Goal: Task Accomplishment & Management: Manage account settings

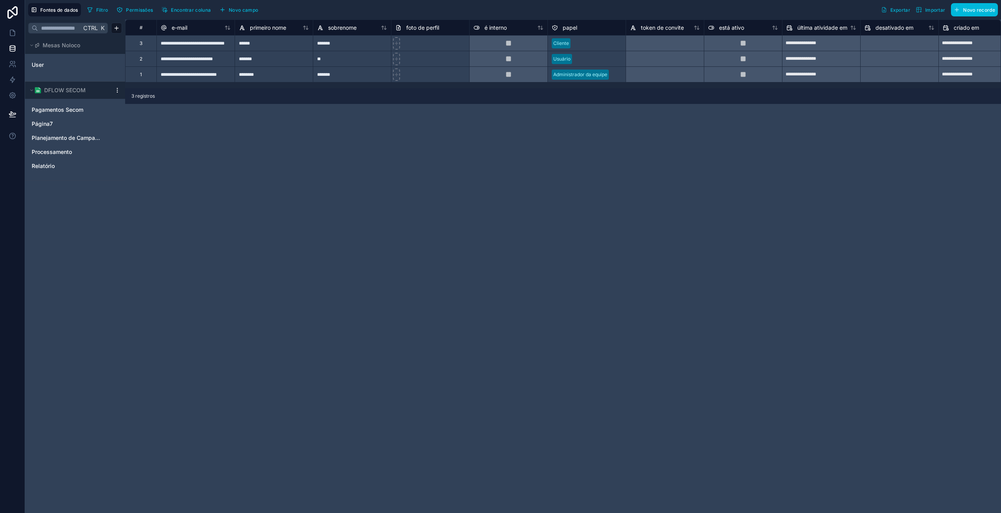
click at [57, 111] on span "Pagamentos Secom" at bounding box center [58, 110] width 52 height 8
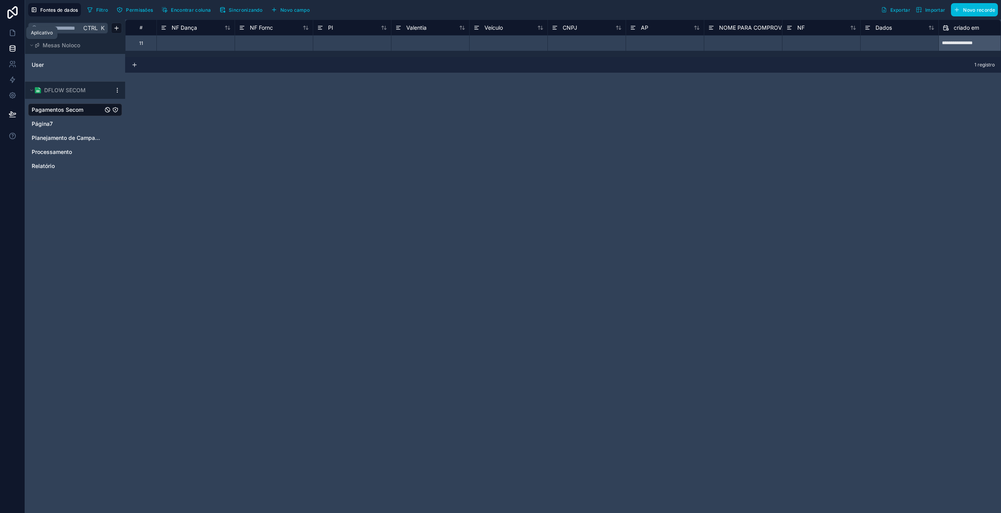
click at [13, 32] on icon at bounding box center [13, 33] width 8 height 8
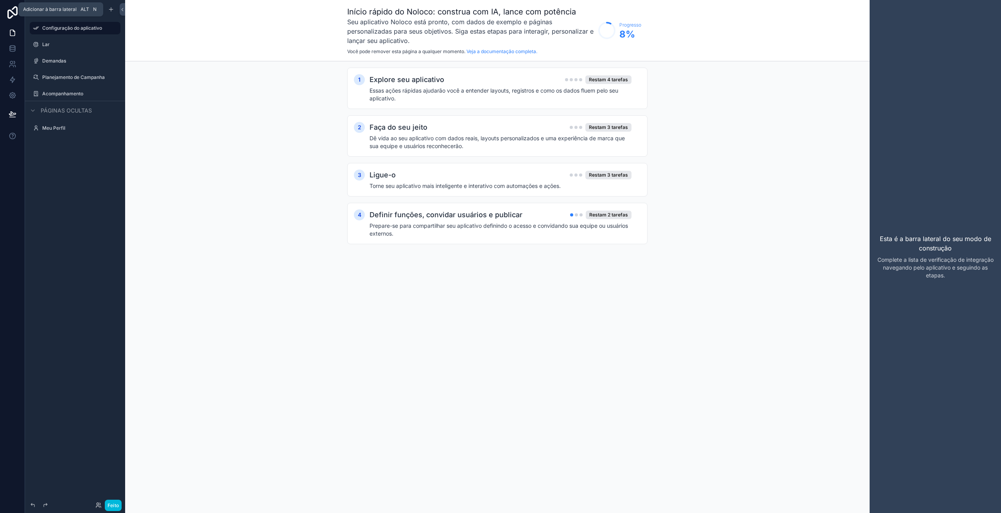
click at [112, 8] on icon "conteúdo rolável" at bounding box center [111, 9] width 6 height 6
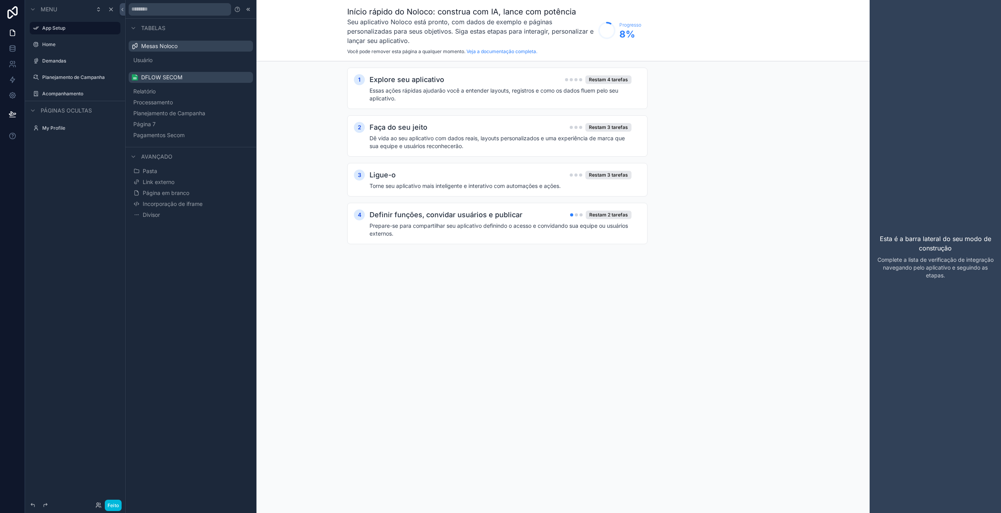
click at [161, 134] on font "Pagamentos Secom" at bounding box center [158, 135] width 51 height 7
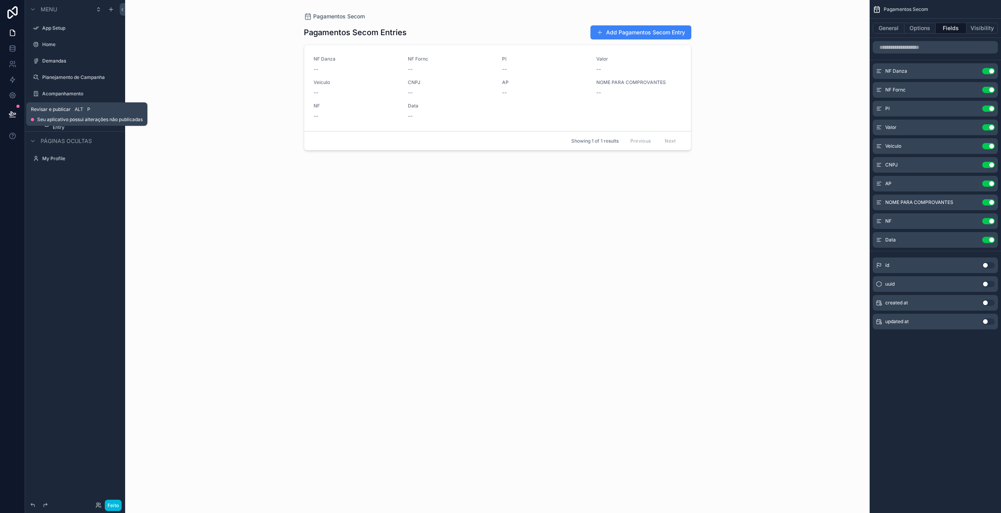
click at [13, 118] on icon at bounding box center [13, 114] width 8 height 8
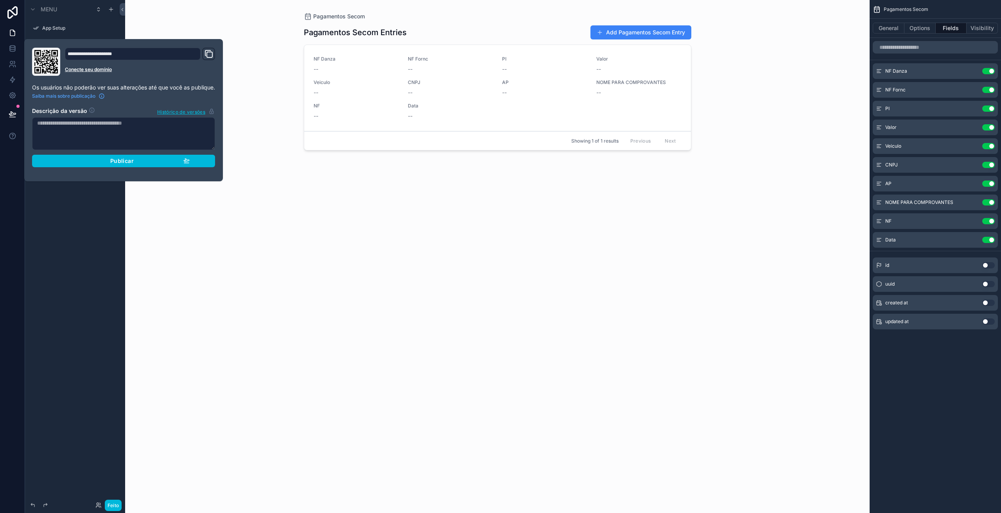
click at [124, 165] on button "Publicar" at bounding box center [123, 161] width 183 height 13
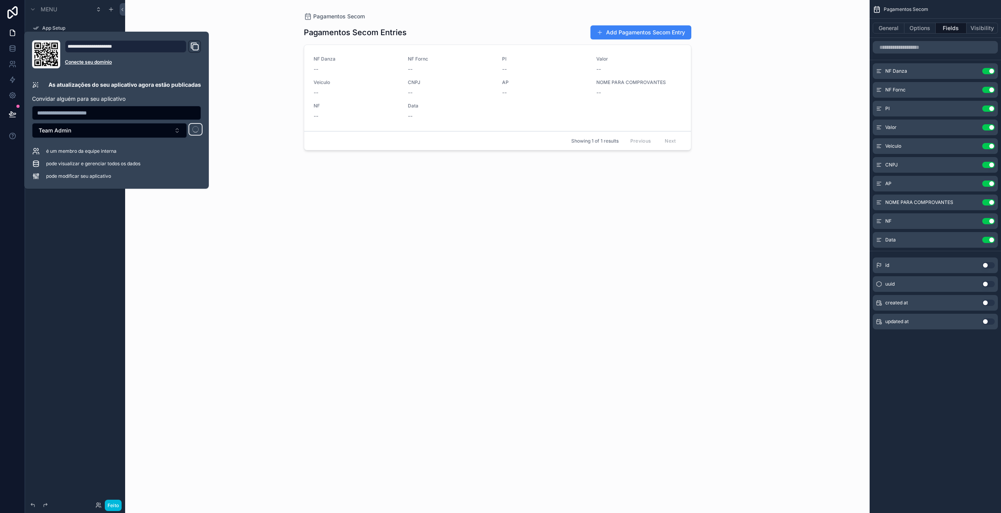
click at [242, 183] on div "Pagamentos Secom Pagamentos Secom Entries Add Pagamentos Secom Entry NF Danza -…" at bounding box center [497, 256] width 745 height 513
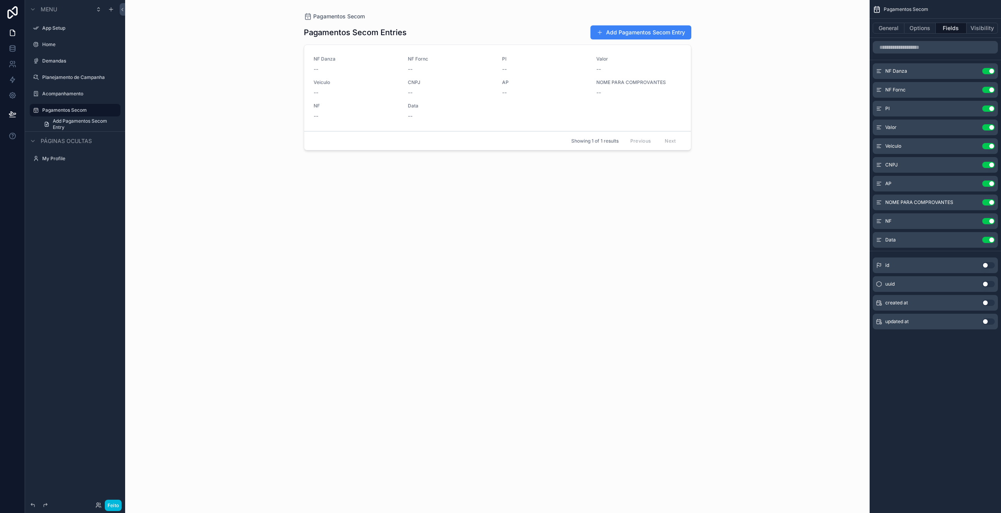
click at [81, 122] on span "Add Pagamentos Secom Entry" at bounding box center [84, 124] width 63 height 13
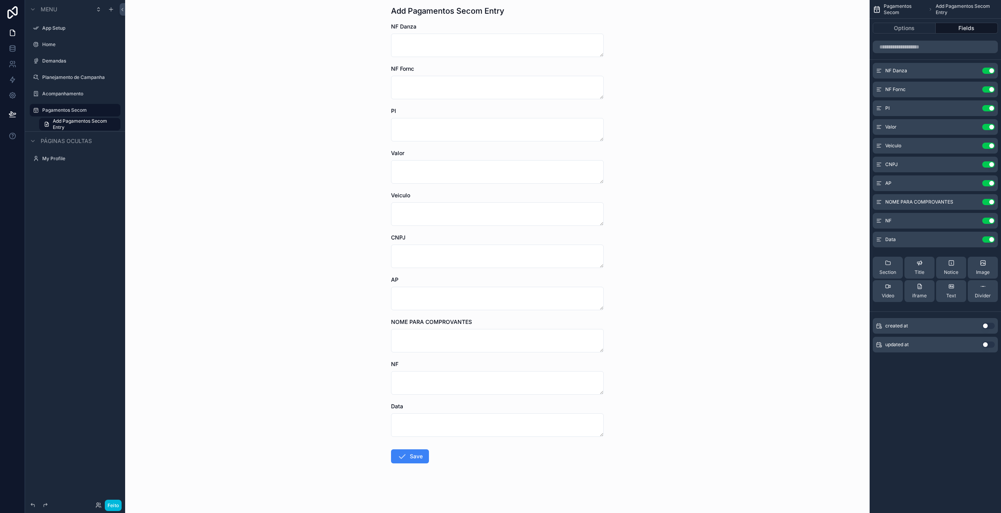
scroll to position [25, 0]
click at [0, 0] on icon "conteúdo rolável" at bounding box center [0, 0] width 0 height 0
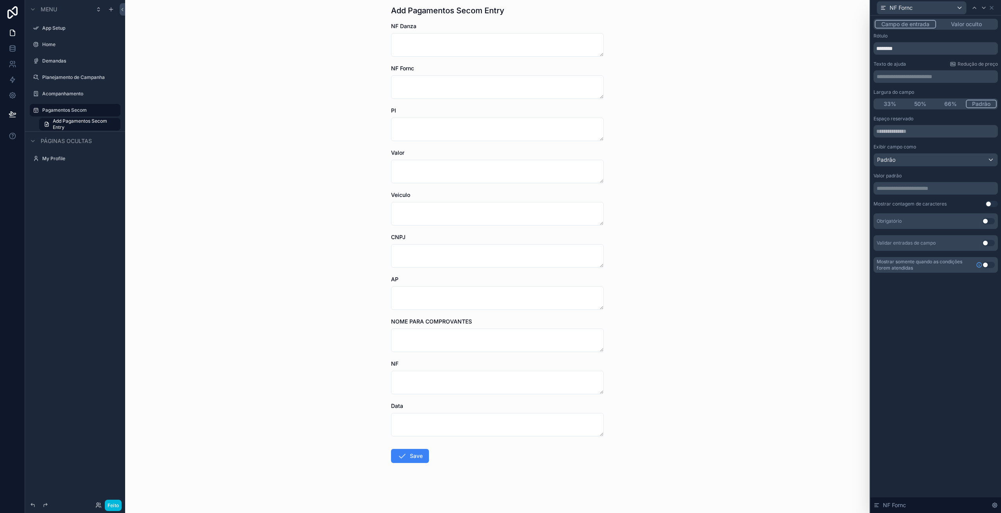
click at [967, 25] on font "Valor oculto" at bounding box center [966, 24] width 31 height 7
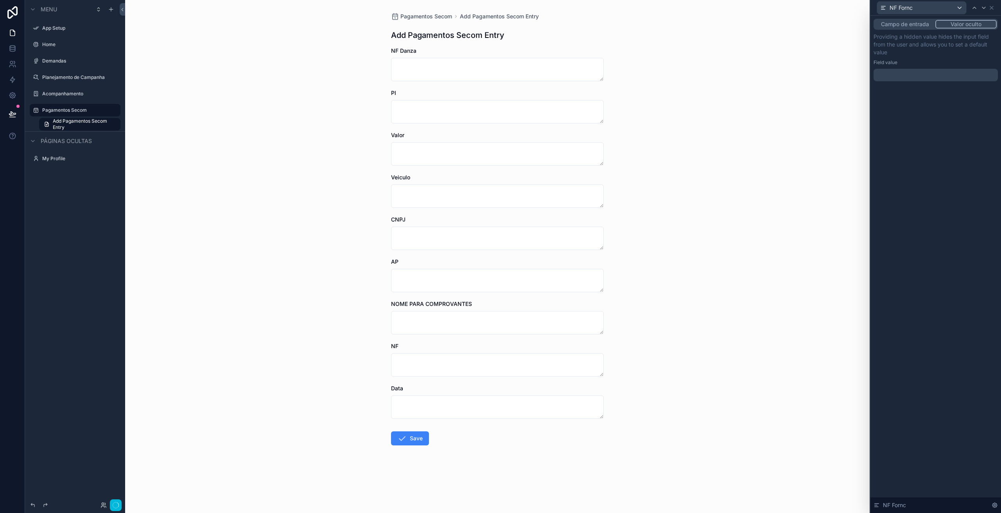
scroll to position [0, 0]
click at [992, 9] on icon at bounding box center [992, 8] width 6 height 6
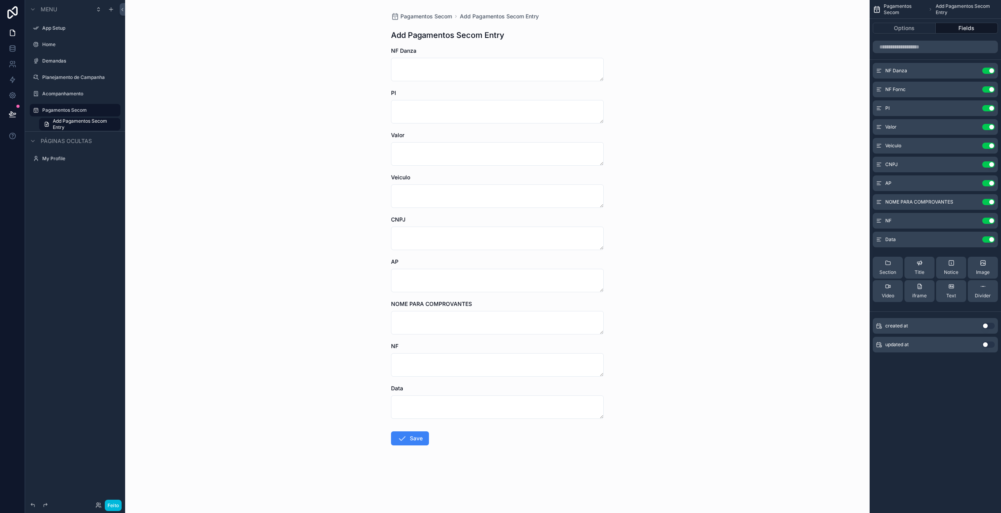
click at [0, 0] on icon "conteúdo rolável" at bounding box center [0, 0] width 0 height 0
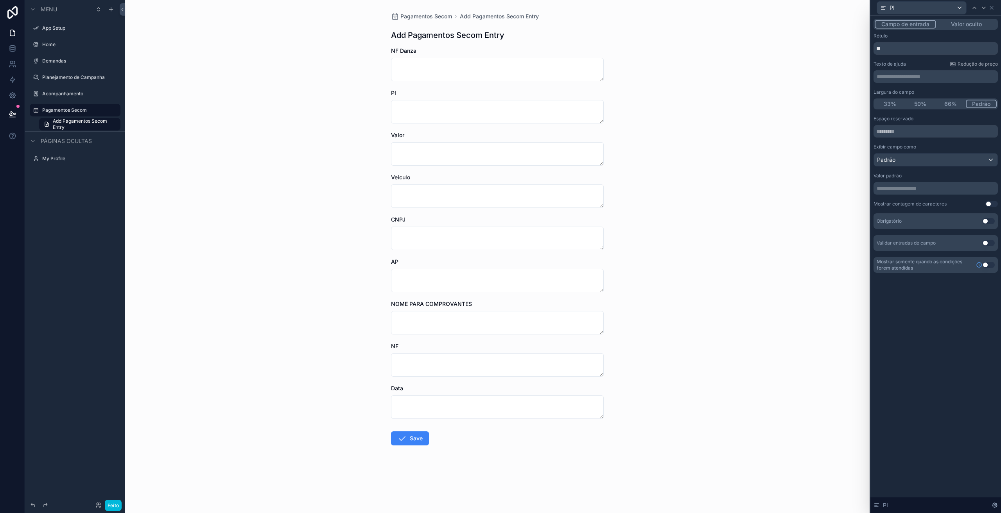
click at [958, 21] on font "Valor oculto" at bounding box center [966, 24] width 31 height 7
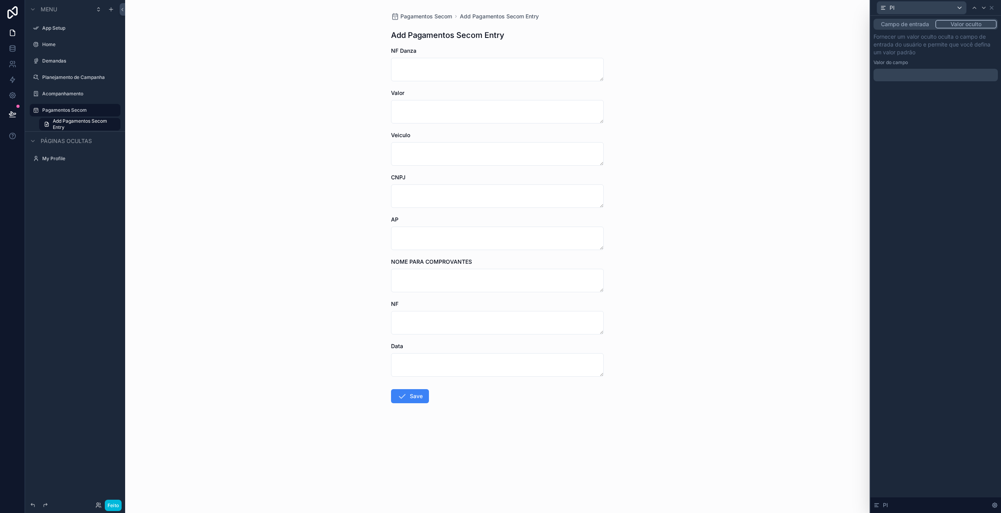
click at [914, 75] on p "﻿" at bounding box center [937, 75] width 120 height 8
click at [992, 8] on icon at bounding box center [991, 7] width 3 height 3
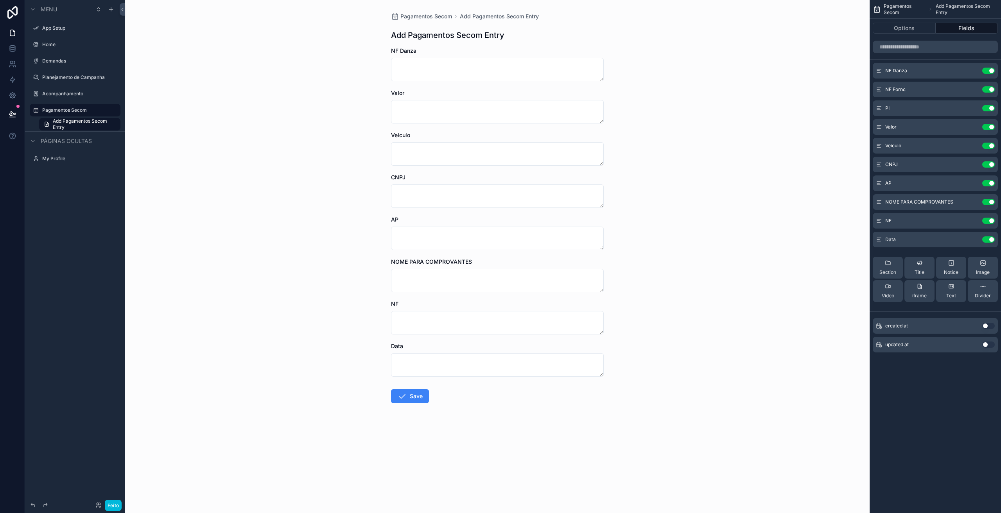
click at [0, 0] on icon "conteúdo rolável" at bounding box center [0, 0] width 0 height 0
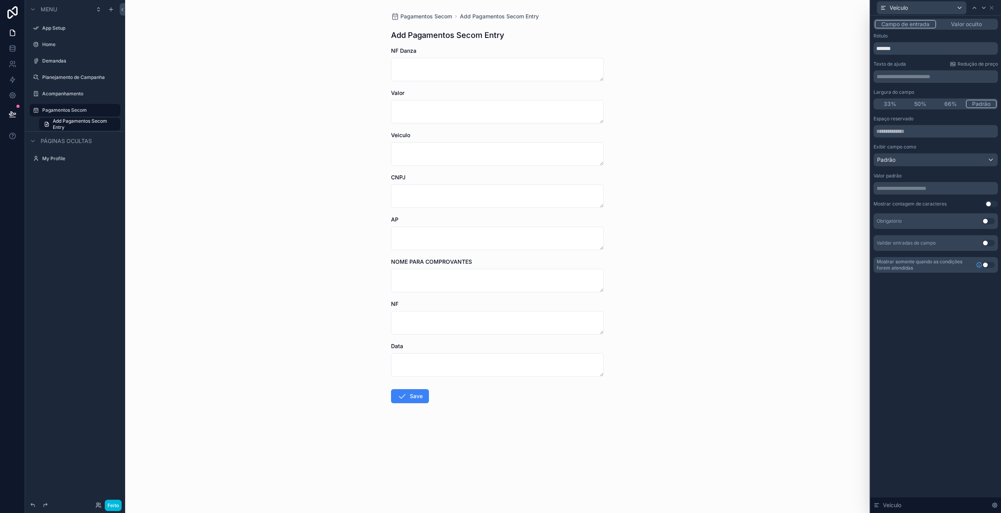
click at [955, 21] on font "Valor oculto" at bounding box center [966, 24] width 31 height 7
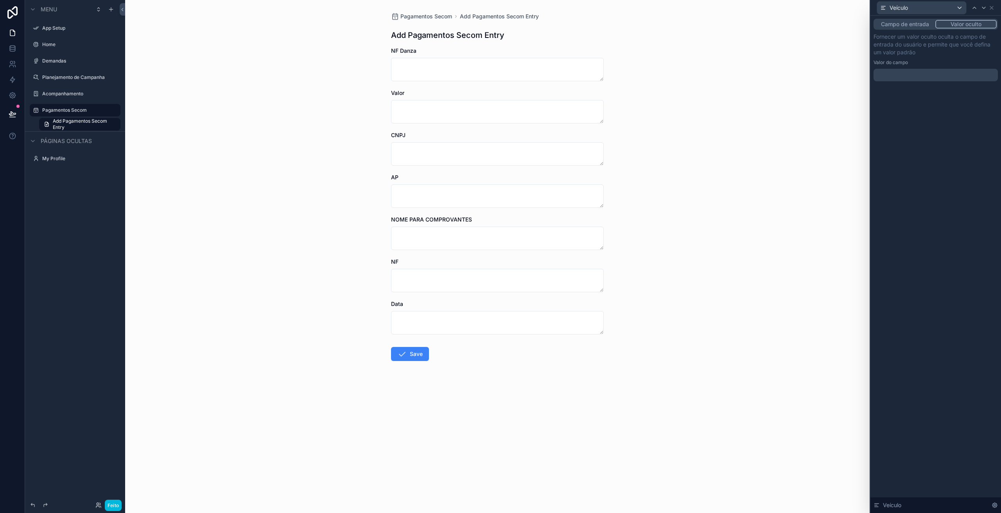
click at [924, 74] on p "﻿" at bounding box center [937, 75] width 120 height 8
click at [944, 104] on div "**********" at bounding box center [935, 265] width 131 height 498
click at [993, 7] on icon at bounding box center [992, 8] width 6 height 6
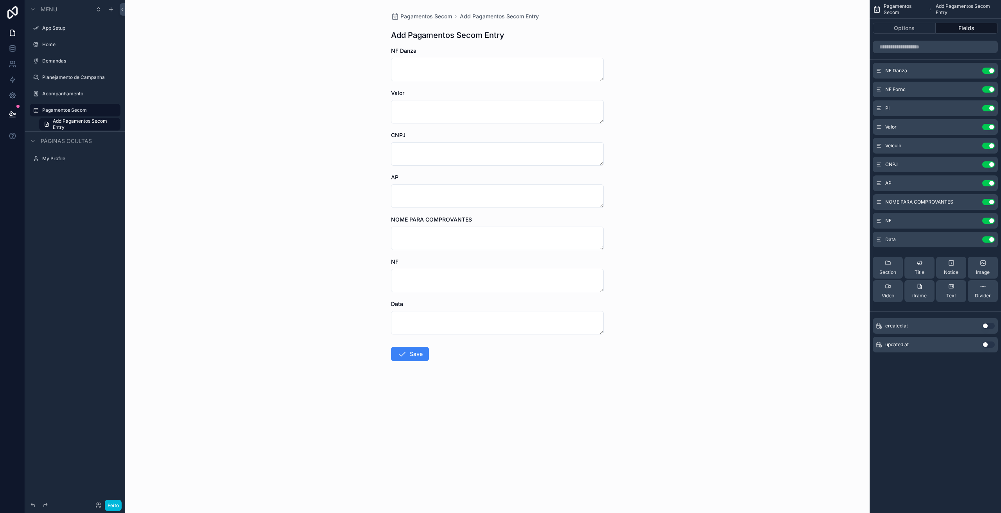
click at [0, 0] on icon "conteúdo rolável" at bounding box center [0, 0] width 0 height 0
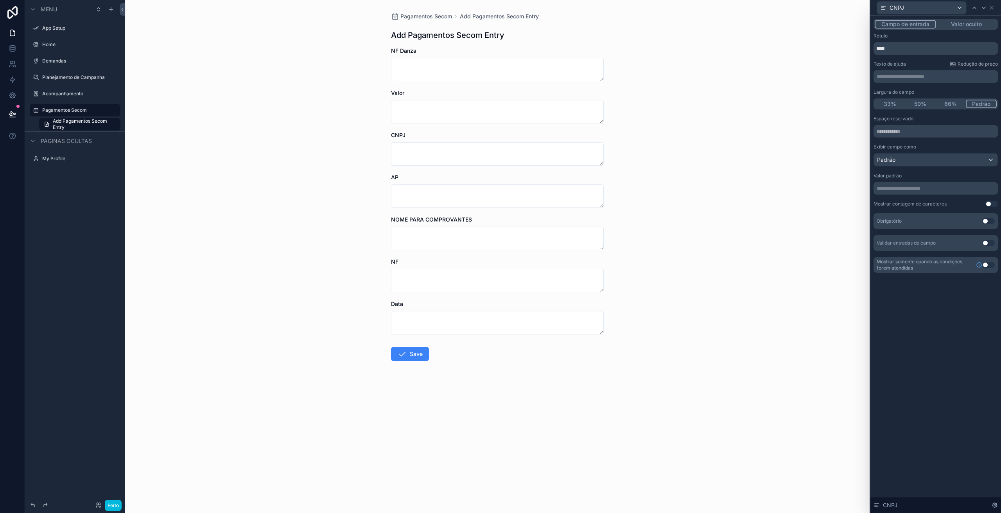
click at [967, 27] on font "Valor oculto" at bounding box center [966, 24] width 31 height 8
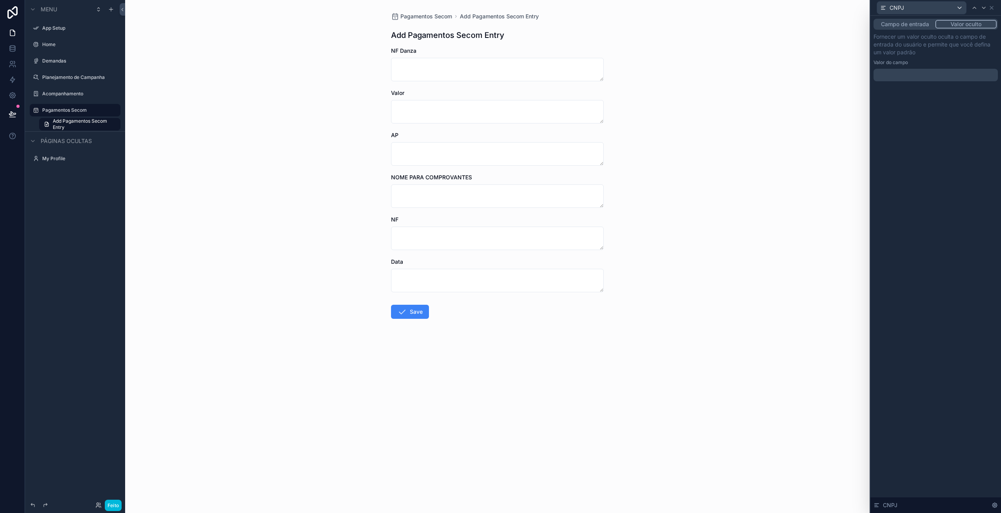
click at [930, 74] on p "﻿" at bounding box center [937, 75] width 120 height 8
click at [920, 218] on div "**********" at bounding box center [935, 265] width 131 height 498
click at [992, 7] on icon at bounding box center [991, 7] width 3 height 3
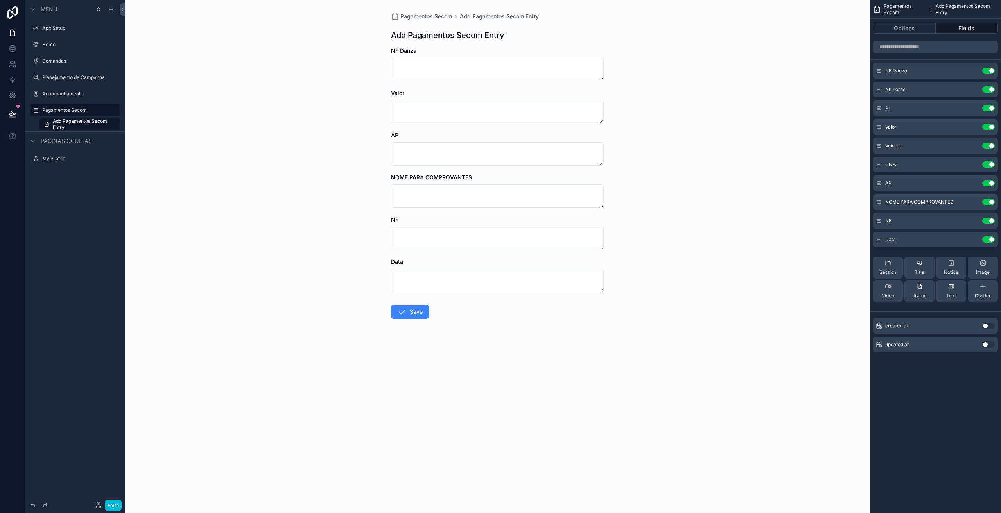
click at [0, 0] on icon "conteúdo rolável" at bounding box center [0, 0] width 0 height 0
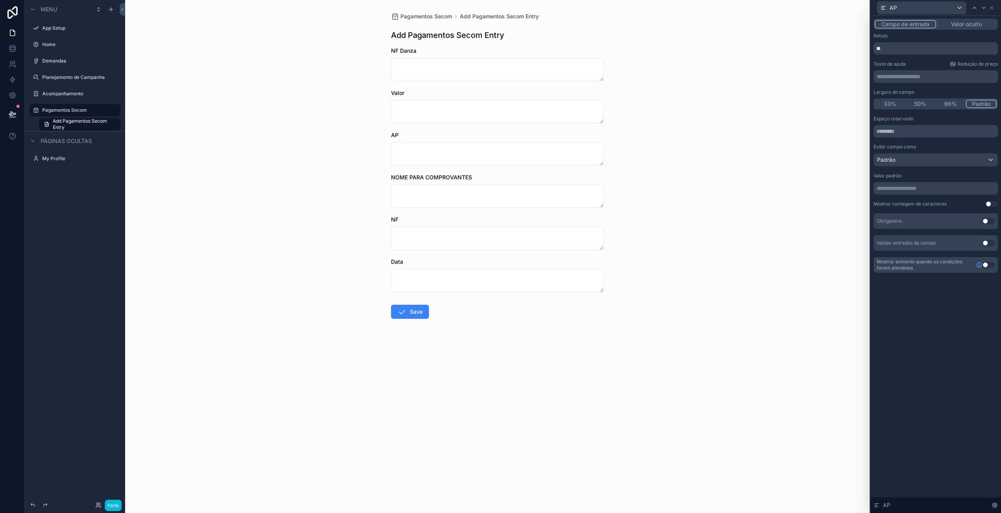
click at [968, 25] on font "Valor oculto" at bounding box center [966, 24] width 31 height 7
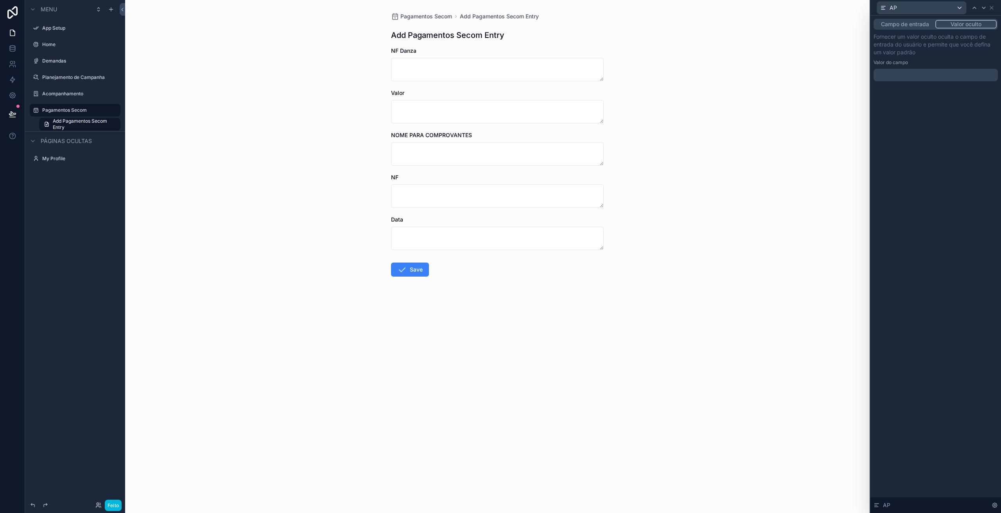
click at [896, 74] on p "﻿" at bounding box center [937, 75] width 120 height 8
click at [992, 8] on icon at bounding box center [991, 7] width 3 height 3
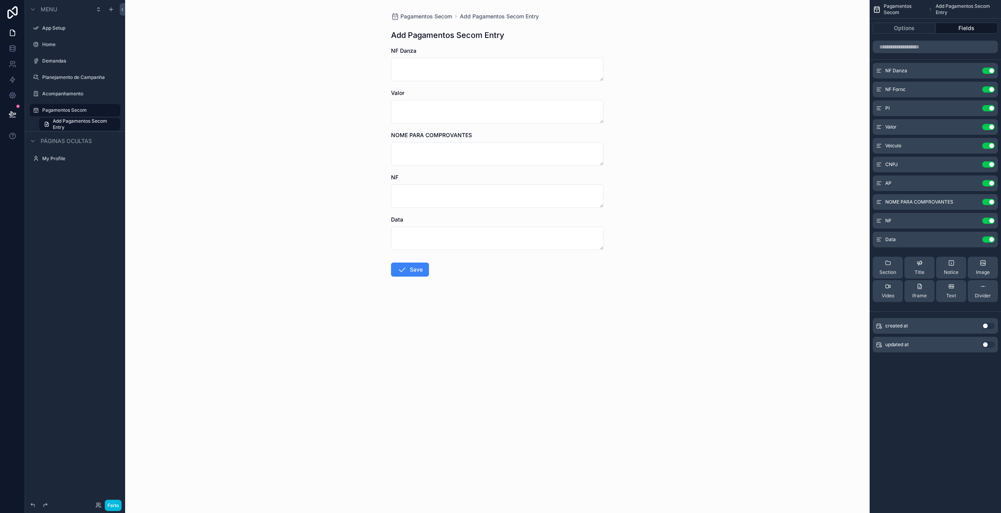
click at [0, 0] on icon "conteúdo rolável" at bounding box center [0, 0] width 0 height 0
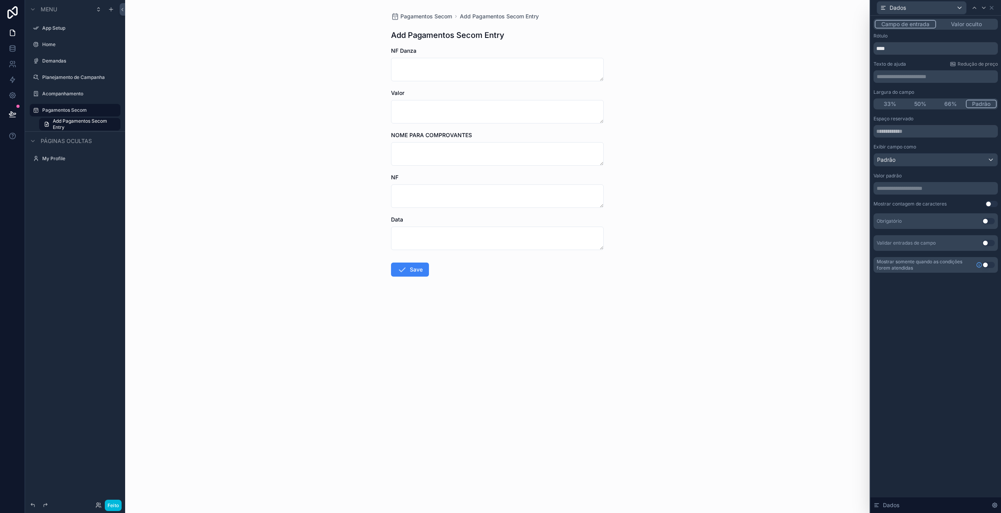
click at [967, 28] on font "Valor oculto" at bounding box center [966, 24] width 31 height 8
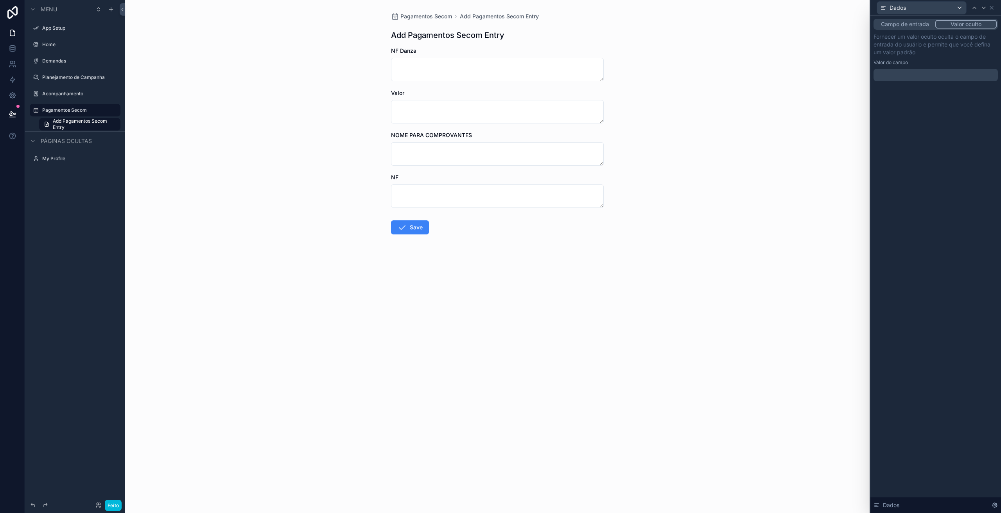
click at [917, 73] on p "﻿" at bounding box center [937, 75] width 120 height 8
click at [928, 141] on div "Campo de entrada Valor oculto Fornecer um valor oculto oculta o campo de entrad…" at bounding box center [935, 265] width 131 height 498
click at [994, 7] on icon at bounding box center [992, 8] width 6 height 6
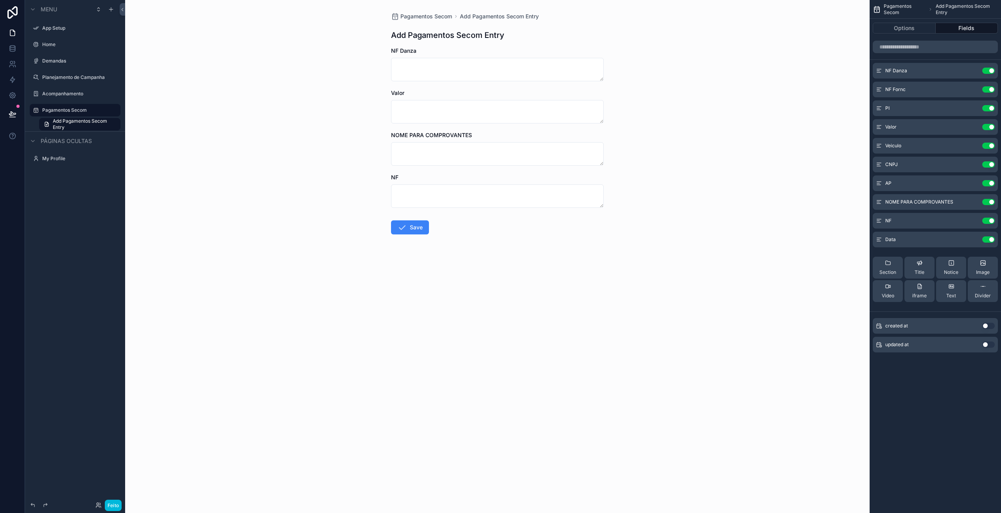
click at [990, 222] on button "Use setting" at bounding box center [988, 221] width 13 height 6
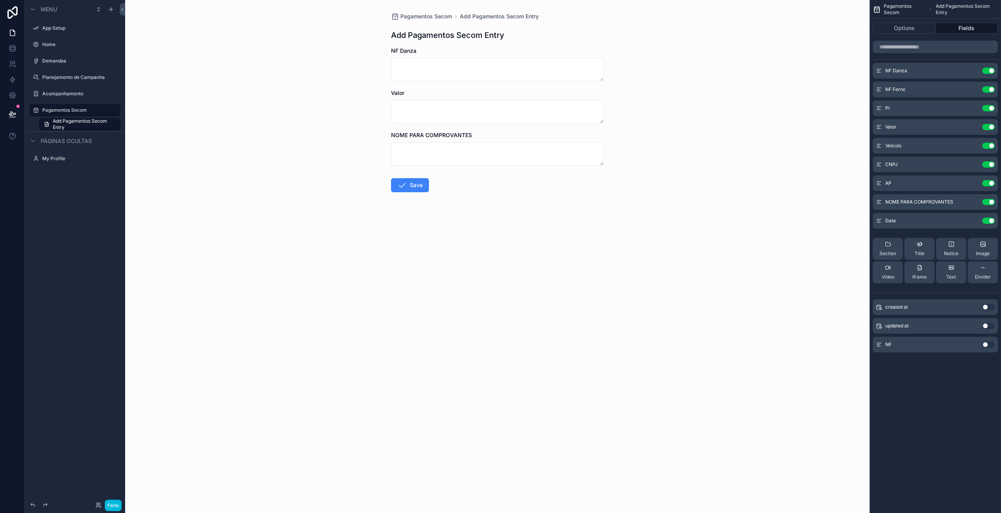
click at [988, 202] on button "Use setting" at bounding box center [988, 202] width 13 height 6
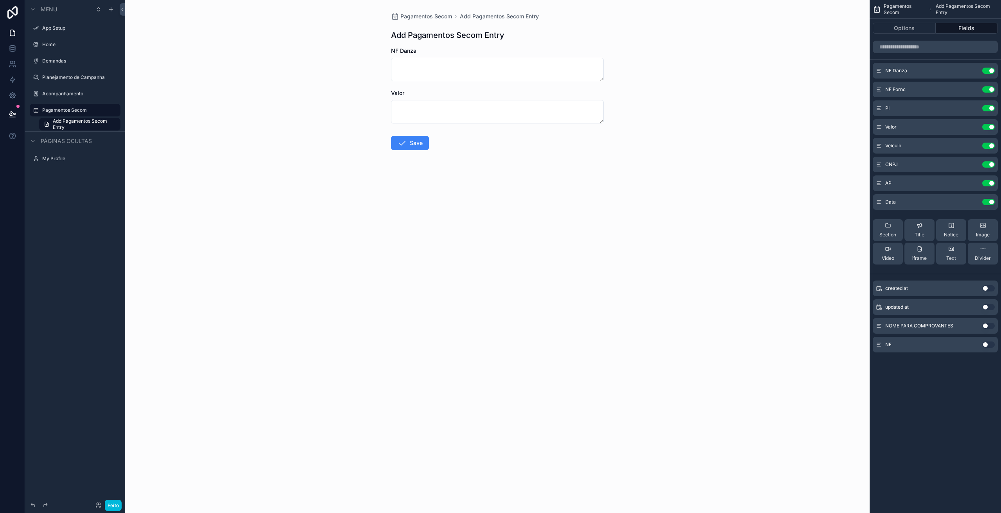
click at [987, 327] on button "Use setting" at bounding box center [988, 326] width 13 height 6
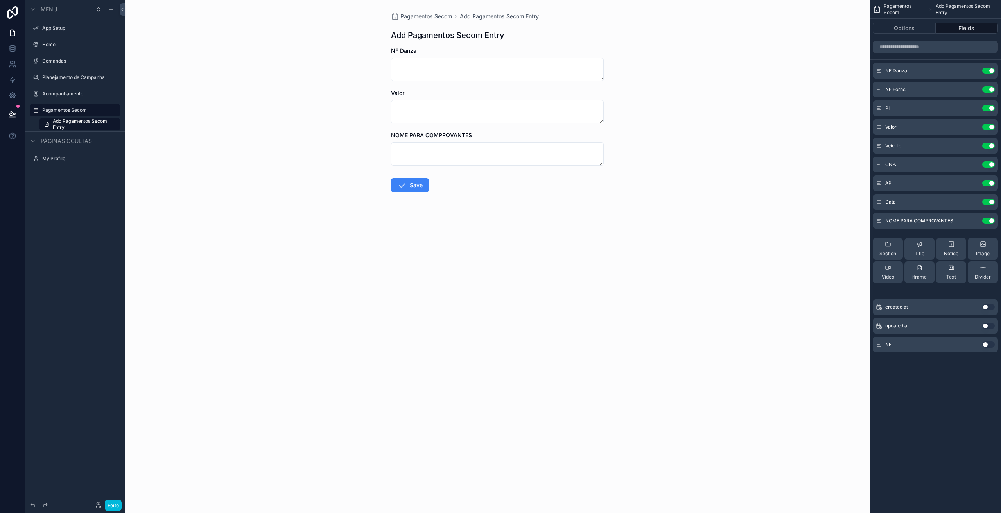
click at [551, 224] on form "NF [PERSON_NAME] NOME PARA COMPROVANTES Save" at bounding box center [497, 145] width 213 height 196
click at [456, 310] on div "Pagamentos Secom Add Pagamentos Secom Entry Add Pagamentos Secom Entry NF Danza…" at bounding box center [497, 256] width 745 height 513
click at [411, 275] on div "Pagamentos Secom Add Pagamentos Secom Entry Add Pagamentos Secom Entry NF Danza…" at bounding box center [497, 256] width 745 height 513
click at [417, 68] on textarea "conteúdo rolável" at bounding box center [497, 69] width 213 height 23
type textarea "*****"
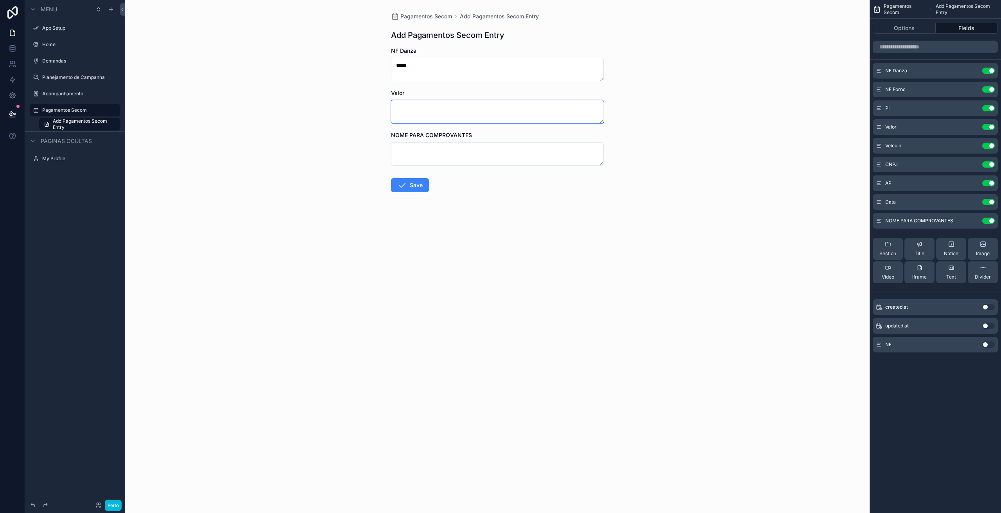
click at [423, 109] on textarea "conteúdo rolável" at bounding box center [497, 111] width 213 height 23
type textarea "***"
click at [411, 160] on textarea "conteúdo rolável" at bounding box center [497, 153] width 213 height 23
type textarea "*****"
click at [414, 192] on form "NF Danza ***** Valor *** NOME PARA COMPROVANTES ***** Save" at bounding box center [497, 145] width 213 height 196
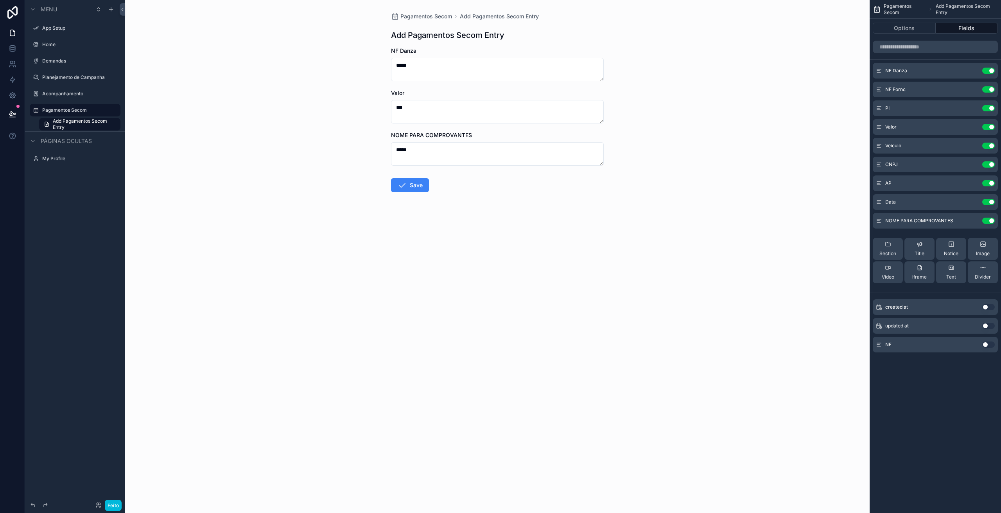
click at [411, 188] on button "Save" at bounding box center [410, 185] width 38 height 14
click at [472, 344] on div "Pagamentos Secom Add Pagamentos Secom Entry Add Pagamentos Secom Entry NF Danza…" at bounding box center [497, 256] width 745 height 513
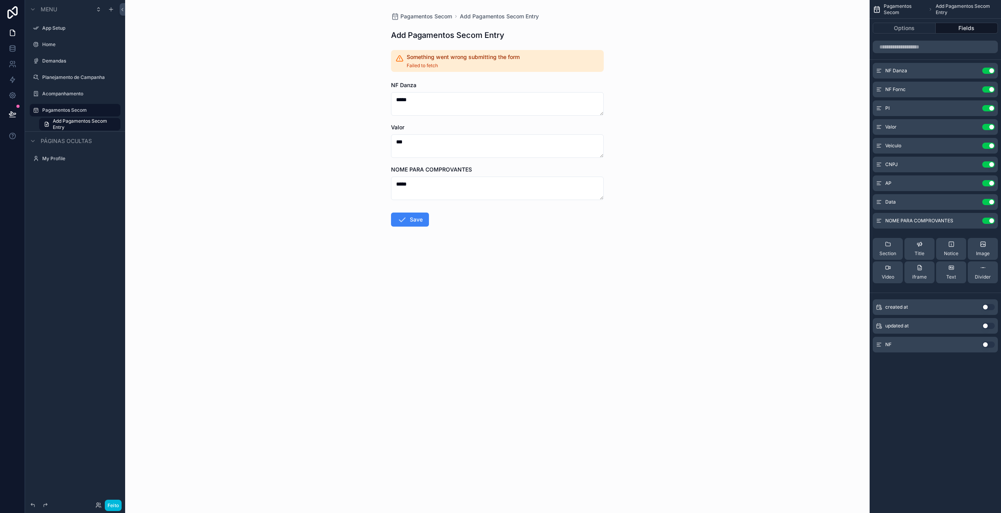
drag, startPoint x: 656, startPoint y: 151, endPoint x: 644, endPoint y: 151, distance: 11.7
click at [656, 151] on div "Pagamentos Secom Add Pagamentos Secom Entry Add Pagamentos Secom Entry Somethin…" at bounding box center [497, 256] width 745 height 513
click at [404, 212] on form "NF Danza ***** Valor *** NOME PARA COMPROVANTES ***** Save" at bounding box center [497, 179] width 213 height 196
click at [404, 218] on icon "conteúdo rolável" at bounding box center [401, 219] width 9 height 9
click at [110, 509] on button "Feito" at bounding box center [113, 505] width 17 height 11
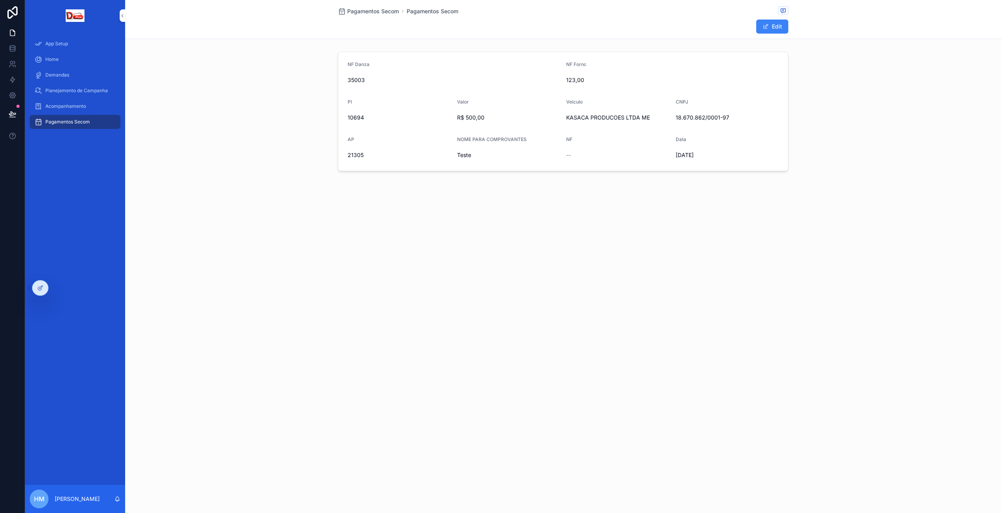
click at [501, 269] on div "Pagamentos Secom Pagamentos Secom Edit NF Danza 35003 NF Fornc 123,00 PI 10694 …" at bounding box center [563, 256] width 876 height 513
click at [436, 290] on div "Pagamentos Secom Pagamentos Secom Edit NF Danza 35003 NF Fornc 123,00 PI 10694 …" at bounding box center [563, 256] width 876 height 513
click at [517, 271] on div "Pagamentos Secom Pagamentos Secom Edit NF Danza 35003 NF Fornc 123,00 PI 10694 …" at bounding box center [563, 256] width 876 height 513
click at [13, 52] on link at bounding box center [12, 49] width 25 height 16
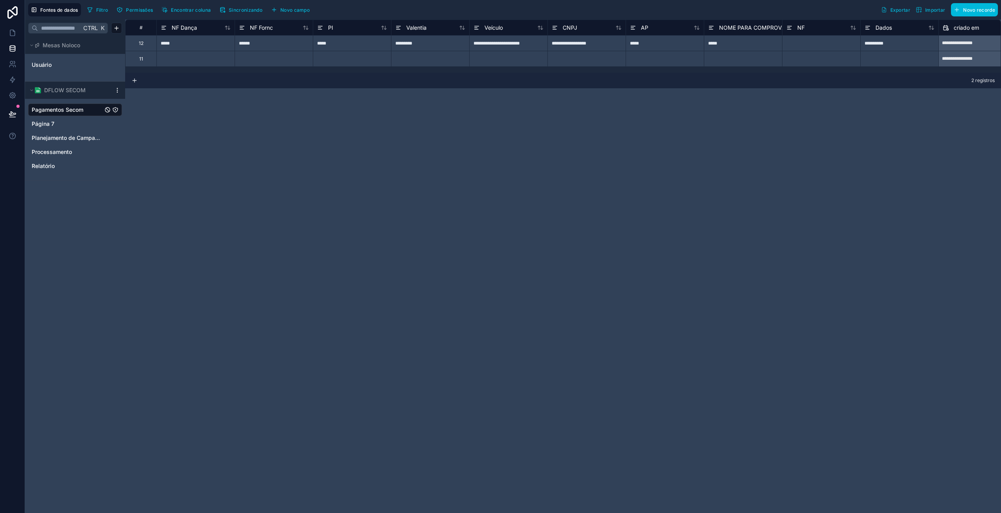
click at [70, 109] on font "Pagamentos Secom" at bounding box center [58, 109] width 52 height 7
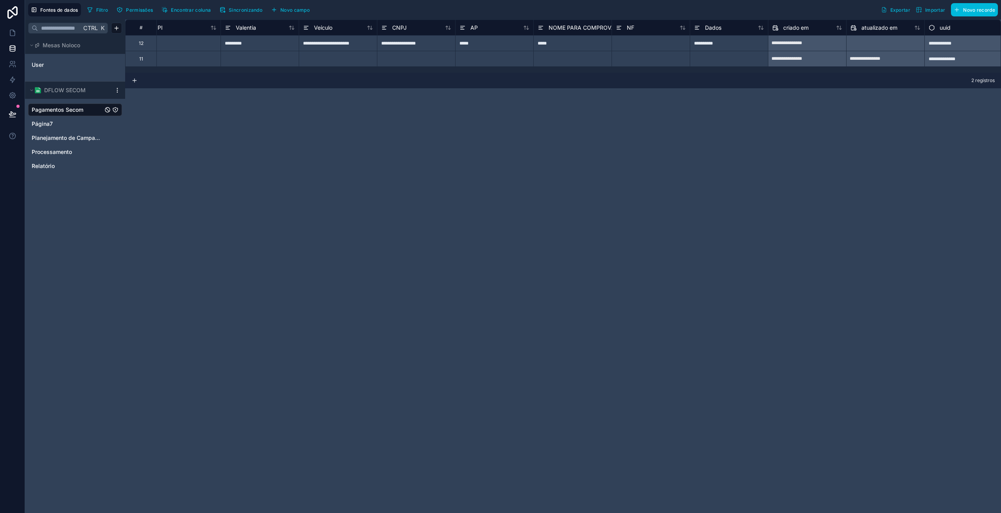
scroll to position [0, 172]
click at [253, 226] on div "**********" at bounding box center [563, 267] width 876 height 494
click at [263, 180] on div "**********" at bounding box center [563, 267] width 876 height 494
click at [16, 114] on icon at bounding box center [12, 114] width 7 height 4
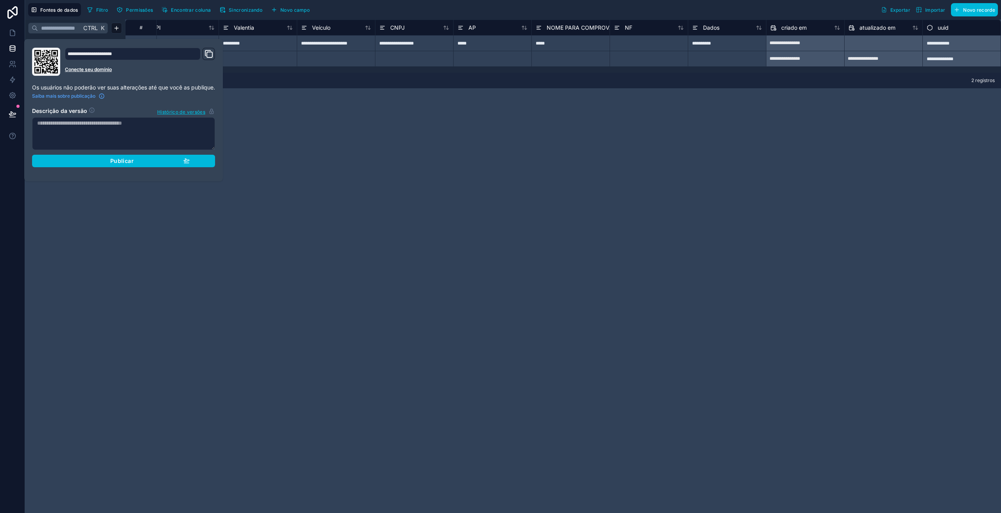
click at [82, 163] on div "Publicar" at bounding box center [123, 161] width 132 height 7
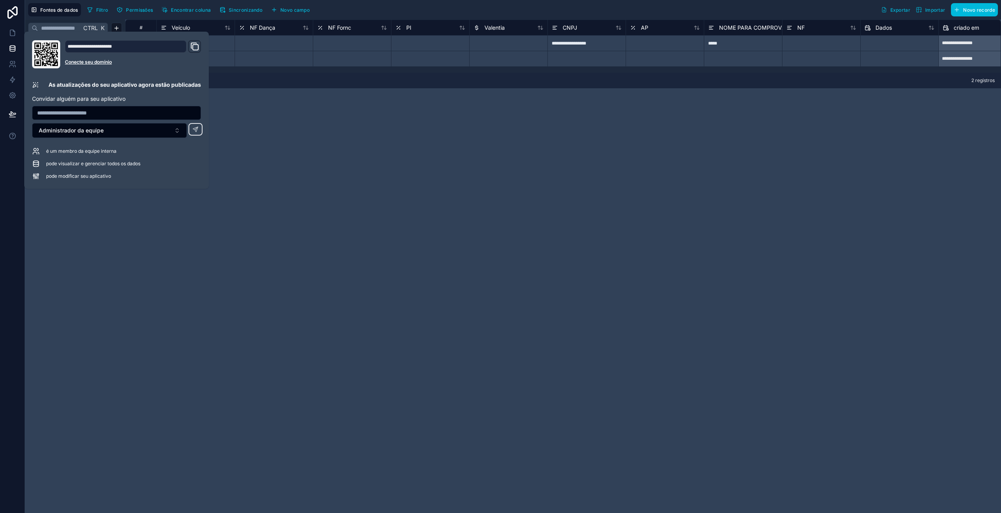
click at [257, 259] on div "**********" at bounding box center [563, 267] width 876 height 494
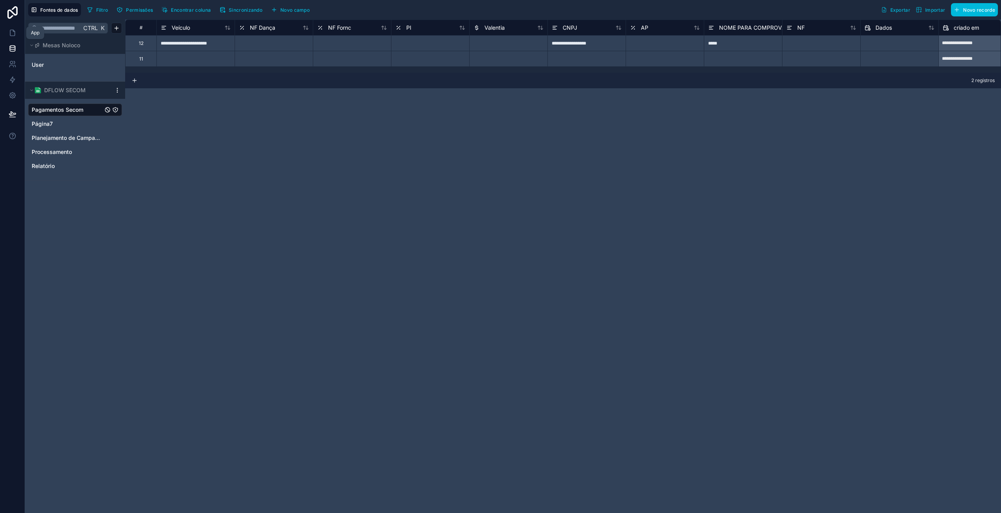
click at [13, 32] on icon at bounding box center [13, 33] width 8 height 8
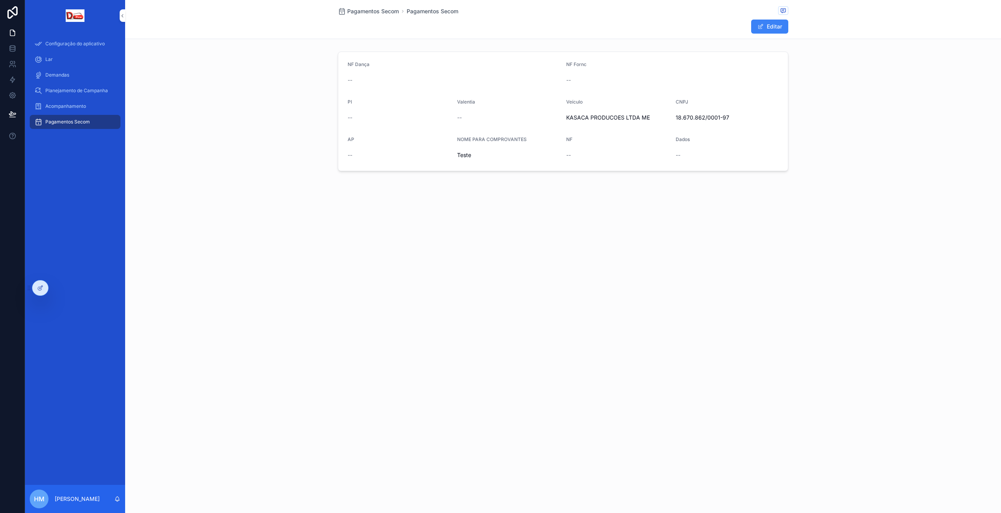
click at [236, 283] on div "Pagamentos Secom Pagamentos Secom Editar NF Dança -- NF Fornc -- PI -- Valentia…" at bounding box center [563, 256] width 876 height 513
click at [10, 48] on icon at bounding box center [13, 49] width 8 height 8
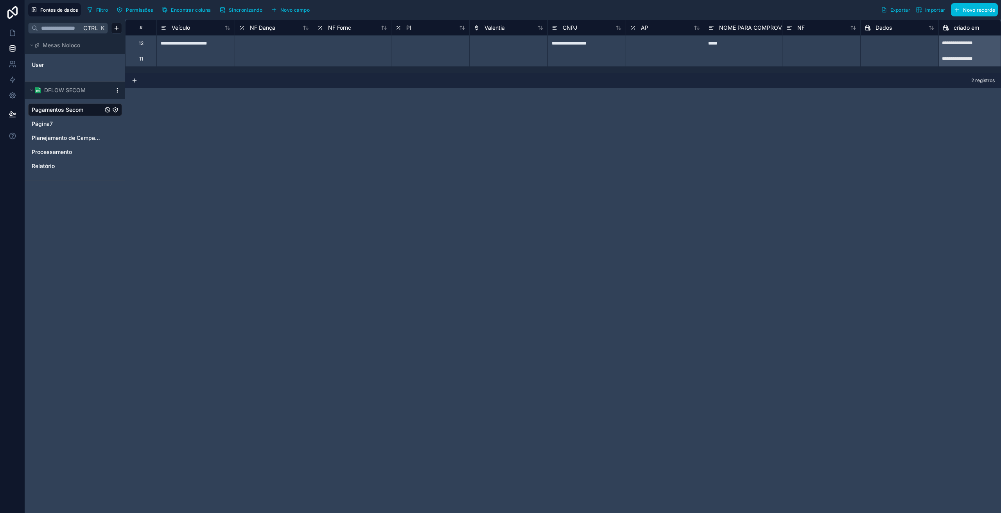
click at [322, 27] on icon at bounding box center [320, 27] width 6 height 9
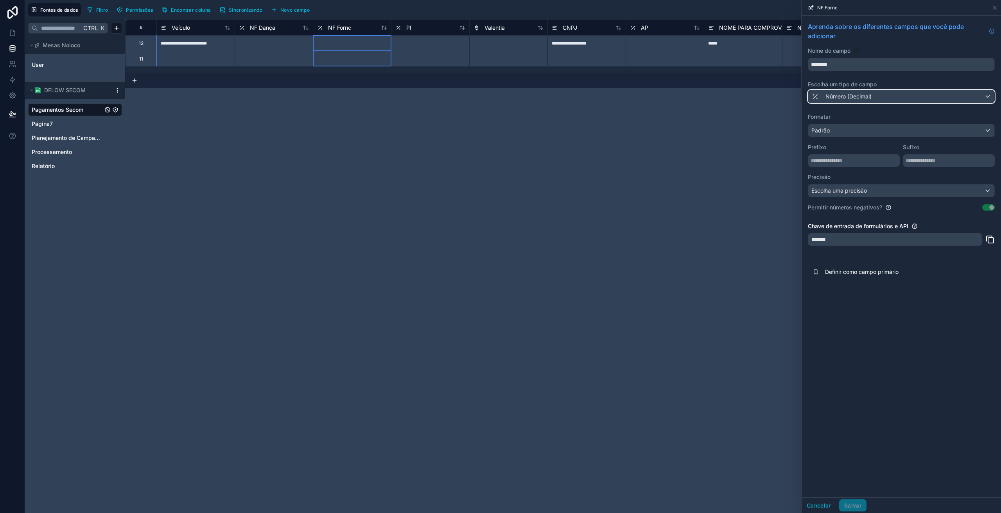
click at [833, 95] on font "Número (Decimal)" at bounding box center [848, 96] width 46 height 7
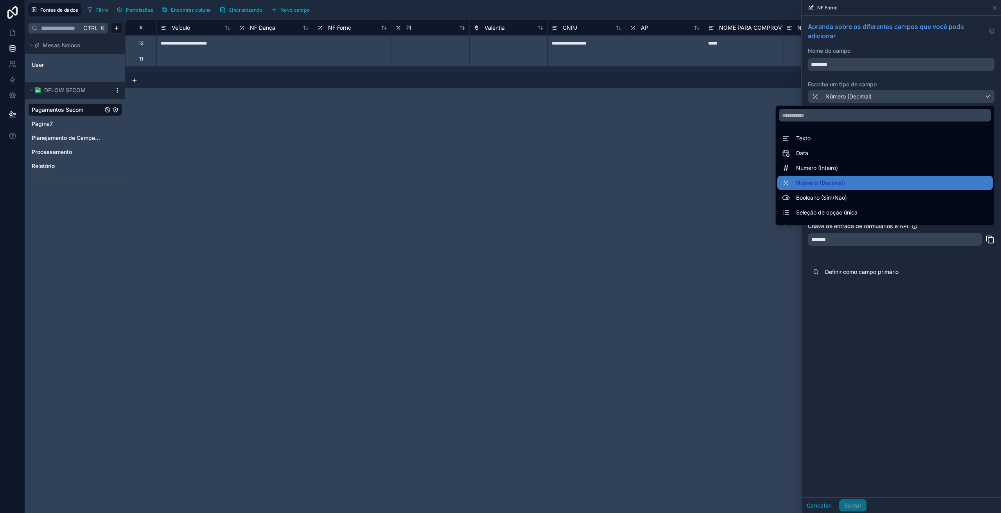
click at [803, 138] on font "Texto" at bounding box center [803, 138] width 14 height 7
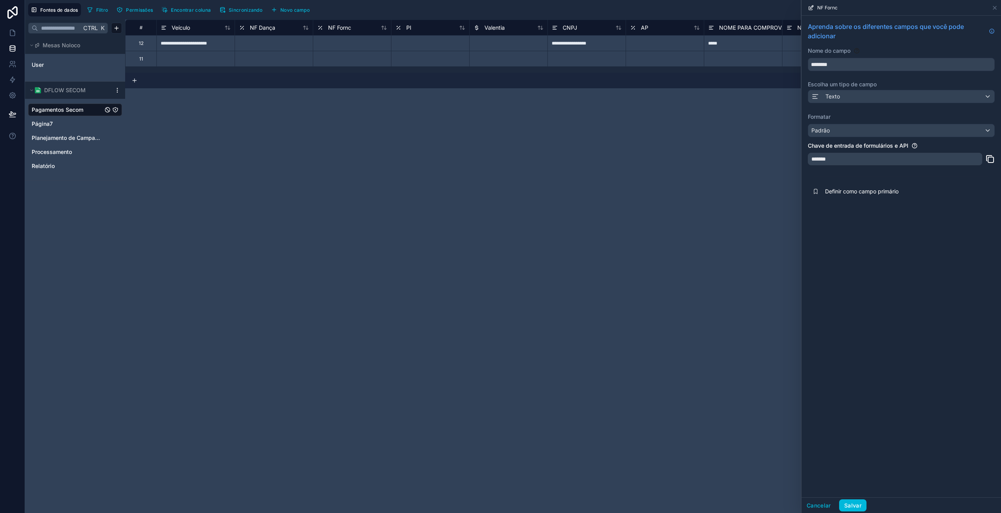
click at [856, 506] on font "Salvar" at bounding box center [852, 505] width 17 height 7
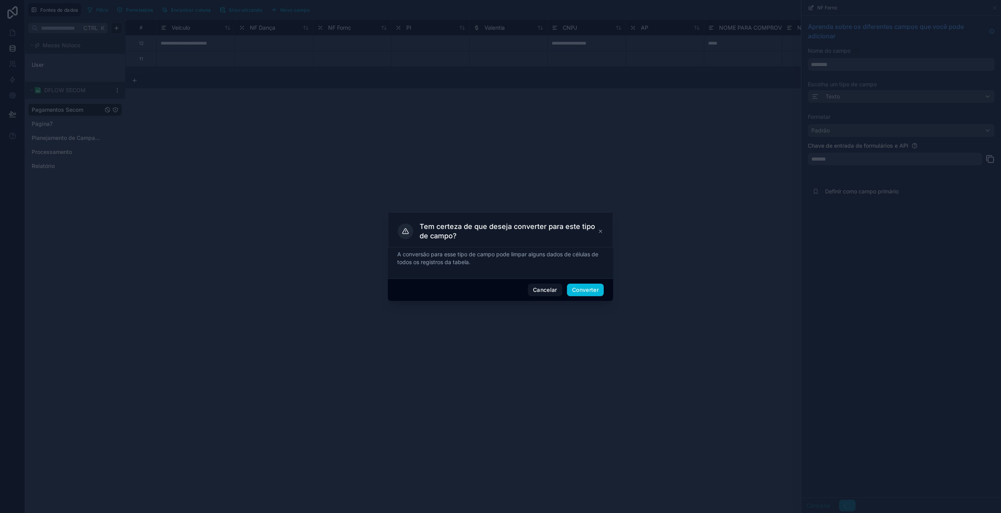
click at [596, 289] on font "Converter" at bounding box center [585, 290] width 27 height 7
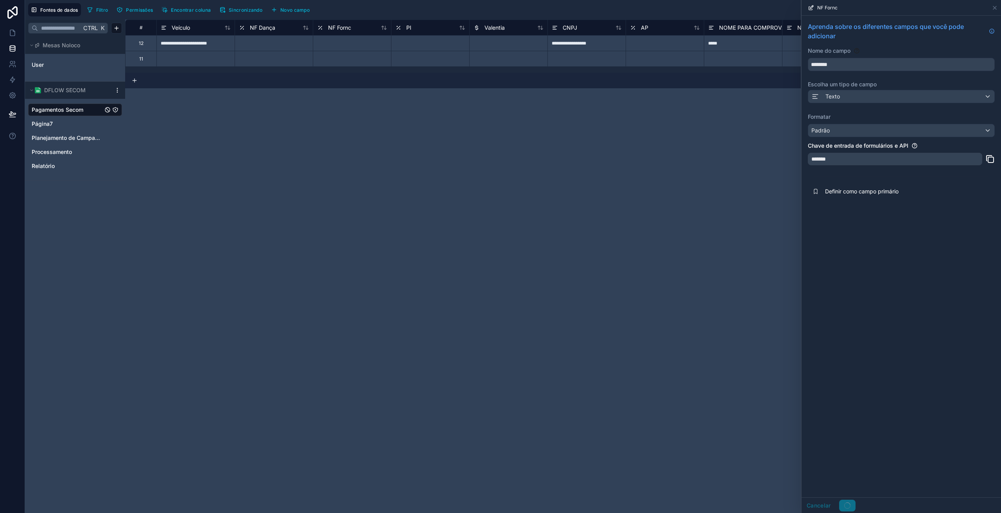
click at [249, 24] on div "NF Dança" at bounding box center [257, 27] width 36 height 9
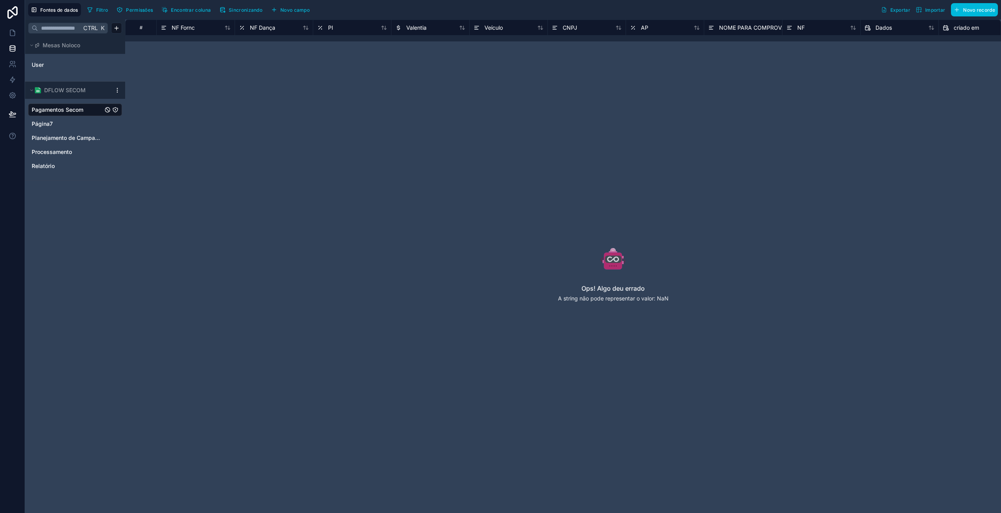
click at [266, 28] on font "NF Dança" at bounding box center [262, 27] width 25 height 7
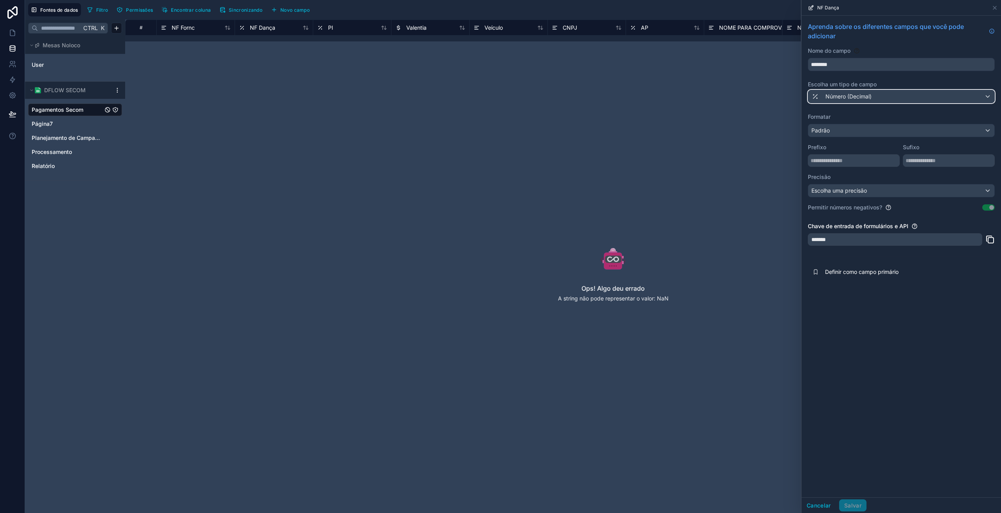
click at [852, 97] on font "Número (Decimal)" at bounding box center [848, 96] width 46 height 7
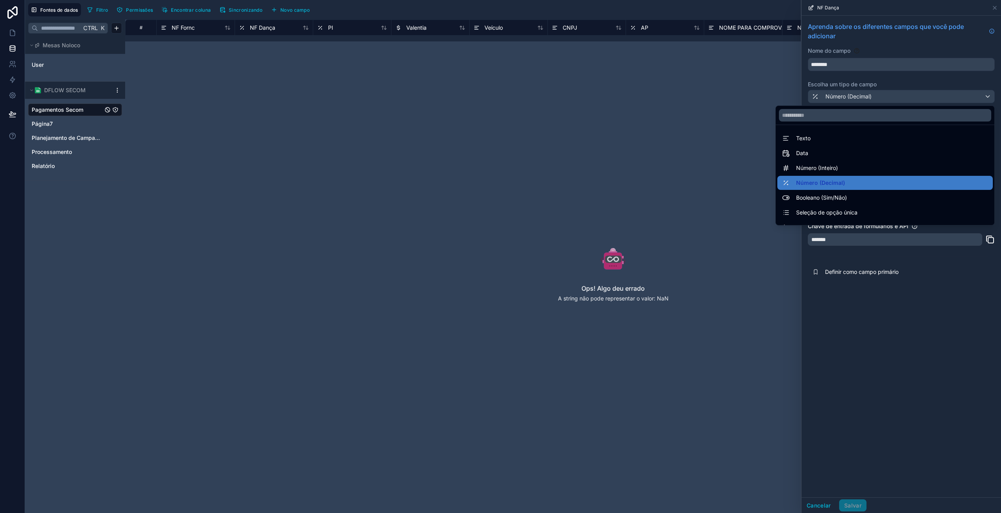
click at [806, 142] on div "Texto" at bounding box center [885, 138] width 206 height 9
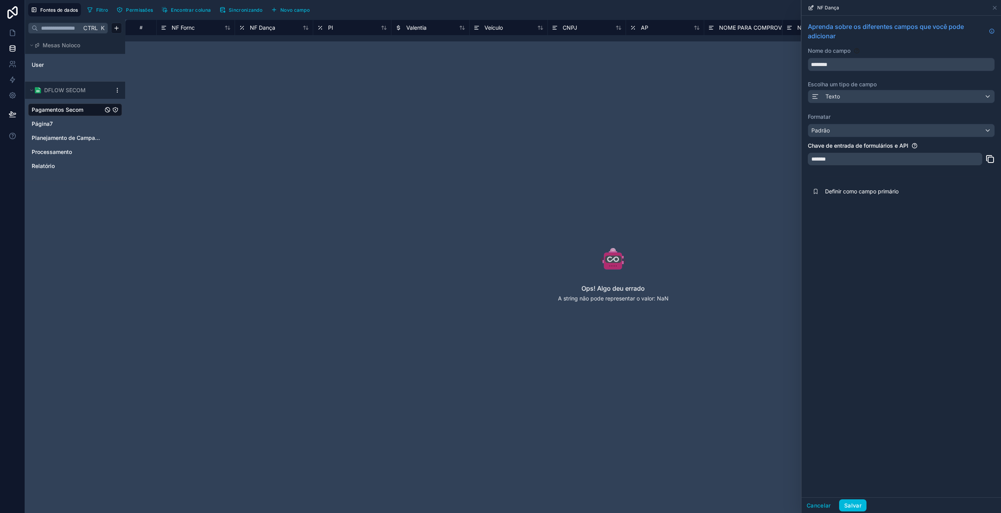
click at [859, 506] on font "Salvar" at bounding box center [852, 505] width 17 height 7
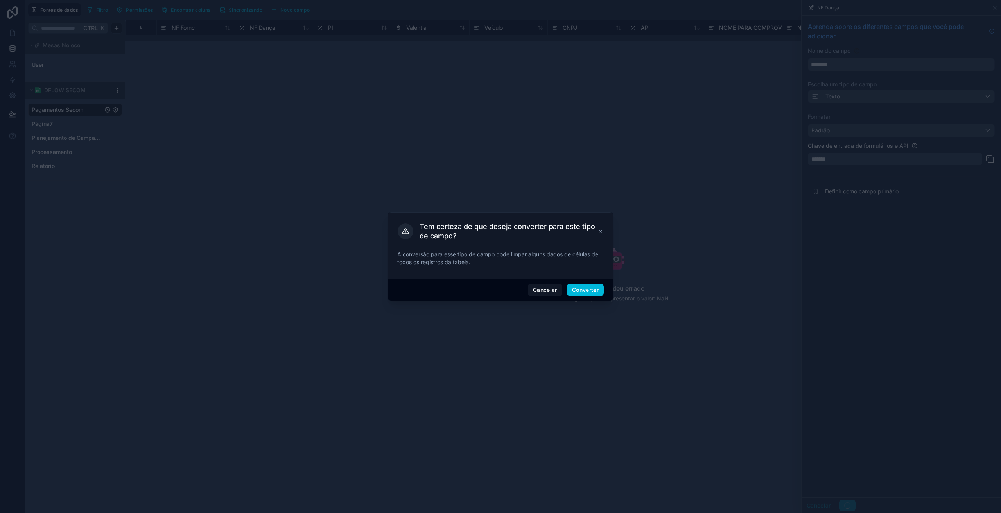
click at [580, 291] on font "Converter" at bounding box center [585, 290] width 27 height 7
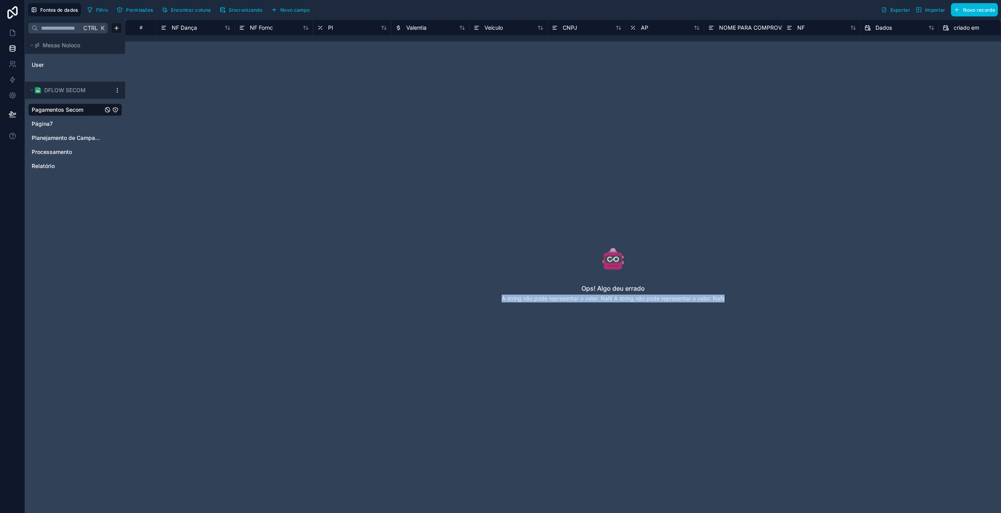
drag, startPoint x: 503, startPoint y: 298, endPoint x: 728, endPoint y: 301, distance: 225.3
click at [728, 301] on div "Ops! Algo deu errado A string não pode representar o valor: NaN A string não po…" at bounding box center [613, 279] width 726 height 369
click at [249, 7] on font "Sincronizando" at bounding box center [246, 10] width 34 height 6
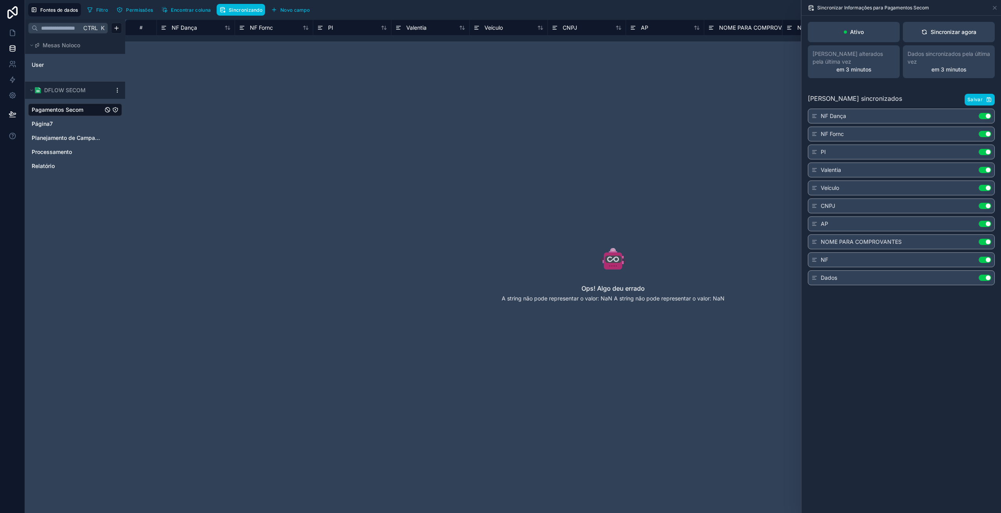
click at [929, 38] on button "Sincronizar agora" at bounding box center [949, 32] width 92 height 20
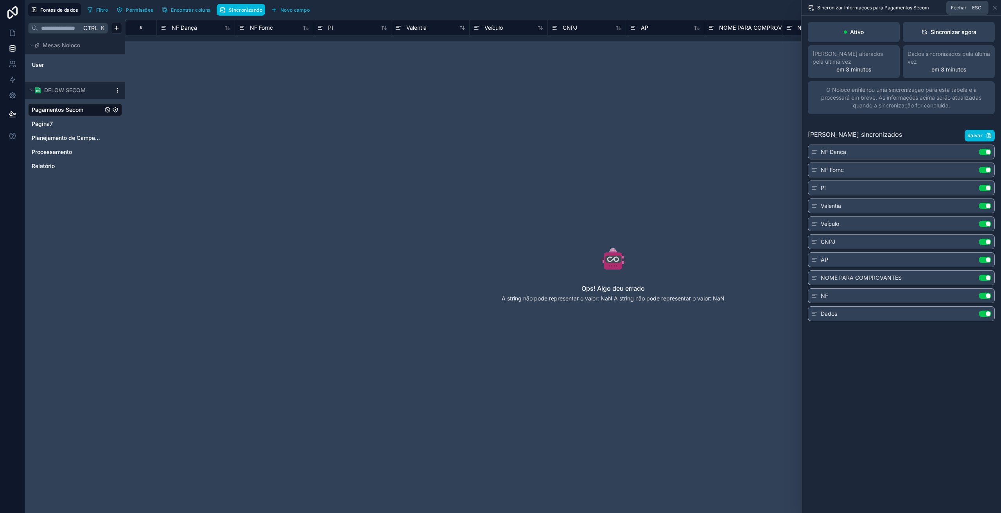
click at [995, 6] on icon at bounding box center [995, 8] width 6 height 6
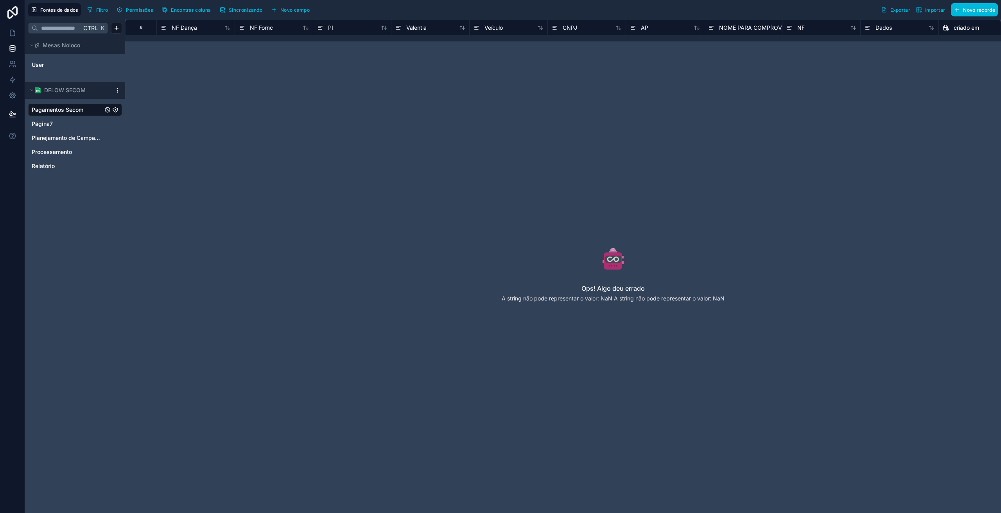
click at [118, 89] on html "Fontes de dados Filtro Permissões Encontrar coluna Sincronizando Novo campo Exp…" at bounding box center [500, 256] width 1001 height 513
click at [135, 103] on font "Detalhes da atualização" at bounding box center [162, 103] width 61 height 7
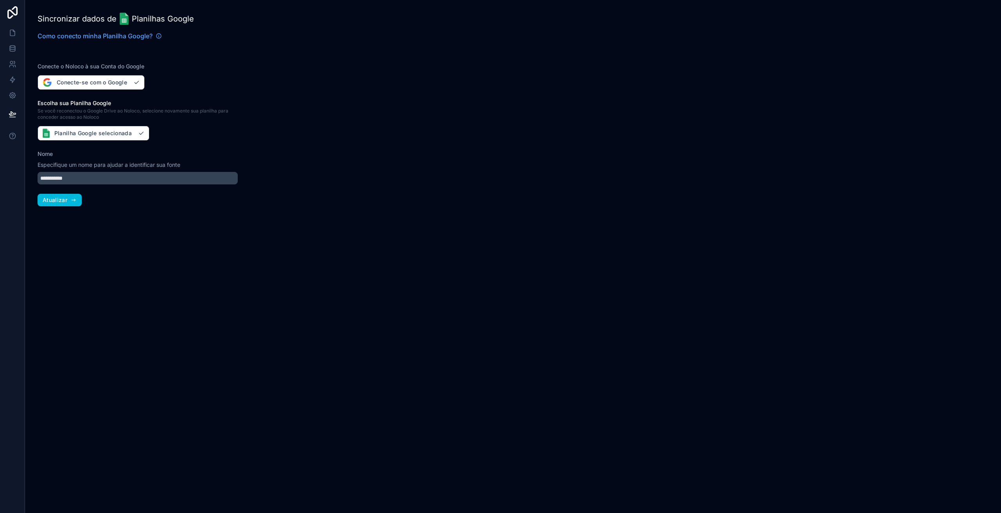
click at [61, 199] on font "Atualizar" at bounding box center [55, 200] width 25 height 7
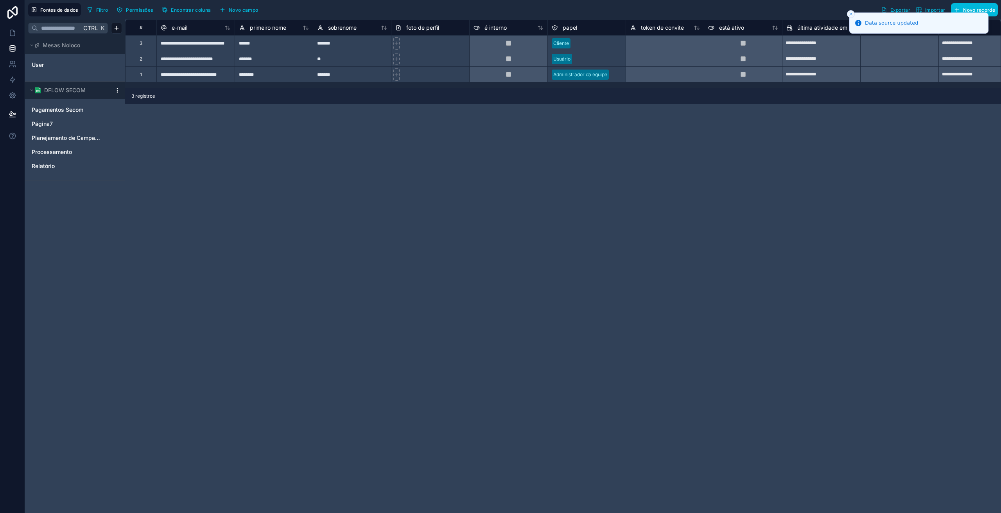
click at [73, 114] on div "Pagamentos Secom" at bounding box center [75, 110] width 94 height 13
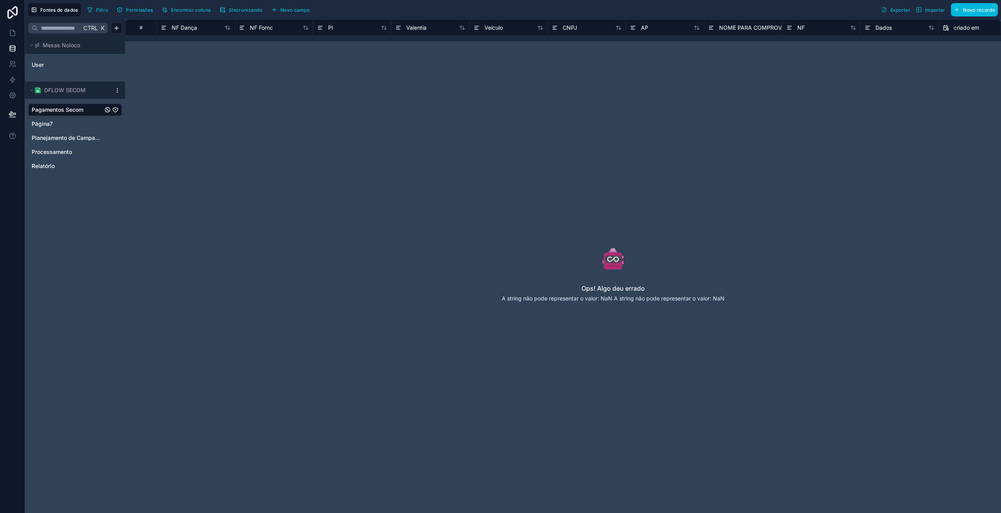
drag, startPoint x: 345, startPoint y: 174, endPoint x: 340, endPoint y: 171, distance: 5.8
click at [345, 174] on div "Ops! Algo deu errado A string não pode representar o valor: NaN A string não po…" at bounding box center [613, 279] width 726 height 369
click at [118, 90] on html "Fontes de dados Filtro Permissões Encontrar coluna Sincronizando Novo campo Exp…" at bounding box center [500, 256] width 1001 height 513
click at [132, 100] on font "Detalhes da atualização" at bounding box center [162, 103] width 61 height 7
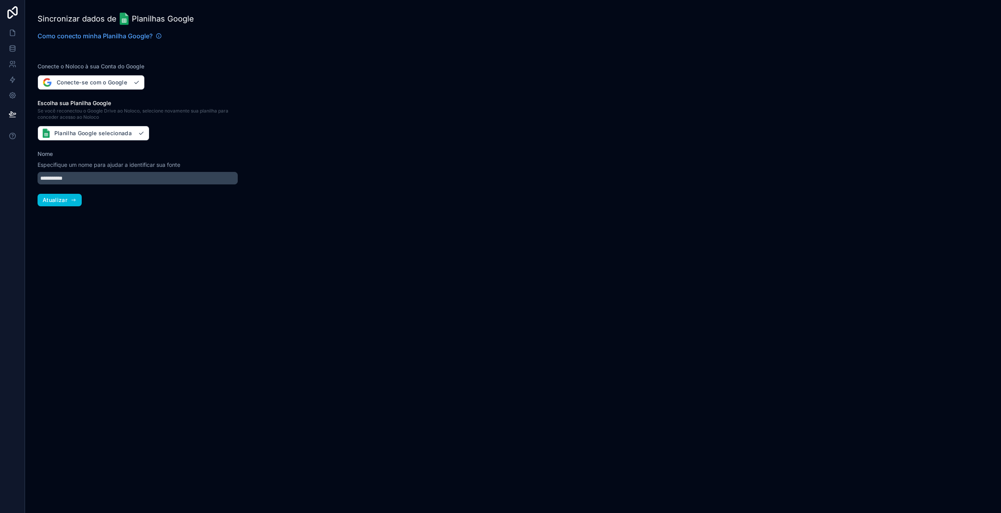
click at [71, 201] on icon "button" at bounding box center [73, 200] width 6 height 6
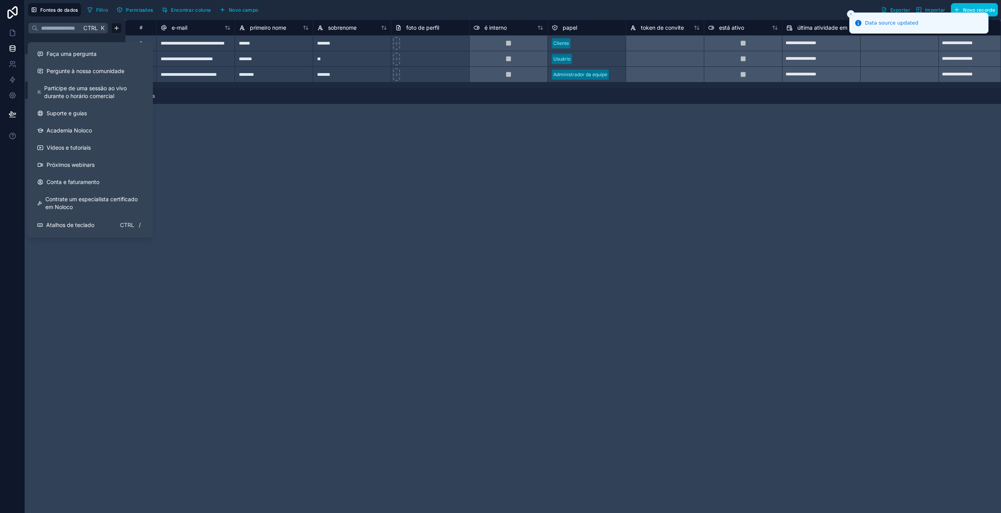
drag, startPoint x: 287, startPoint y: 307, endPoint x: 137, endPoint y: 249, distance: 160.3
click at [286, 307] on div "**********" at bounding box center [563, 267] width 876 height 494
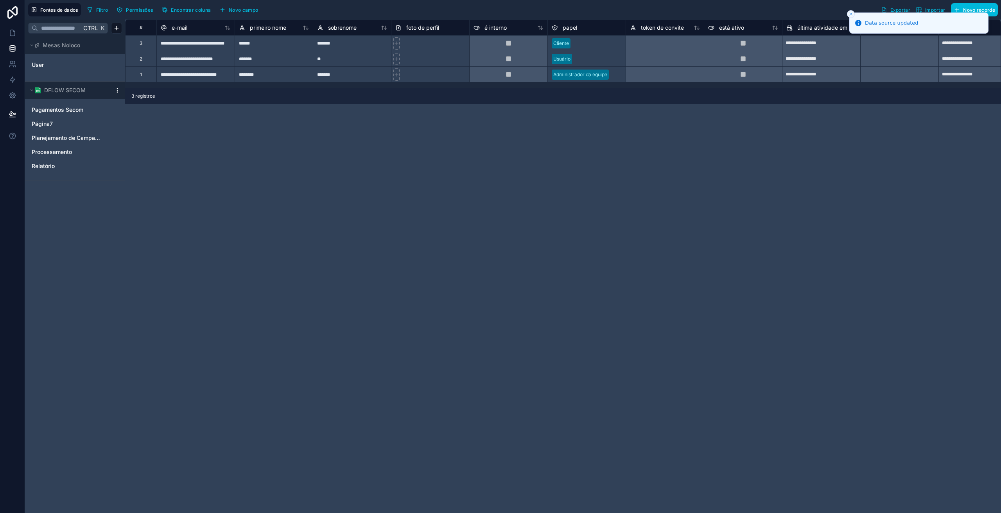
click at [75, 104] on div "Pagamentos Secom" at bounding box center [75, 110] width 94 height 13
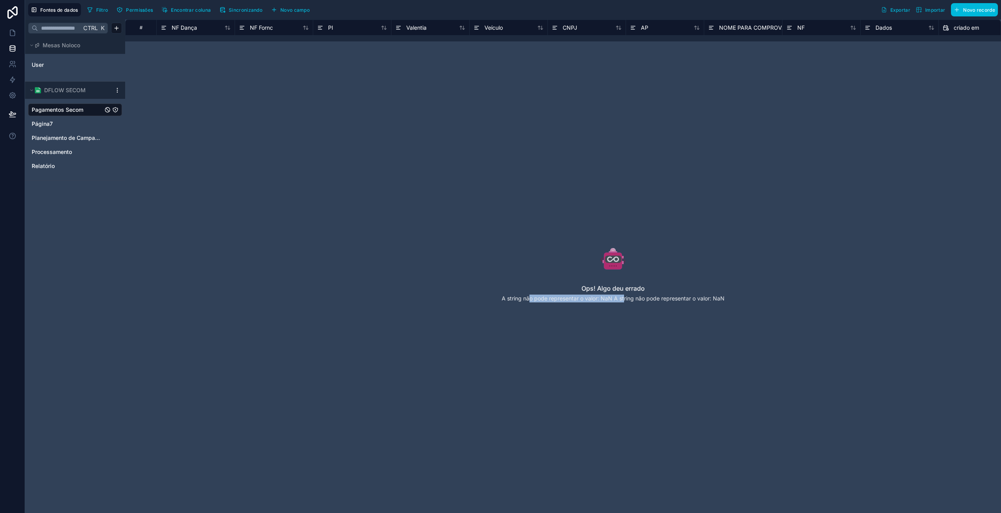
drag, startPoint x: 530, startPoint y: 302, endPoint x: 660, endPoint y: 298, distance: 129.9
click at [629, 296] on p "A string não pode representar o valor: NaN A string não pode representar o valo…" at bounding box center [613, 299] width 223 height 8
drag, startPoint x: 701, startPoint y: 301, endPoint x: 721, endPoint y: 301, distance: 20.3
click at [721, 301] on font "A string não pode representar o valor: NaN A string não pode representar o valo…" at bounding box center [613, 298] width 223 height 7
click at [752, 301] on div "Ops! Algo deu errado A string não pode representar o valor: NaN A string não po…" at bounding box center [613, 279] width 726 height 369
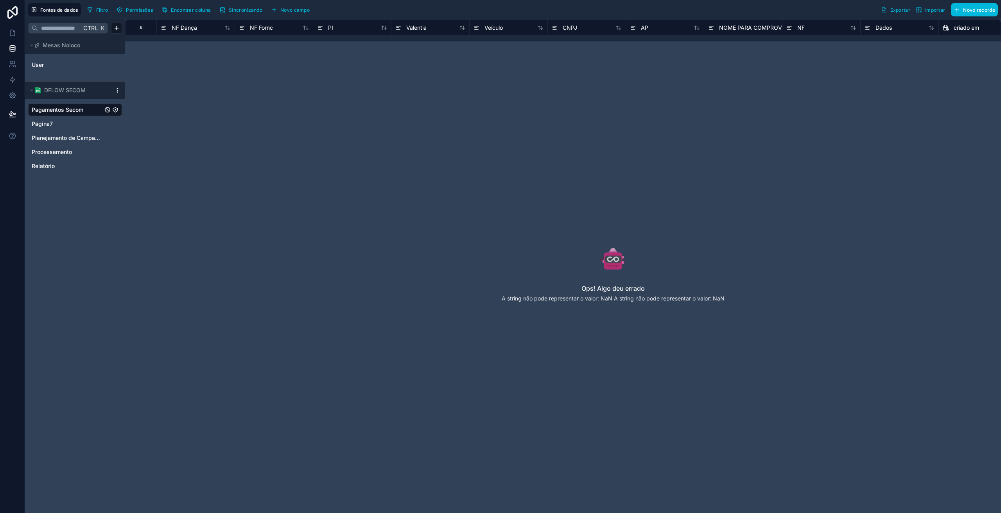
click at [63, 123] on link "Página7" at bounding box center [67, 124] width 71 height 8
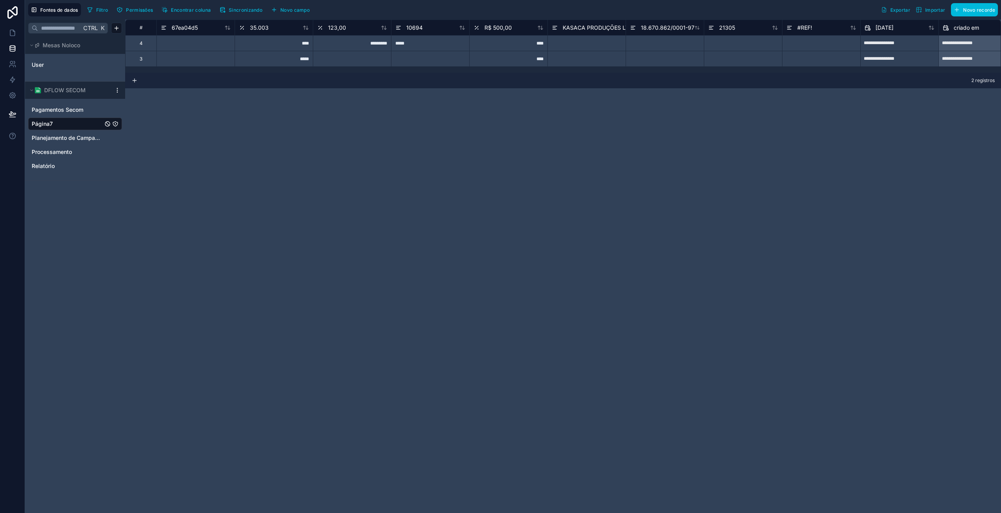
click at [59, 112] on span "Pagamentos Secom" at bounding box center [58, 110] width 52 height 8
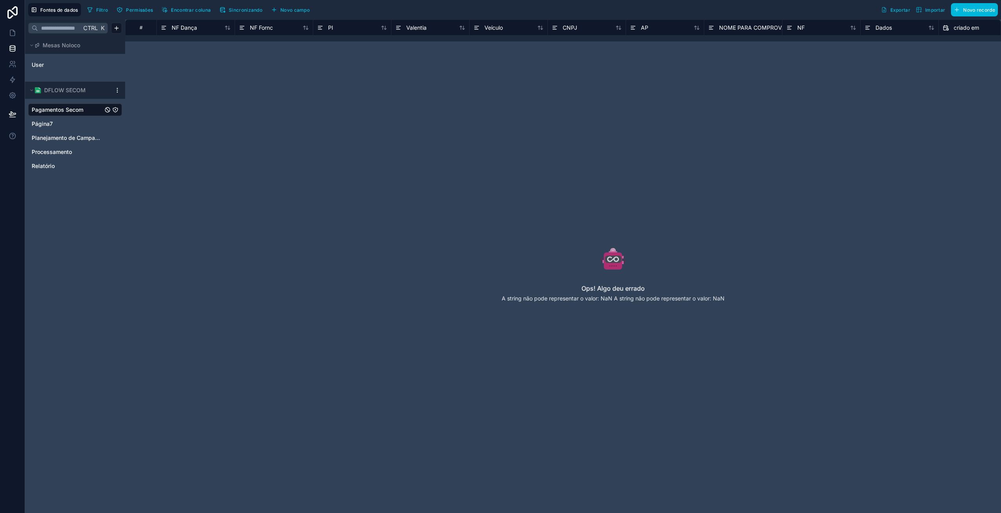
click at [252, 9] on font "Sincronizando" at bounding box center [246, 10] width 34 height 6
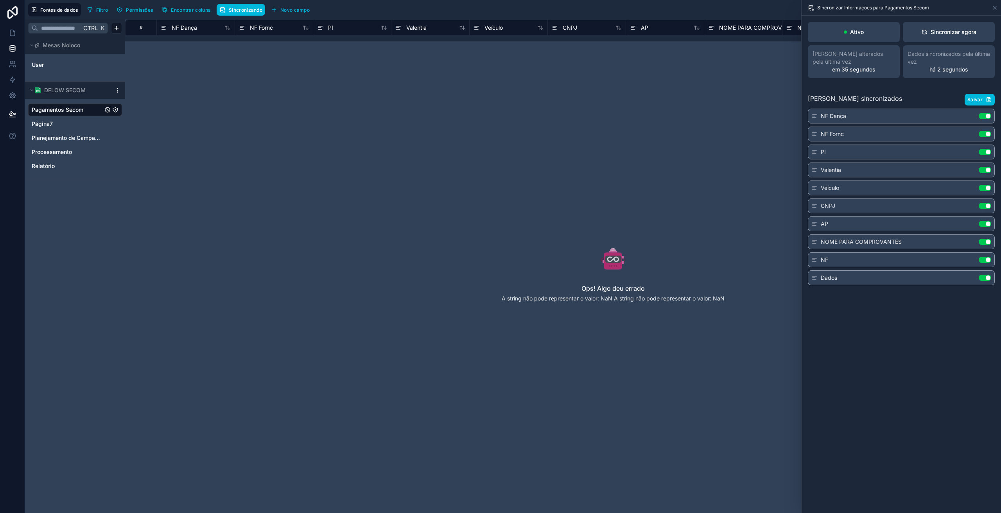
click at [974, 99] on font "Salvar" at bounding box center [974, 100] width 15 height 6
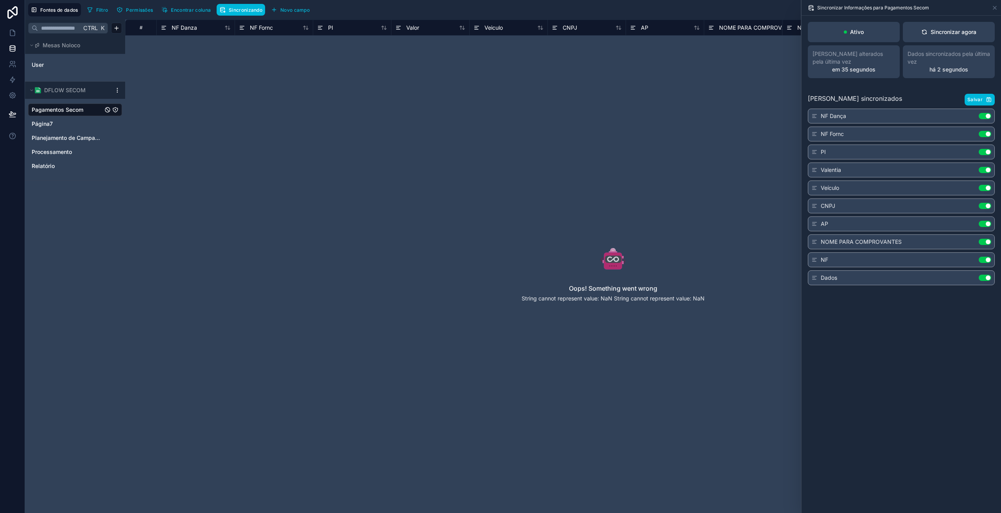
click at [922, 32] on icon at bounding box center [924, 32] width 6 height 6
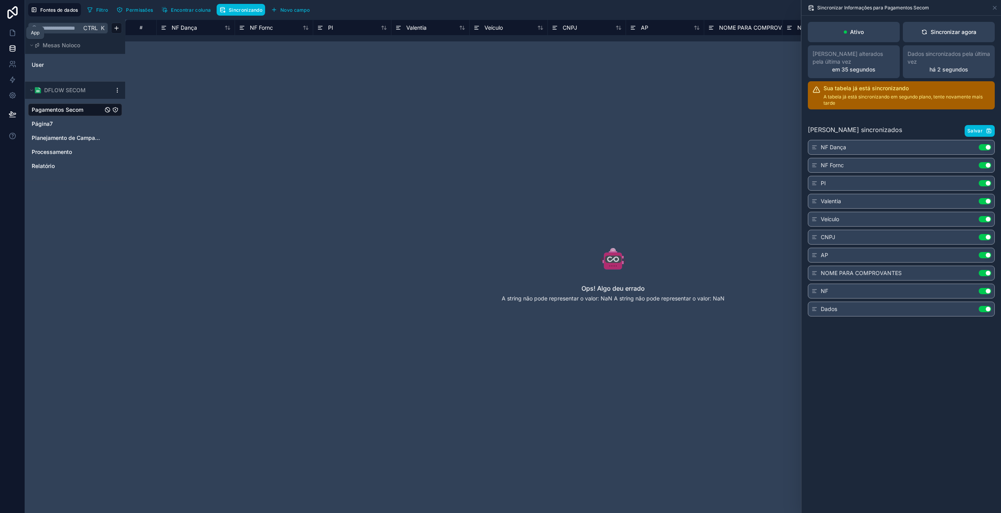
click at [12, 36] on icon at bounding box center [12, 33] width 5 height 6
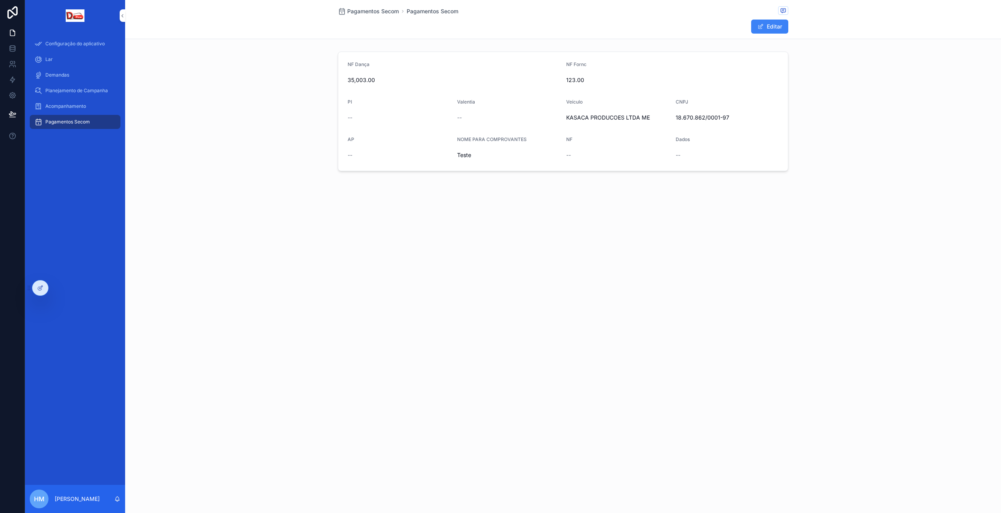
click at [775, 29] on font "Editar" at bounding box center [774, 26] width 15 height 7
click at [775, 29] on font "Editar" at bounding box center [773, 26] width 15 height 7
click at [373, 207] on div "Pagamentos Secom Pagamentos Secom Editar NF Dança 35,003.00 NF Fornc 123.00 PI …" at bounding box center [563, 112] width 876 height 224
click at [53, 75] on font "Demandas" at bounding box center [57, 75] width 24 height 6
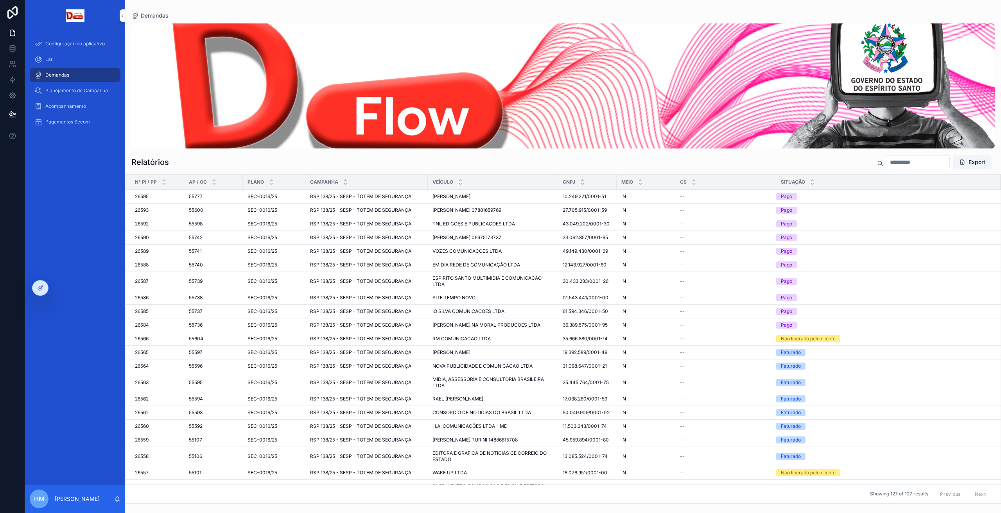
click at [382, 196] on span "RSP 138/25 - SESP - TOTEM DE SEGURANÇA" at bounding box center [360, 197] width 101 height 6
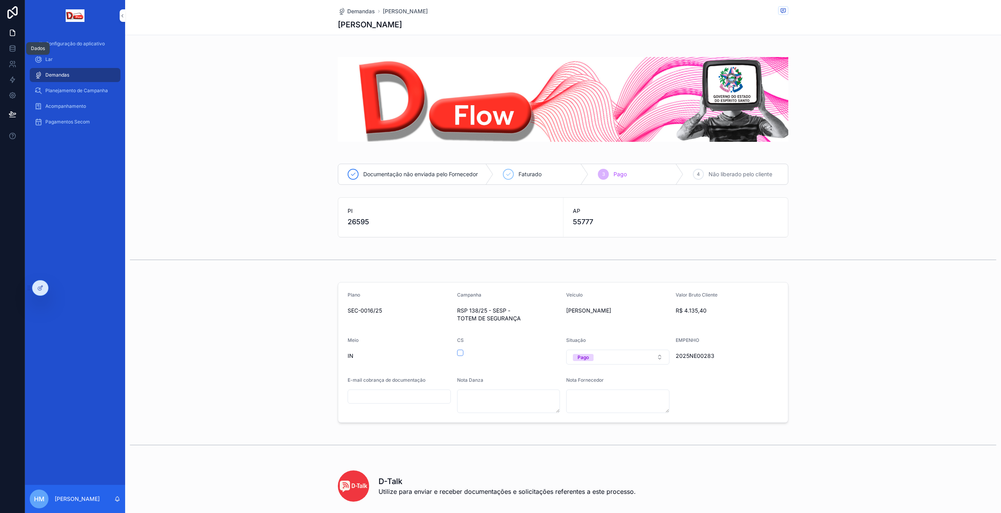
click at [17, 47] on link at bounding box center [12, 49] width 25 height 16
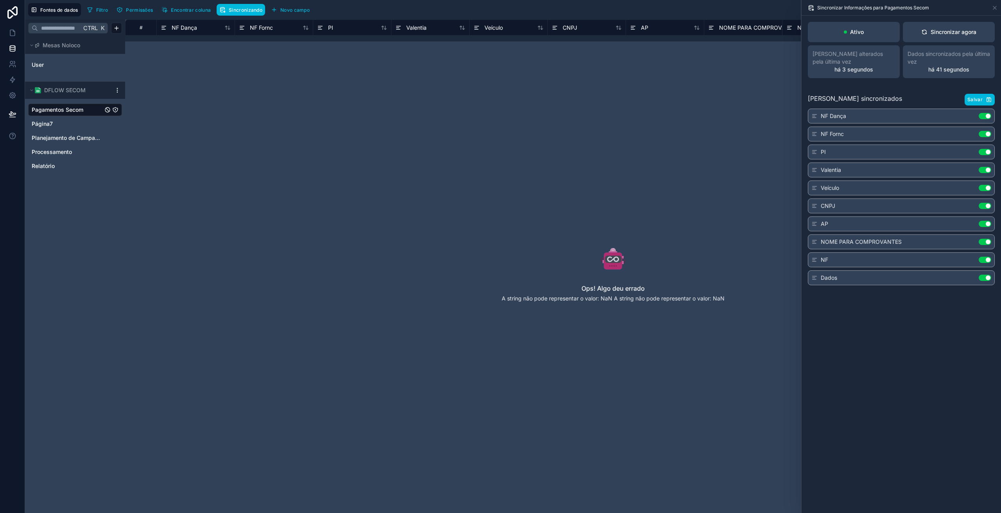
click at [48, 168] on span "Relatório" at bounding box center [43, 166] width 23 height 8
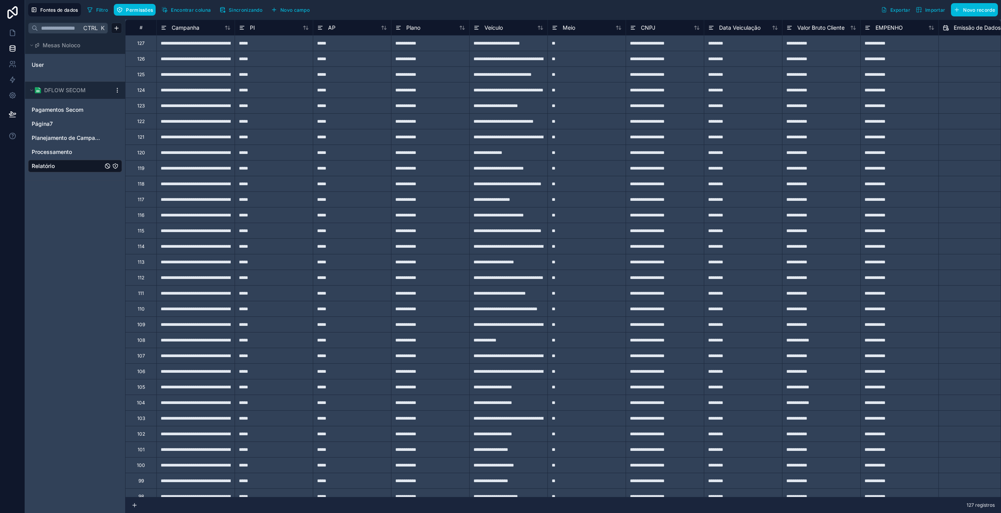
click at [200, 9] on font "Encontrar coluna" at bounding box center [191, 10] width 40 height 6
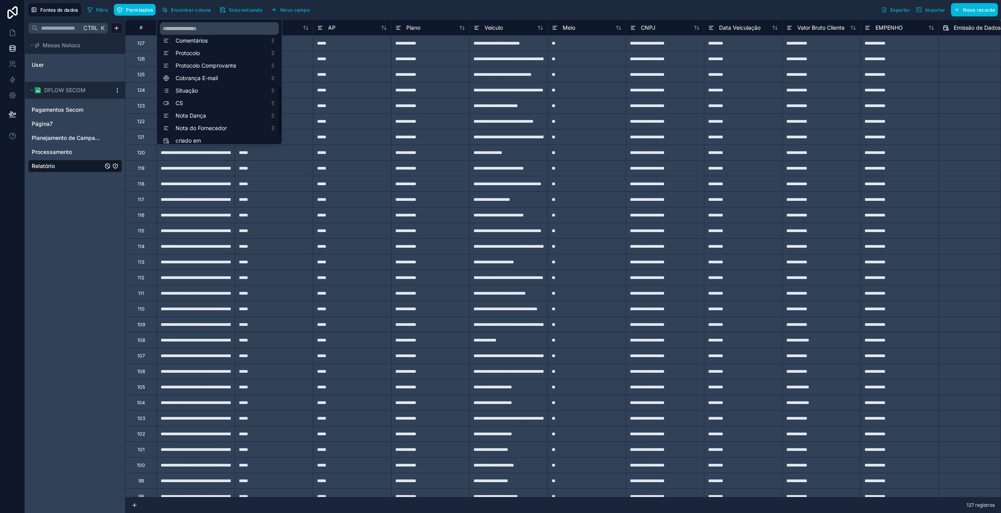
scroll to position [169, 0]
click at [194, 99] on font "Nota Dança" at bounding box center [191, 102] width 31 height 7
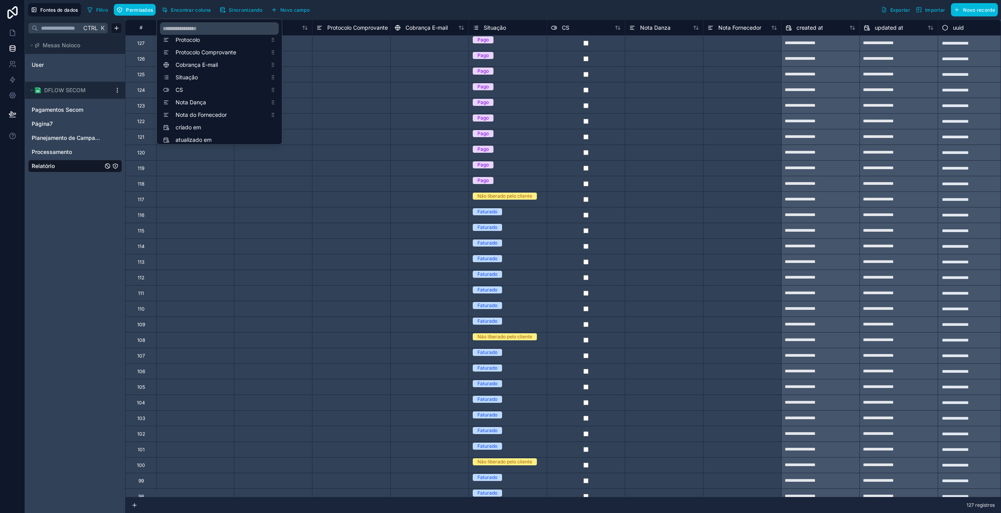
scroll to position [0, 960]
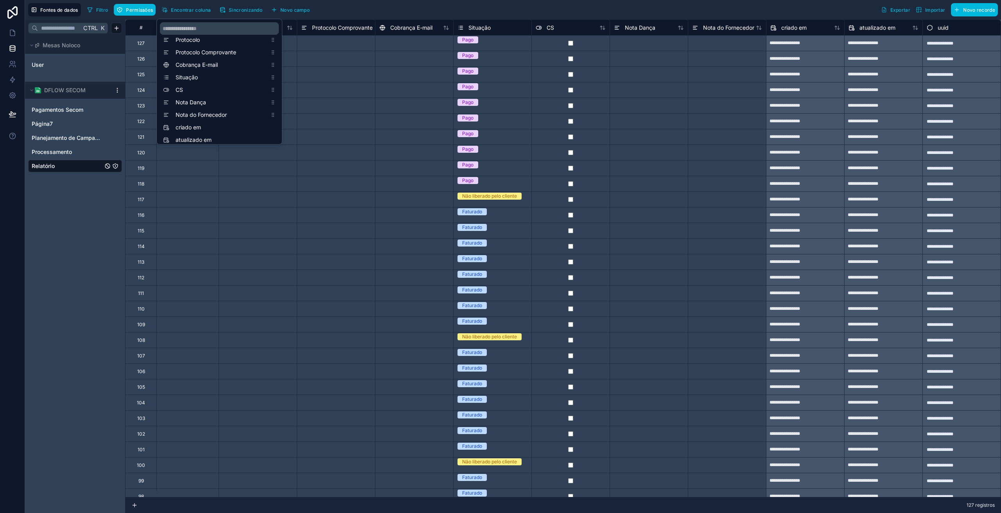
click at [637, 25] on font "Nota Dança" at bounding box center [640, 27] width 31 height 7
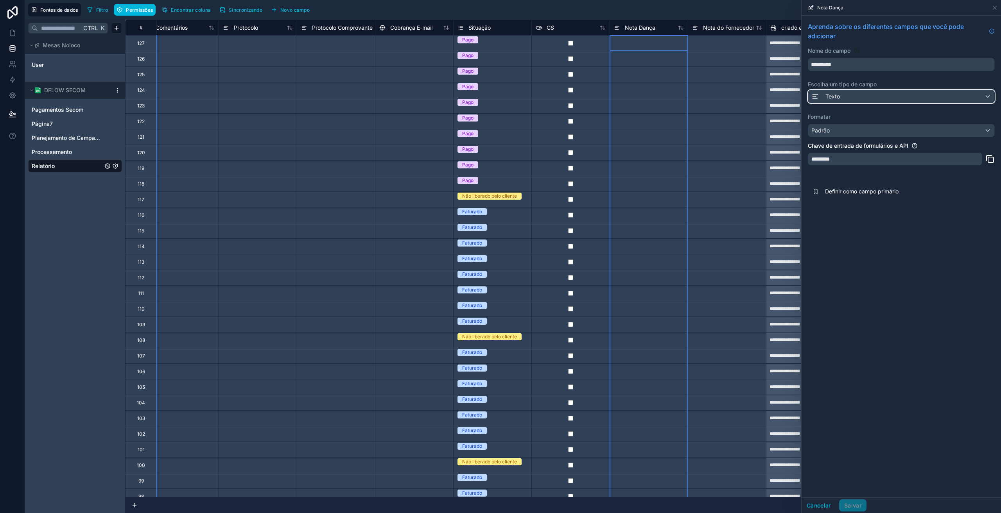
click at [853, 91] on div "Texto" at bounding box center [901, 96] width 186 height 13
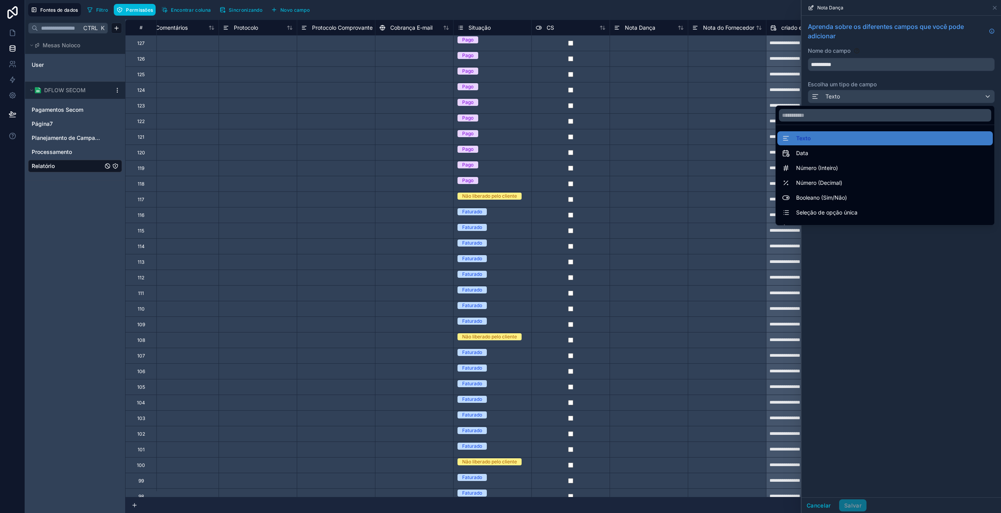
click at [825, 167] on font "Número (Inteiro)" at bounding box center [817, 168] width 42 height 7
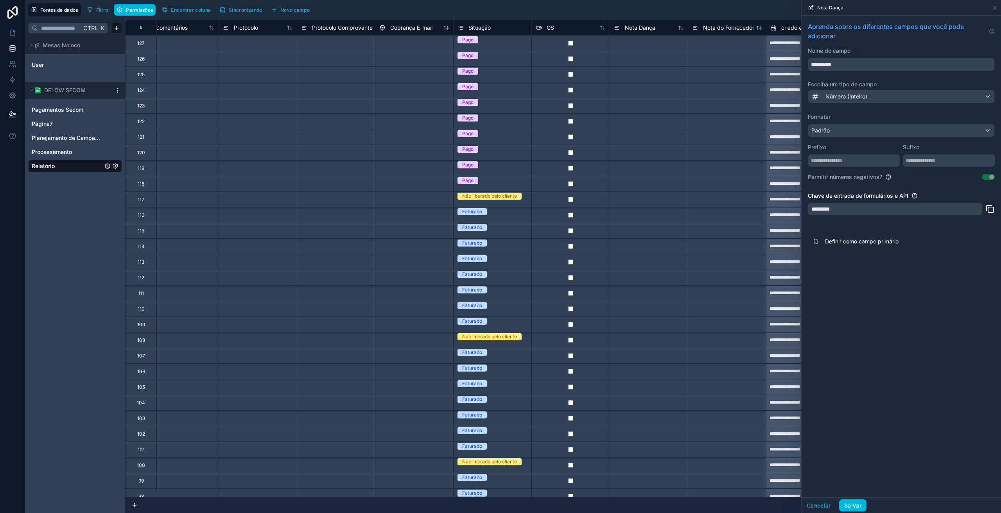
click at [849, 506] on font "Salvar" at bounding box center [852, 505] width 17 height 7
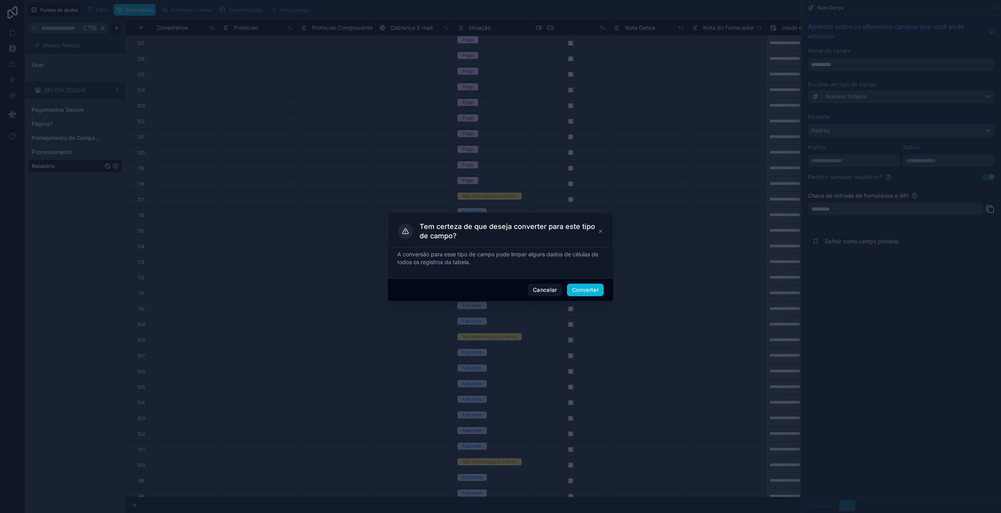
click at [586, 296] on button "Converter" at bounding box center [585, 290] width 37 height 13
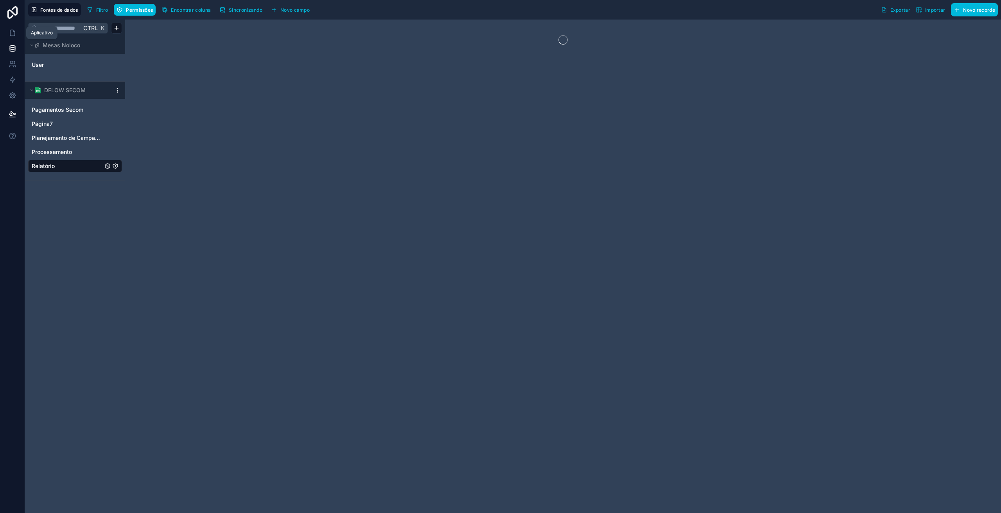
click at [13, 35] on icon at bounding box center [13, 33] width 8 height 8
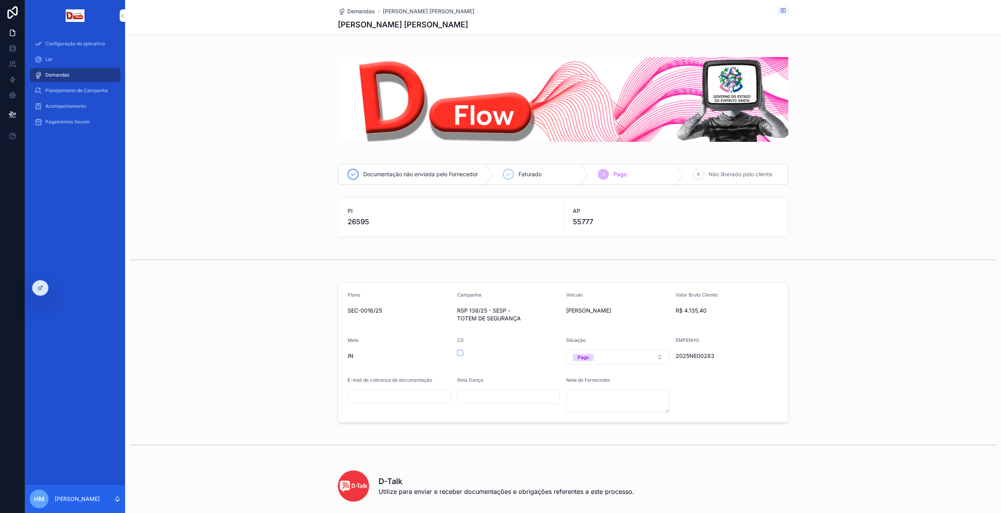
click at [489, 390] on div "conteúdo rolável" at bounding box center [508, 397] width 103 height 14
click at [484, 390] on div "conteúdo rolável" at bounding box center [508, 397] width 103 height 14
click at [485, 398] on input "conteúdo rolável" at bounding box center [509, 396] width 102 height 11
type input "******"
click at [480, 394] on input "******" at bounding box center [509, 396] width 102 height 11
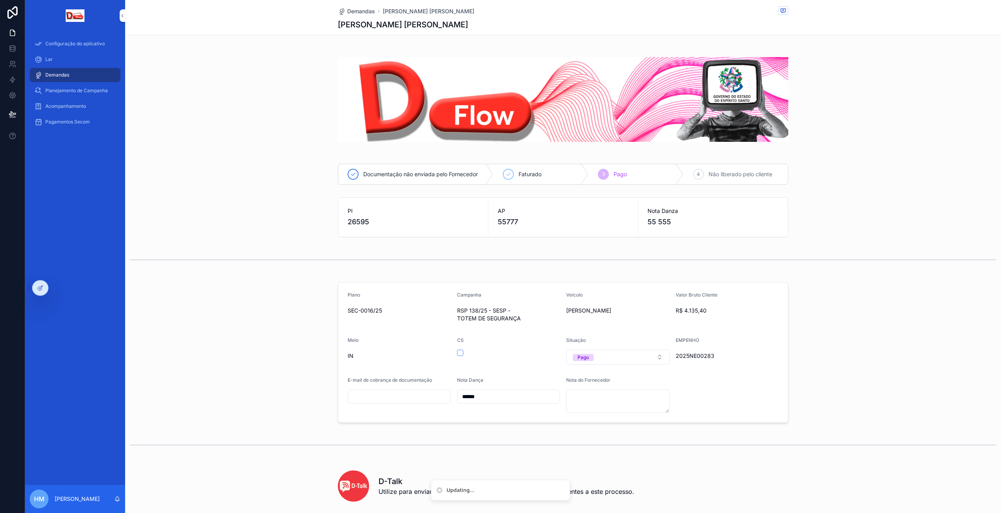
click at [480, 394] on input "******" at bounding box center [509, 396] width 102 height 11
click at [496, 401] on input "conteúdo rolável" at bounding box center [509, 396] width 102 height 11
type input "******"
click at [499, 414] on form "Plano SEC-0016/25 Campanha RSP 138/25 - SESP - TOTEM DE SEGURANÇA Veículo [PERS…" at bounding box center [563, 353] width 450 height 140
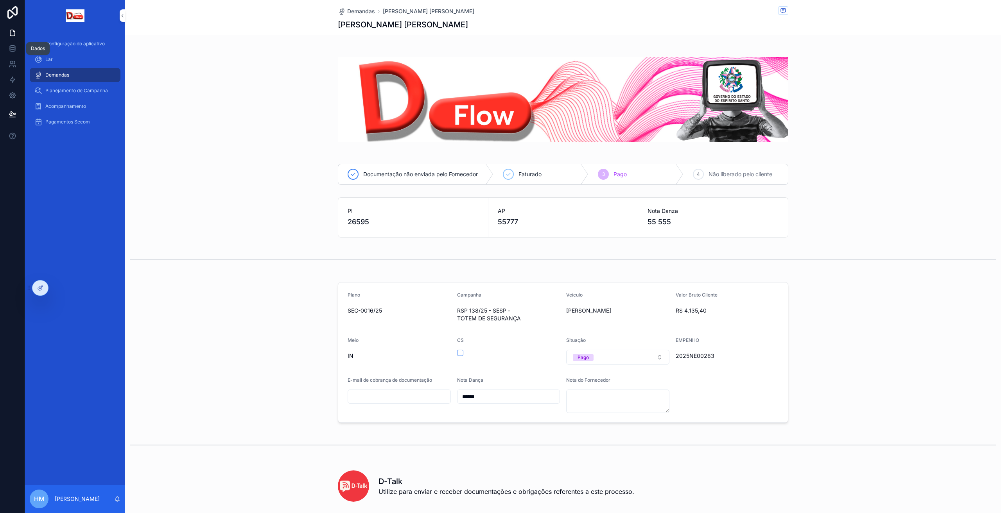
click at [13, 51] on icon at bounding box center [13, 49] width 8 height 8
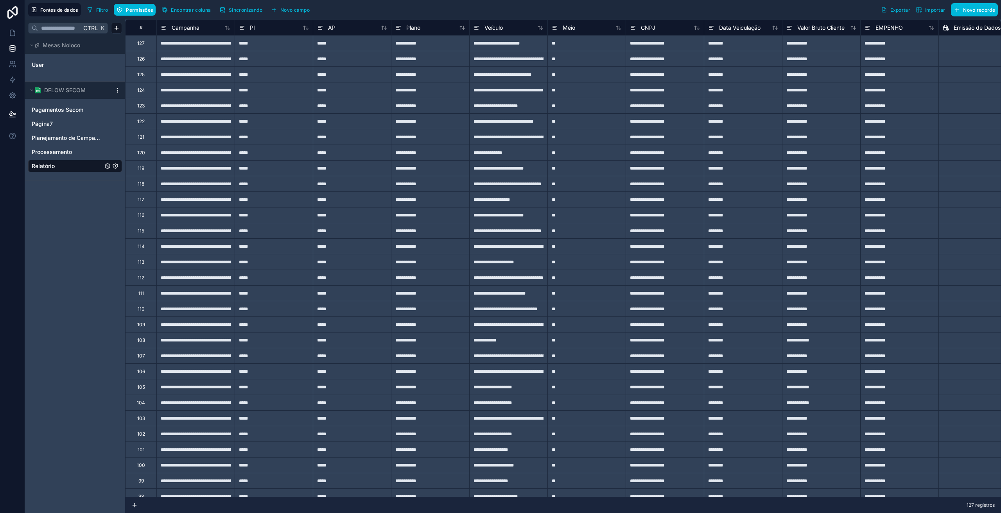
click at [200, 10] on font "Encontrar coluna" at bounding box center [191, 10] width 40 height 6
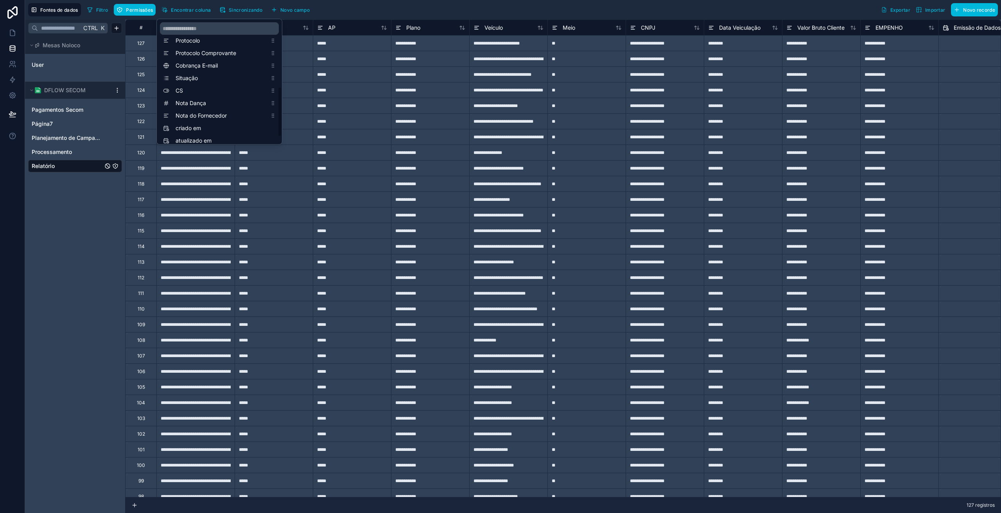
scroll to position [169, 0]
click at [205, 115] on font "Nota do Fornecedor" at bounding box center [201, 114] width 51 height 7
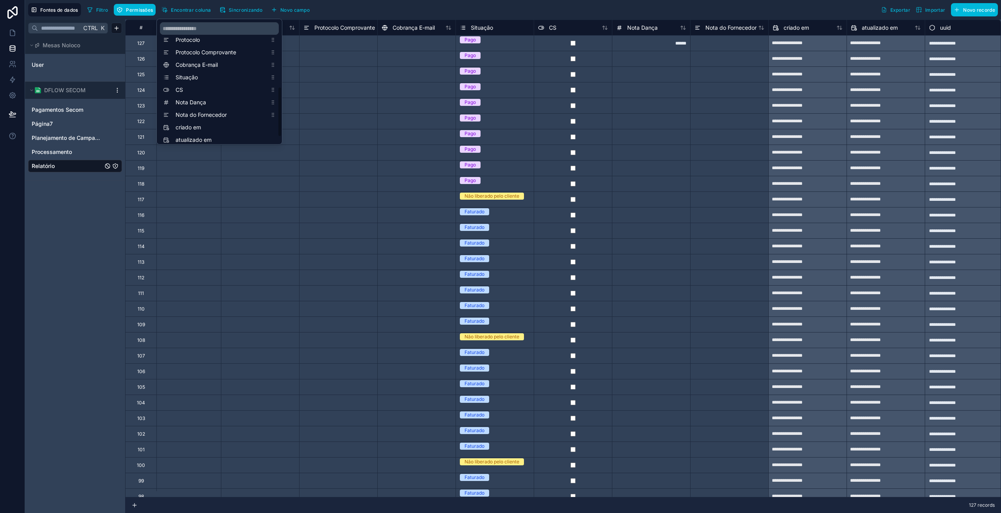
scroll to position [0, 960]
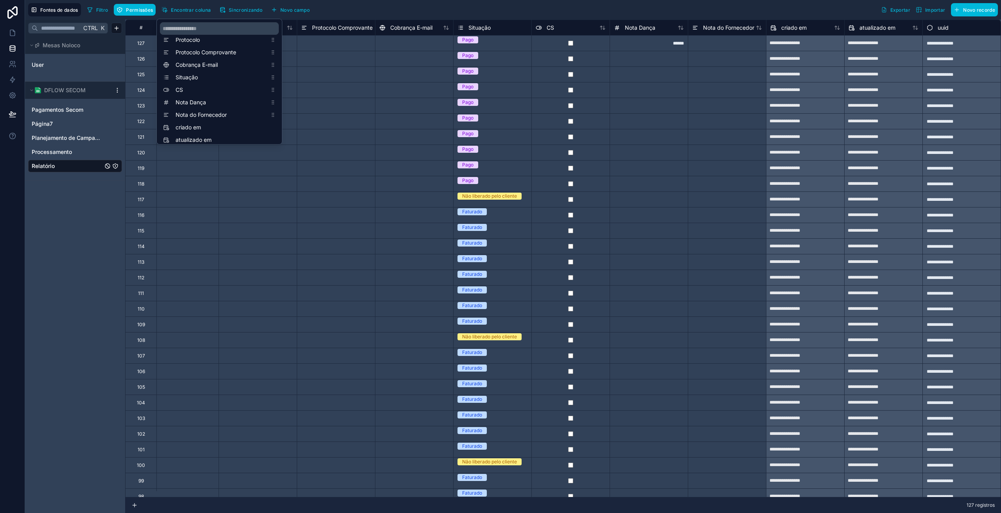
drag, startPoint x: 722, startPoint y: 27, endPoint x: 744, endPoint y: 46, distance: 28.8
click at [722, 27] on font "Nota do Fornecedor" at bounding box center [728, 27] width 51 height 7
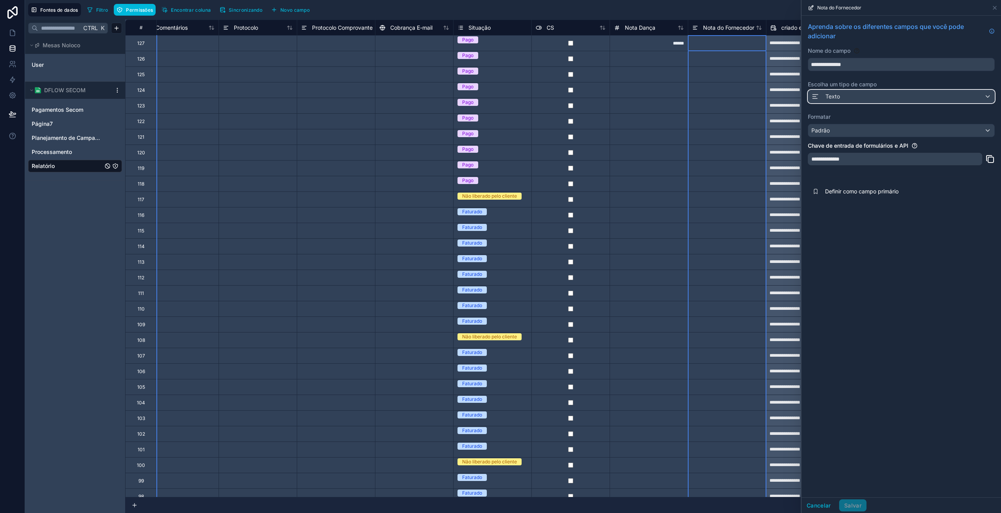
click at [843, 95] on div "Texto" at bounding box center [901, 96] width 186 height 13
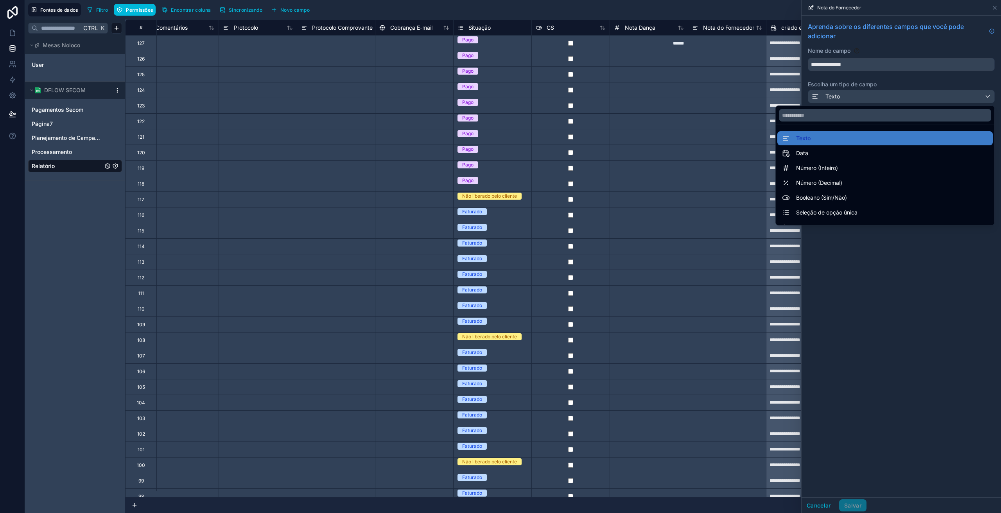
click at [817, 165] on font "Número (Inteiro)" at bounding box center [817, 168] width 42 height 7
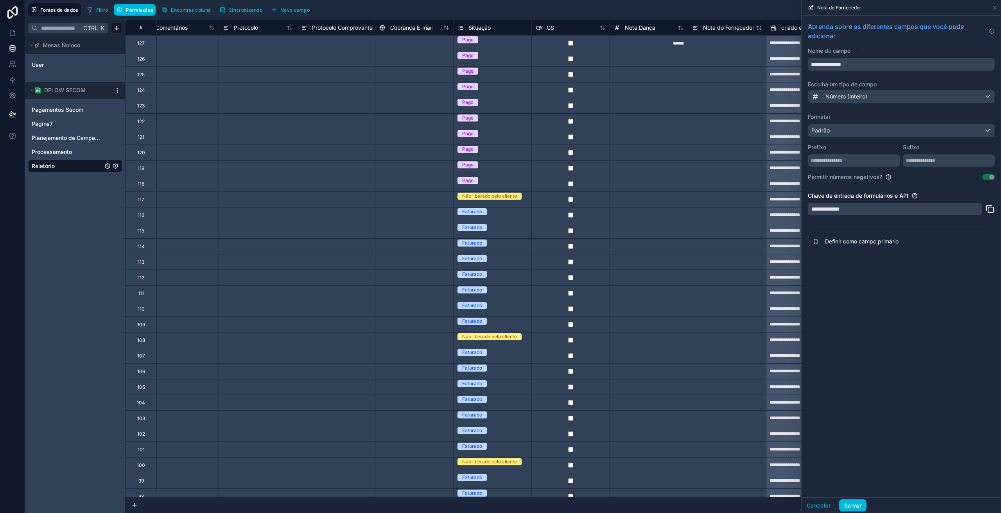
click at [857, 504] on font "Salvar" at bounding box center [852, 505] width 17 height 7
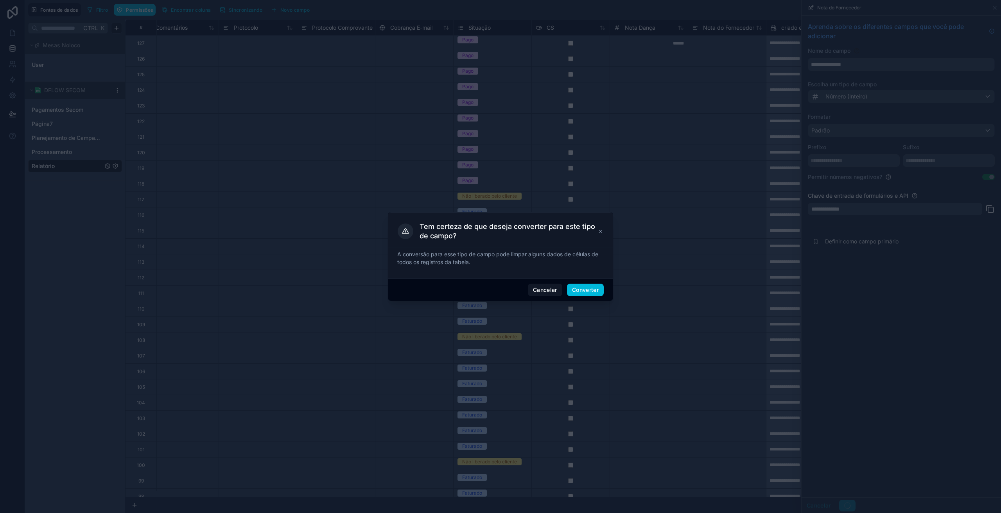
click at [573, 294] on button "Converter" at bounding box center [585, 290] width 37 height 13
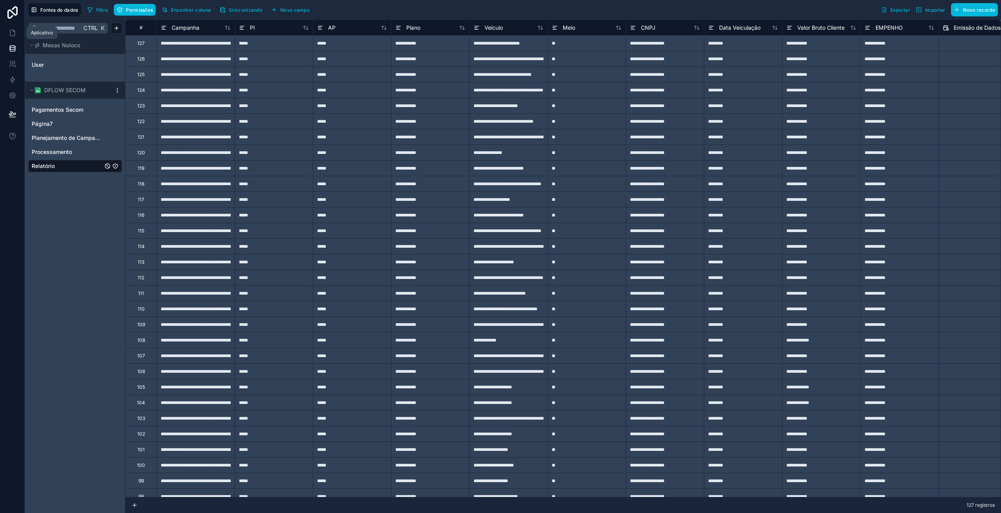
drag, startPoint x: 10, startPoint y: 30, endPoint x: 6, endPoint y: 41, distance: 11.5
click at [10, 30] on icon at bounding box center [13, 33] width 8 height 8
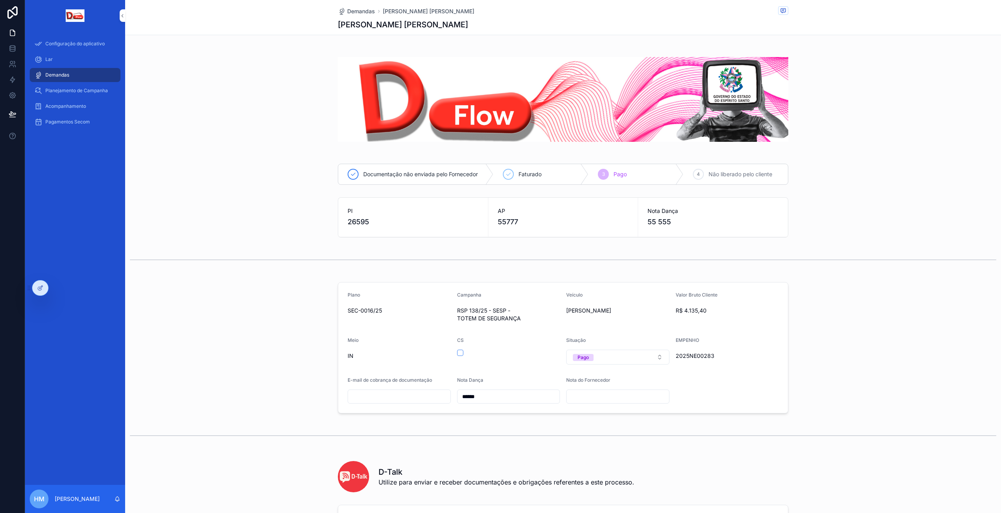
click at [60, 122] on font "Pagamentos Secom" at bounding box center [67, 122] width 45 height 6
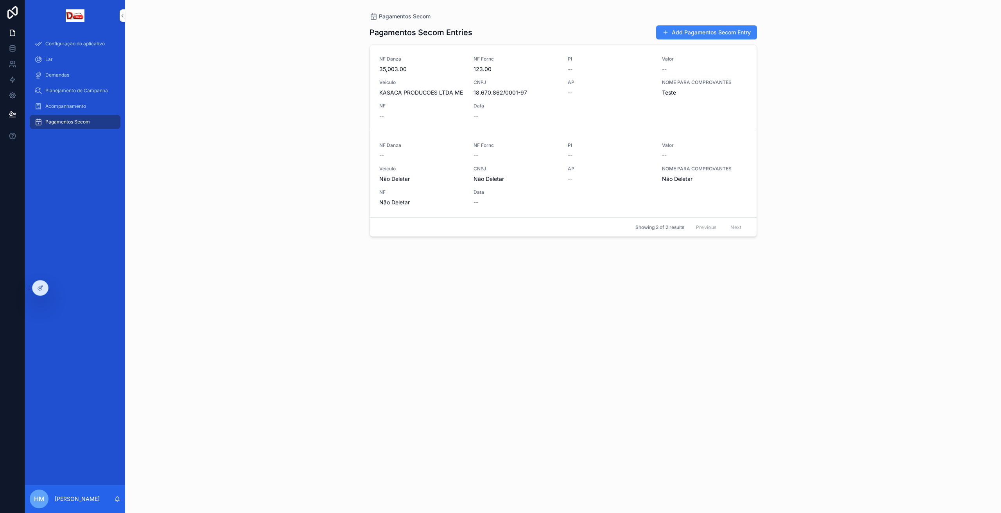
click at [578, 99] on div "NF Danza 35,003.00 NF Fornc 123.00 PI -- Valor -- Veiculo KASACA PRODUCOES LTDA…" at bounding box center [563, 88] width 368 height 64
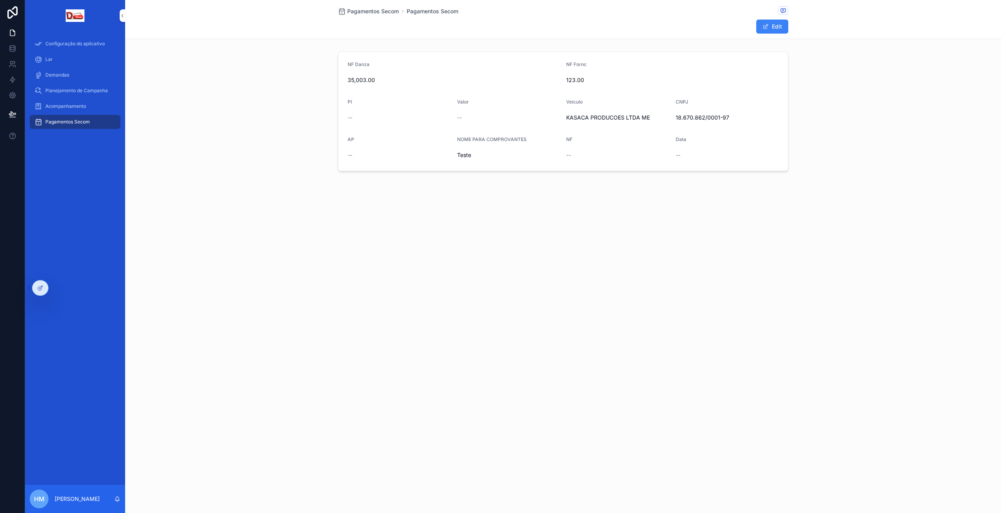
click at [356, 9] on span "Pagamentos Secom" at bounding box center [373, 11] width 52 height 8
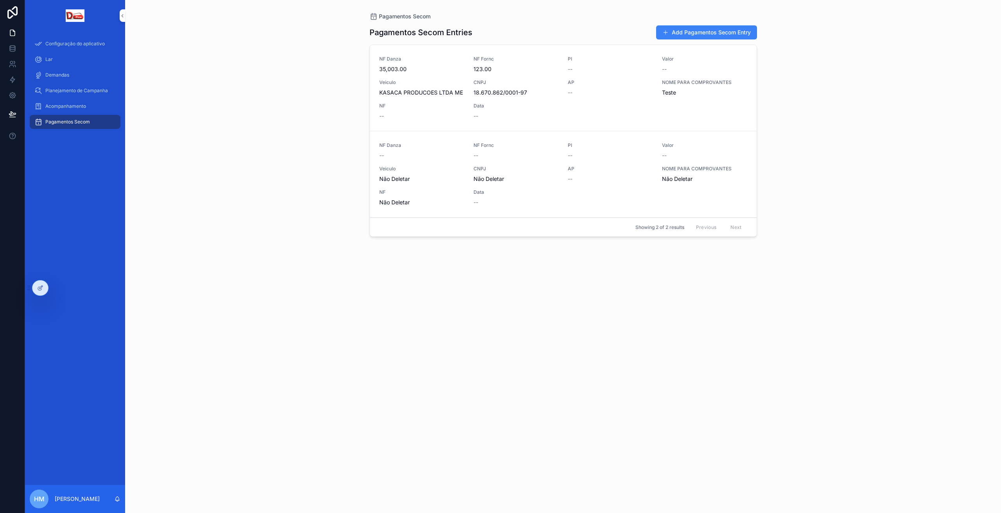
click at [42, 290] on icon at bounding box center [40, 288] width 6 height 6
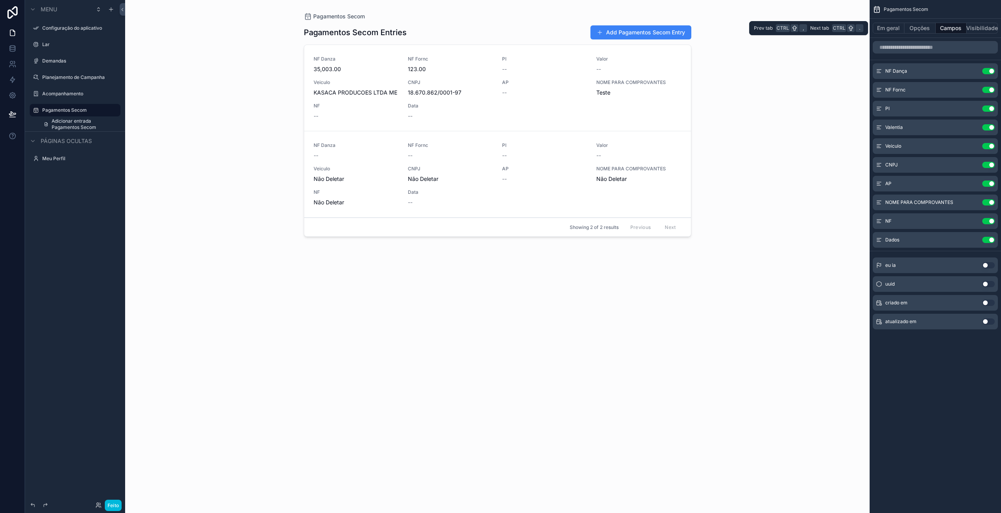
click at [895, 33] on button "Em geral" at bounding box center [889, 28] width 32 height 11
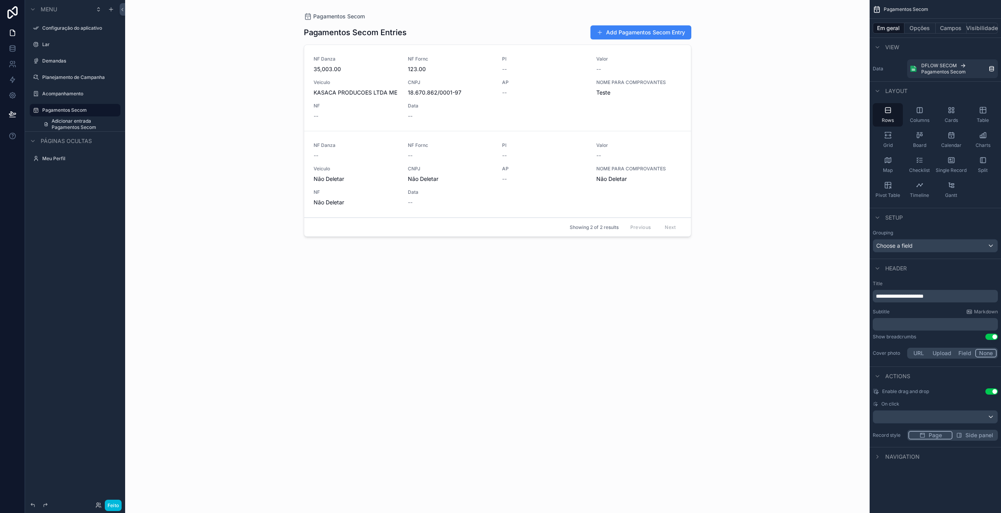
click at [886, 139] on icon "conteúdo rolável" at bounding box center [888, 135] width 8 height 8
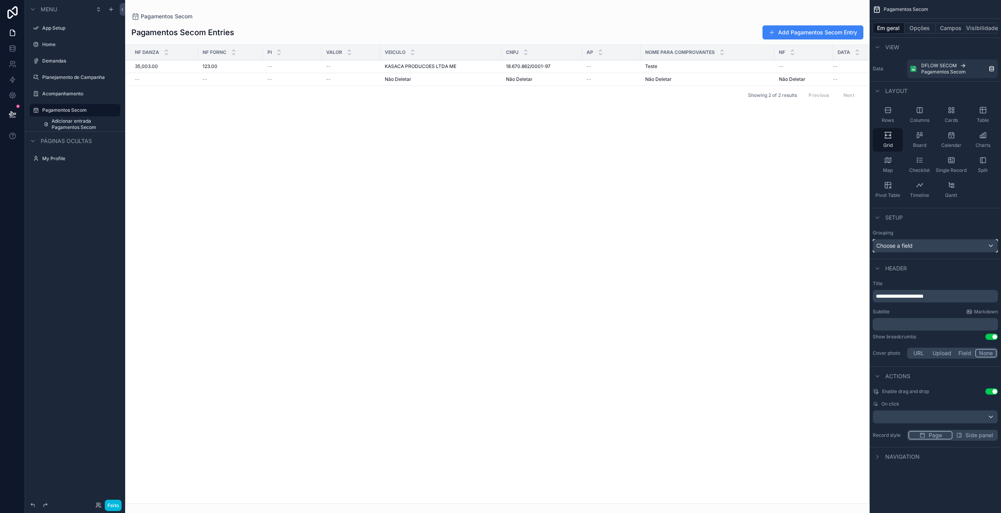
click at [919, 246] on div "Choose a field" at bounding box center [935, 246] width 124 height 13
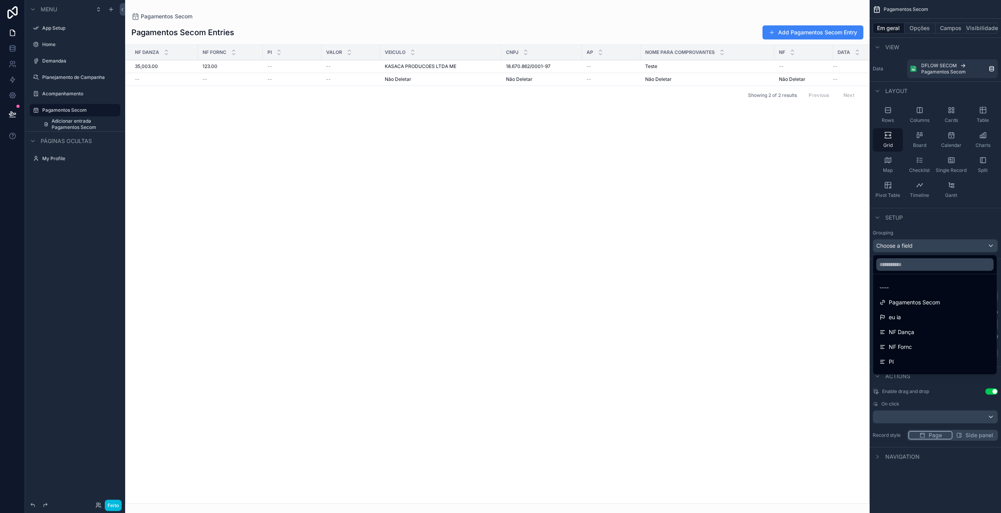
click at [919, 246] on div "conteúdo rolável" at bounding box center [500, 256] width 1001 height 513
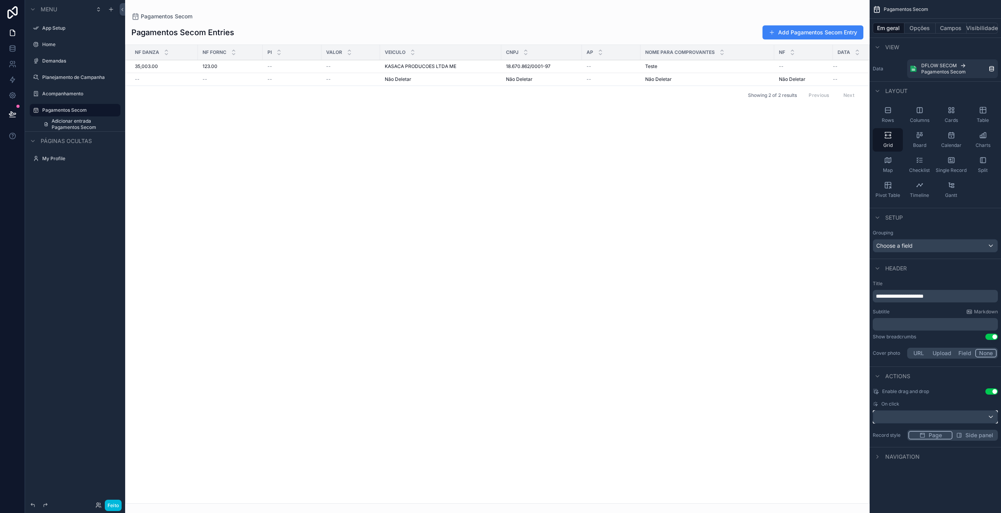
click at [924, 420] on div "conteúdo rolável" at bounding box center [935, 417] width 124 height 13
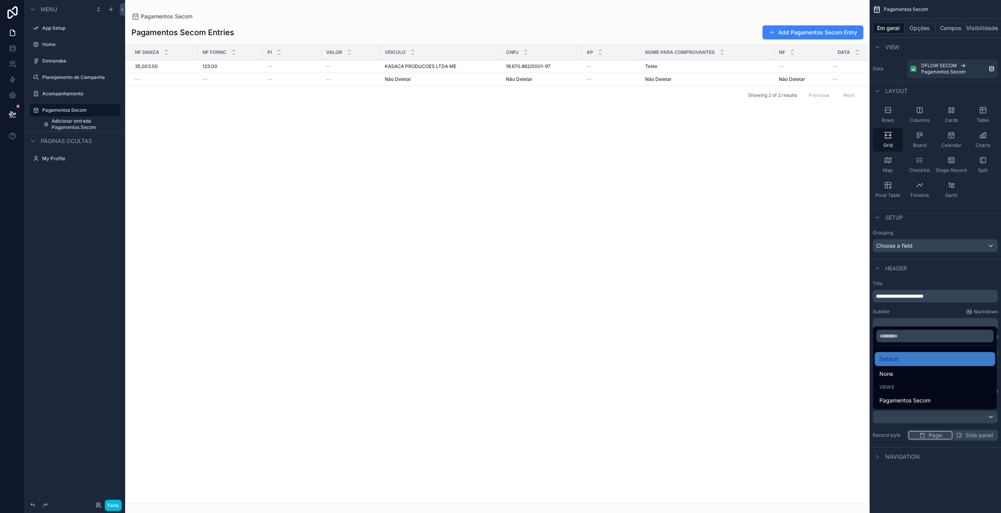
click at [891, 374] on span "None" at bounding box center [886, 374] width 14 height 9
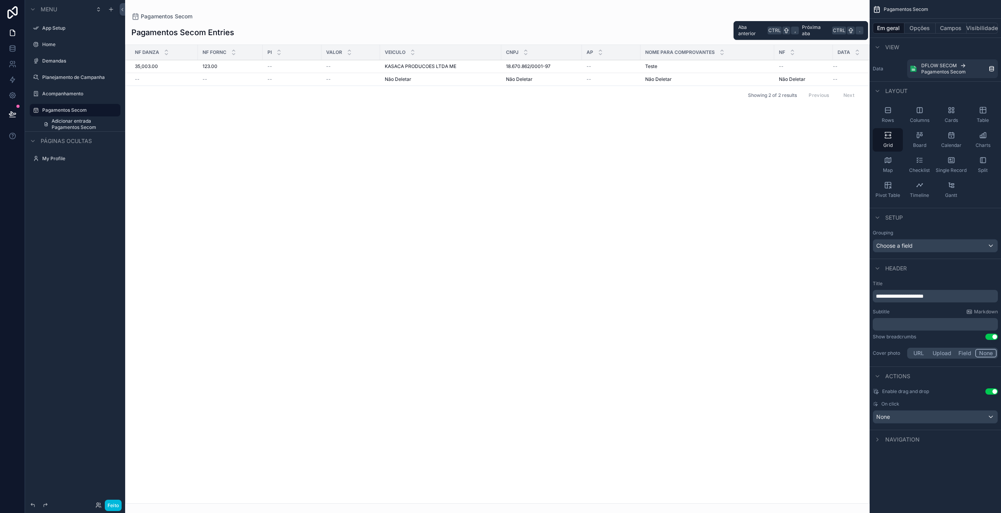
click at [928, 28] on font "Opções" at bounding box center [920, 28] width 20 height 7
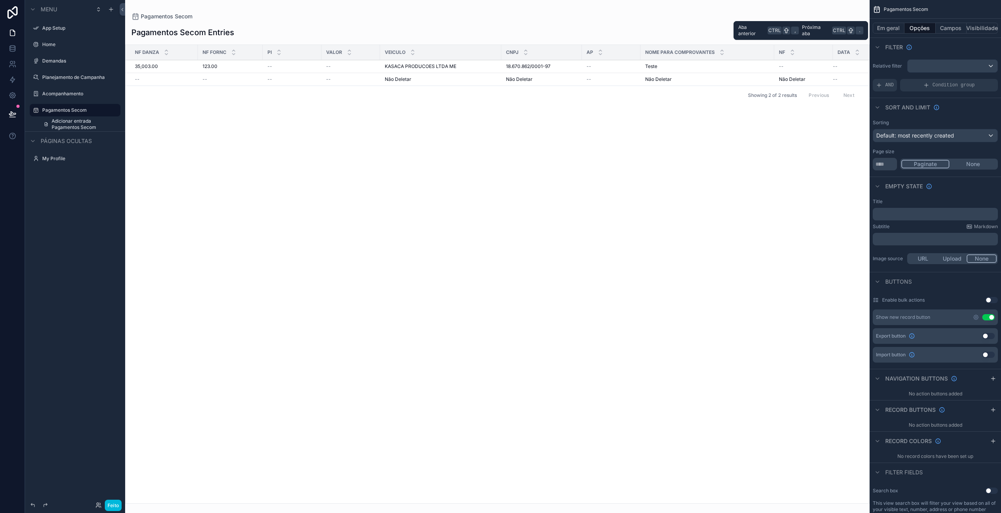
click at [944, 28] on font "Campos" at bounding box center [951, 28] width 22 height 7
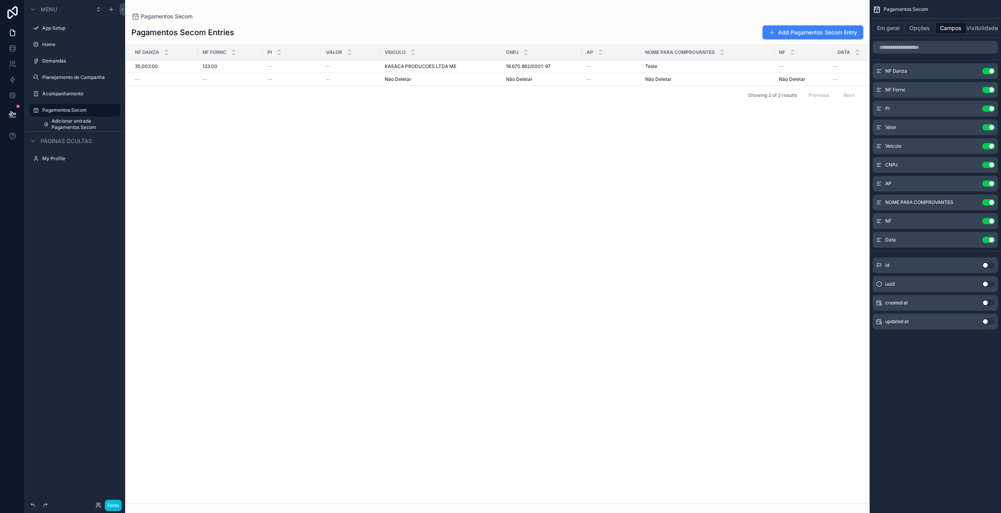
click at [989, 222] on button "Use setting" at bounding box center [988, 221] width 13 height 6
click at [982, 29] on font "Visibilidade" at bounding box center [982, 28] width 32 height 7
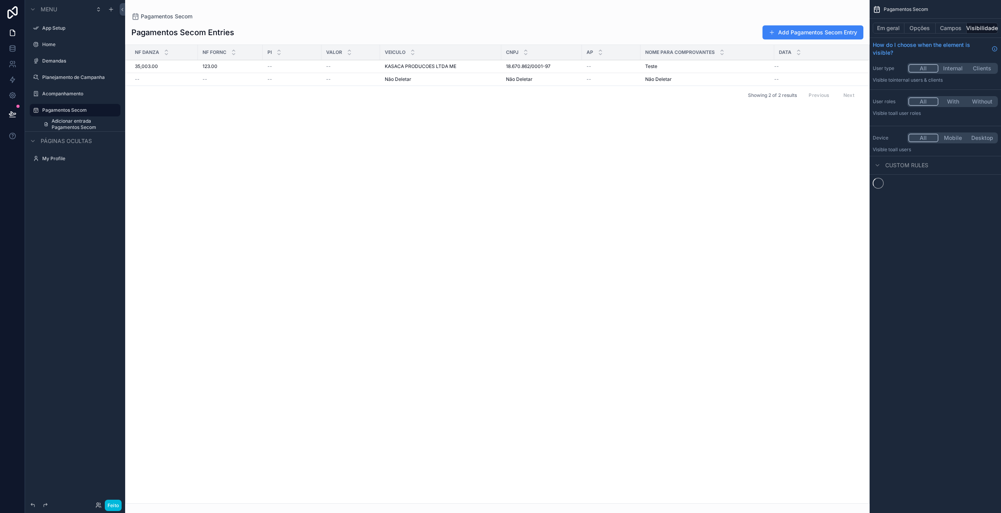
click at [695, 250] on div "conteúdo rolável" at bounding box center [497, 256] width 745 height 513
click at [559, 195] on div "NF Danza NF Fornc PI Valor Veiculo CNPJ AP NOME PARA COMPROVANTES Data 35,003.0…" at bounding box center [498, 274] width 744 height 459
click at [893, 26] on font "Em geral" at bounding box center [888, 28] width 23 height 7
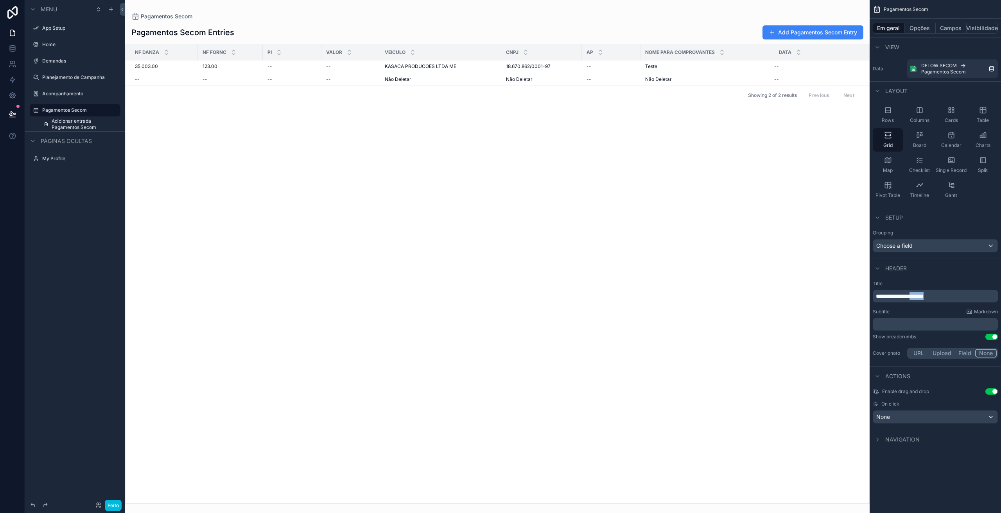
drag, startPoint x: 929, startPoint y: 296, endPoint x: 964, endPoint y: 296, distance: 34.8
click at [964, 296] on p "**********" at bounding box center [936, 296] width 120 height 8
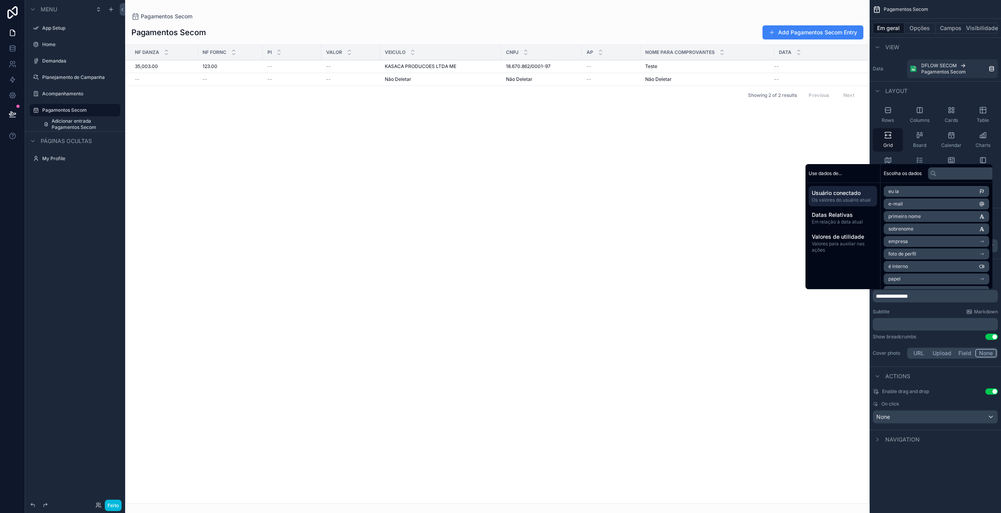
click at [475, 313] on div "NF Danza NF Fornc PI Valor Veiculo CNPJ AP NOME PARA COMPROVANTES Data 35,003.0…" at bounding box center [498, 274] width 744 height 459
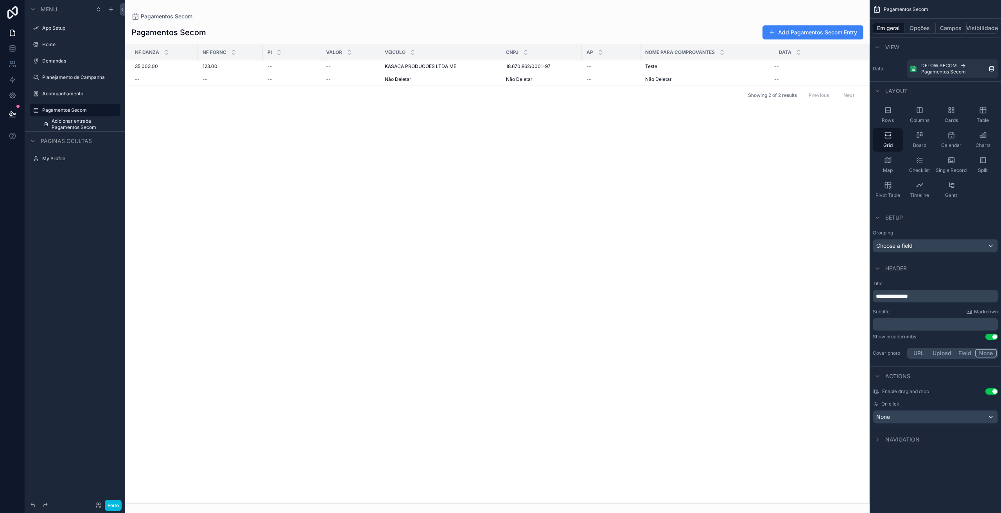
click at [559, 68] on div "18.670.862/0001-97 18.670.862/0001-97" at bounding box center [541, 66] width 71 height 6
click at [937, 353] on button "Upload" at bounding box center [942, 353] width 26 height 9
click at [878, 379] on div "conteúdo rolável" at bounding box center [888, 380] width 31 height 31
type input "**********"
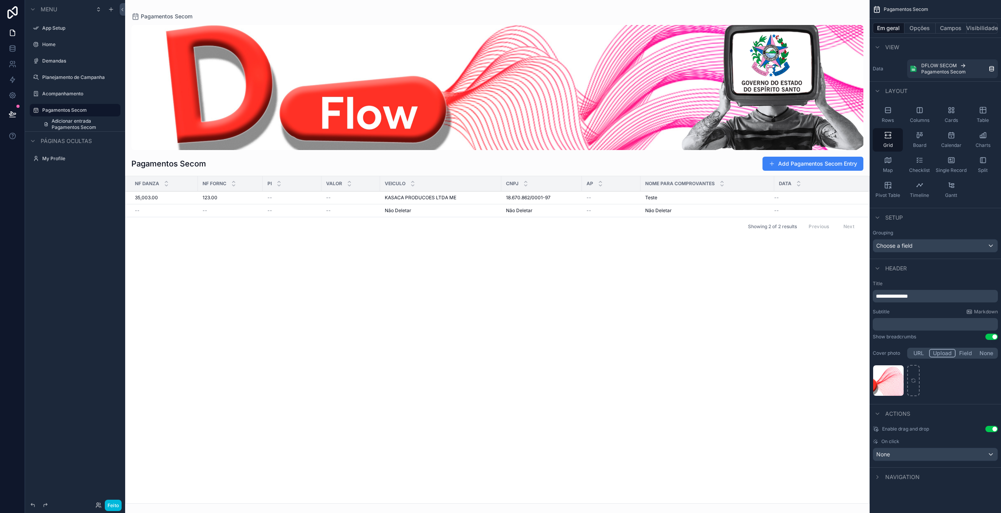
click at [539, 84] on div "conteúdo rolável" at bounding box center [497, 87] width 732 height 125
click at [657, 271] on div "NF Danza NF Fornc PI Valor Veiculo CNPJ AP NOME PARA COMPROVANTES Data 35,003.0…" at bounding box center [498, 339] width 744 height 327
click at [568, 212] on div "Não Deletar Não Deletar" at bounding box center [541, 211] width 71 height 6
click at [568, 211] on div "Não Deletar Não Deletar" at bounding box center [541, 211] width 71 height 6
click at [919, 453] on div "None" at bounding box center [935, 455] width 124 height 13
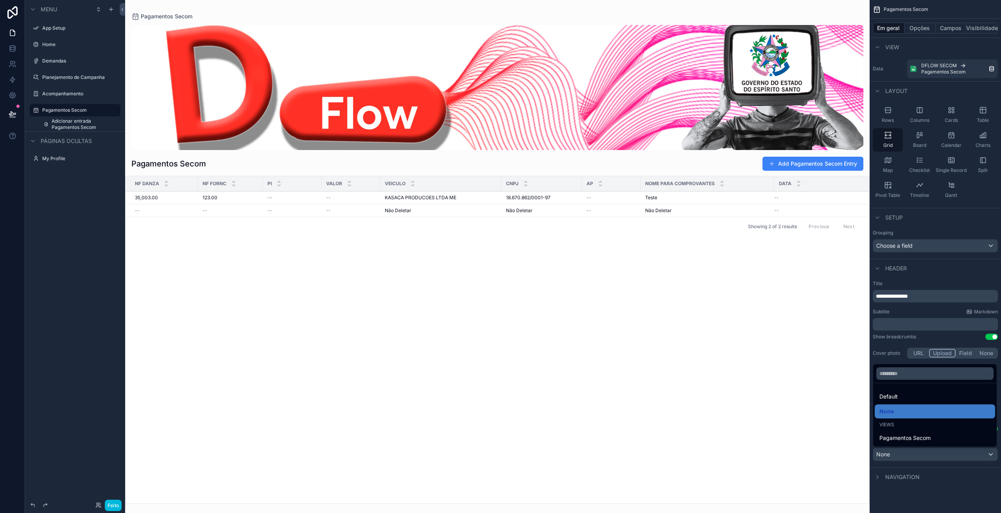
click at [896, 422] on div "Views" at bounding box center [934, 425] width 111 height 6
click at [892, 397] on span "Default" at bounding box center [888, 396] width 18 height 9
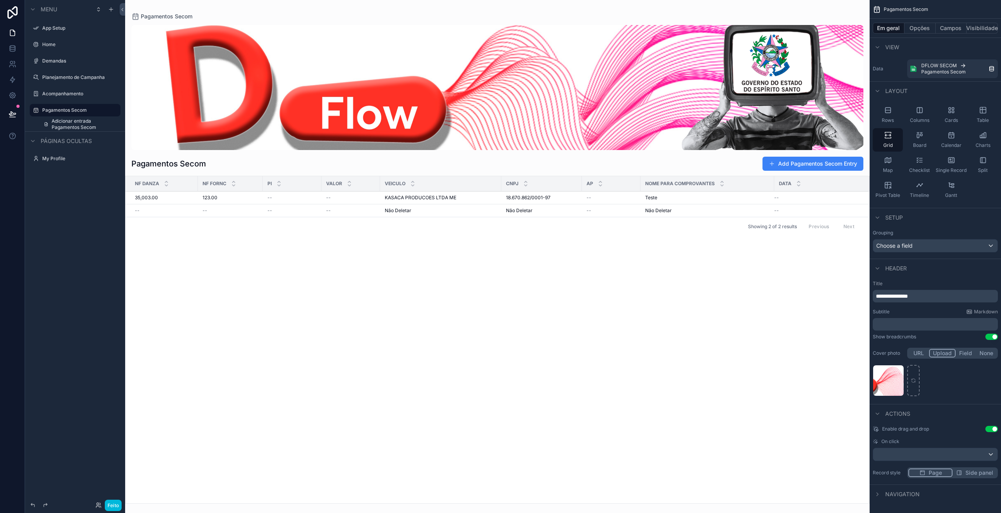
click at [582, 209] on td "--" at bounding box center [611, 211] width 59 height 13
click at [602, 207] on td "--" at bounding box center [611, 211] width 59 height 13
click at [919, 453] on div "conteúdo rolável" at bounding box center [935, 455] width 124 height 13
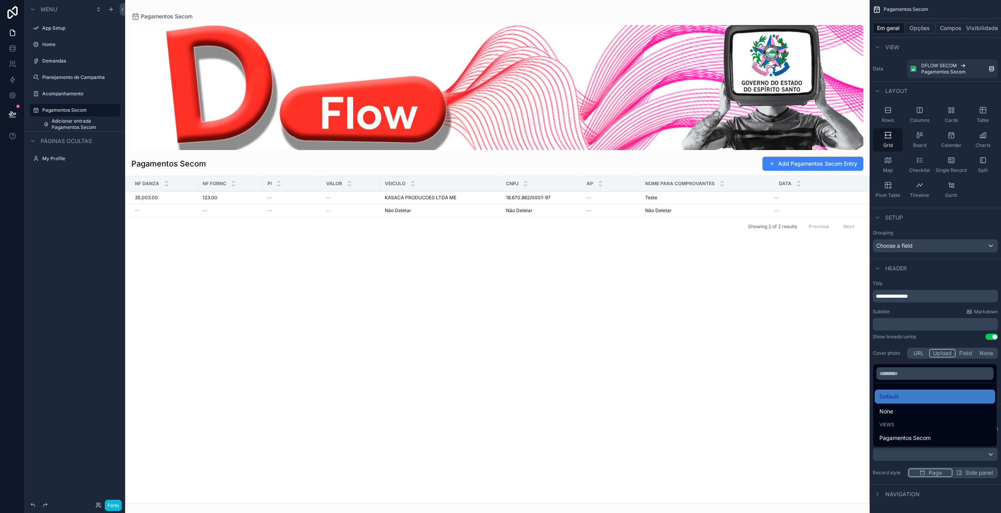
click at [901, 436] on span "Pagamentos Secom" at bounding box center [904, 438] width 51 height 9
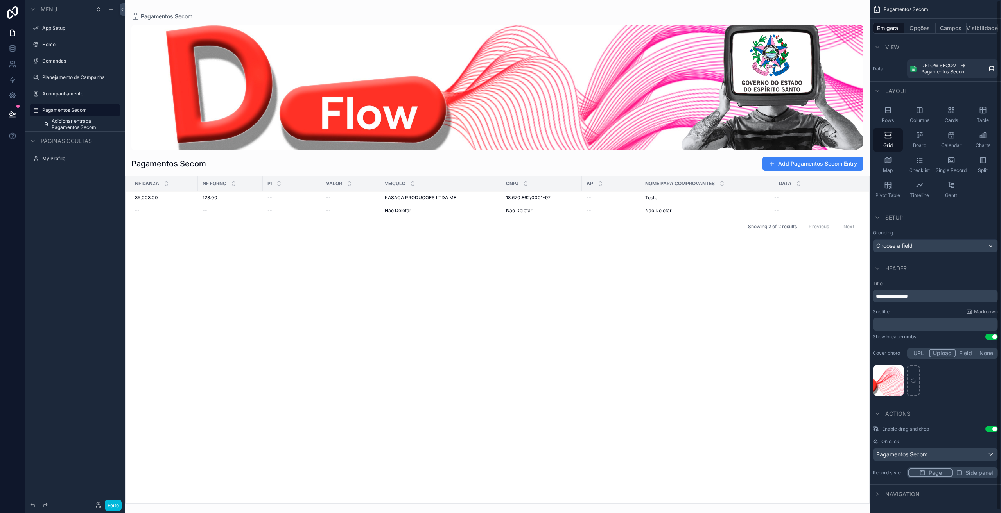
click at [623, 208] on div "--" at bounding box center [611, 211] width 49 height 6
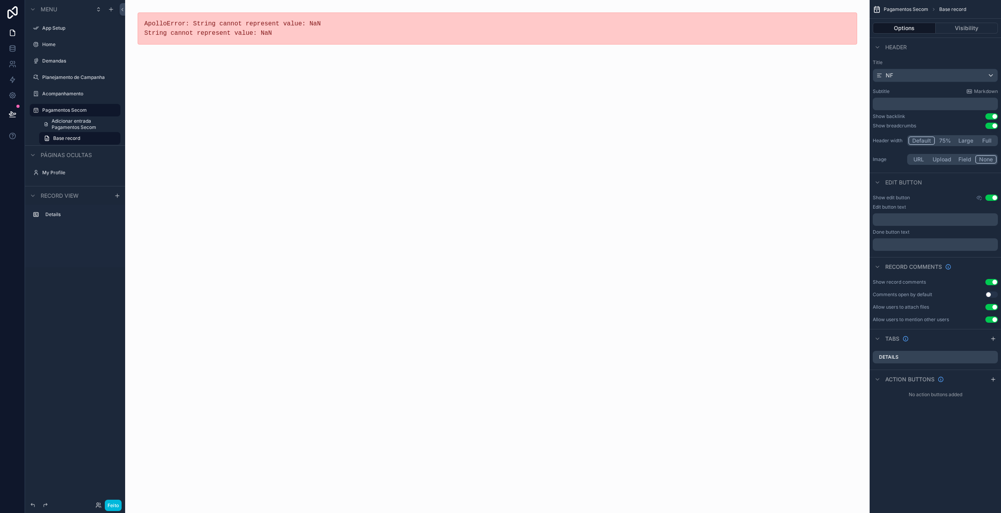
click at [68, 122] on font "Adicionar entrada Pagamentos Secom" at bounding box center [74, 124] width 45 height 12
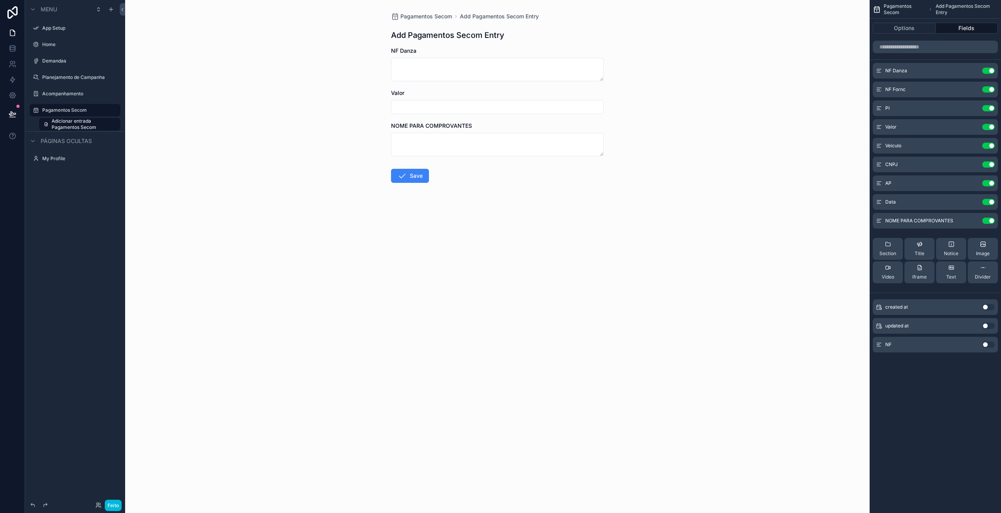
click at [63, 111] on label "Pagamentos Secom" at bounding box center [79, 110] width 74 height 6
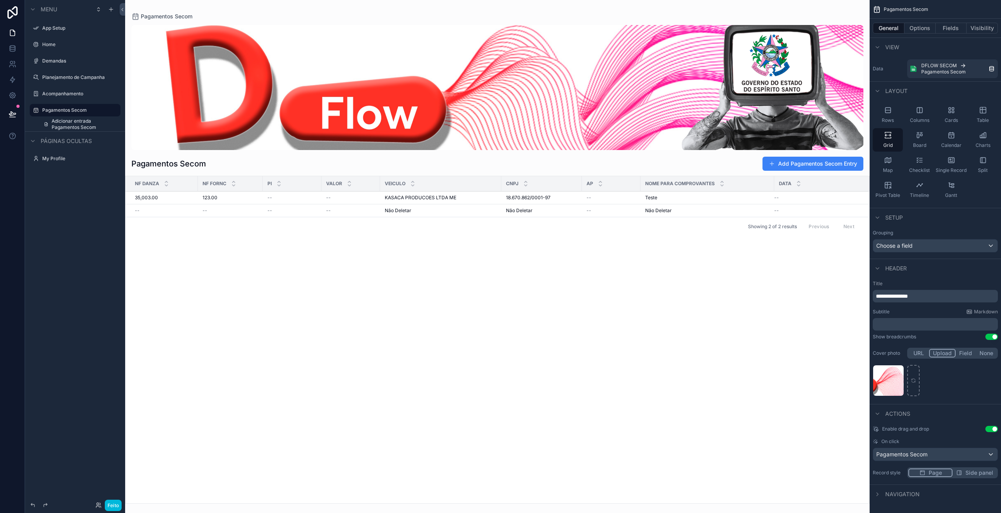
click at [460, 213] on div "Não Deletar Não Deletar" at bounding box center [441, 211] width 112 height 6
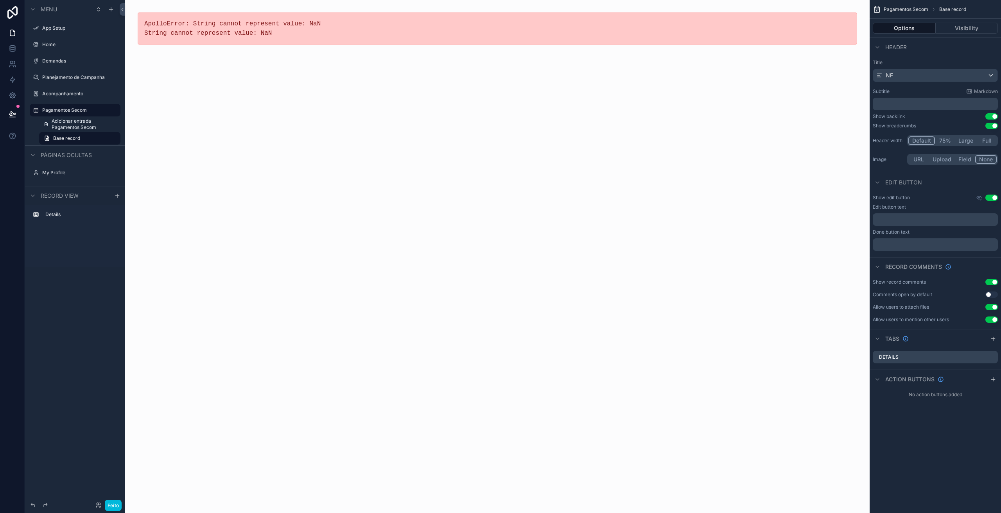
click at [71, 124] on font "Adicionar entrada Pagamentos Secom" at bounding box center [74, 124] width 45 height 12
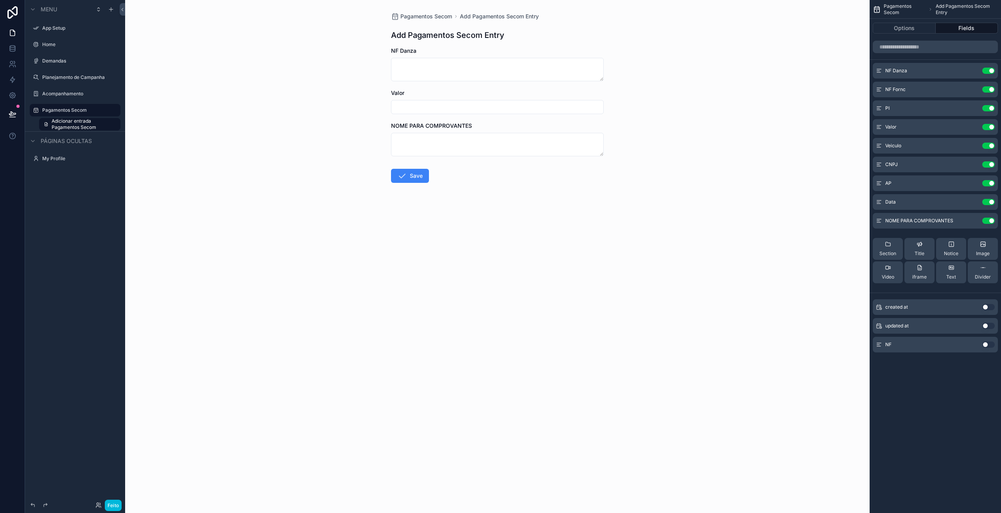
click at [70, 111] on label "Pagamentos Secom" at bounding box center [79, 110] width 74 height 6
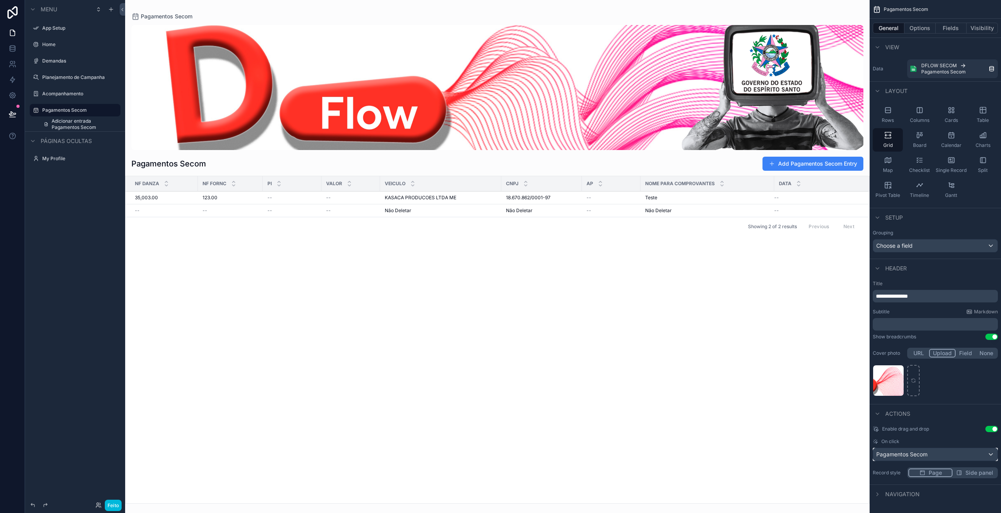
click at [927, 452] on span "Pagamentos Secom" at bounding box center [901, 455] width 51 height 8
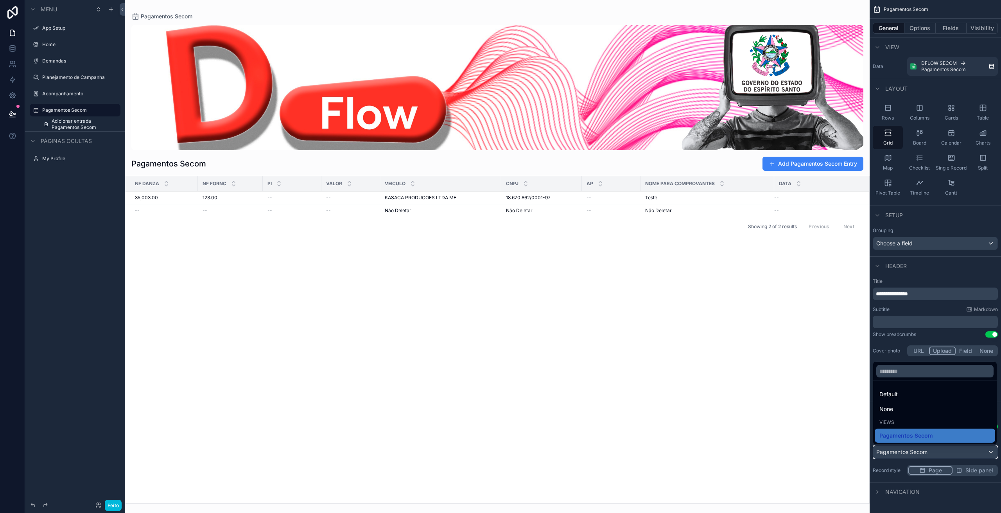
scroll to position [3, 0]
click at [898, 395] on span "Default" at bounding box center [888, 393] width 18 height 9
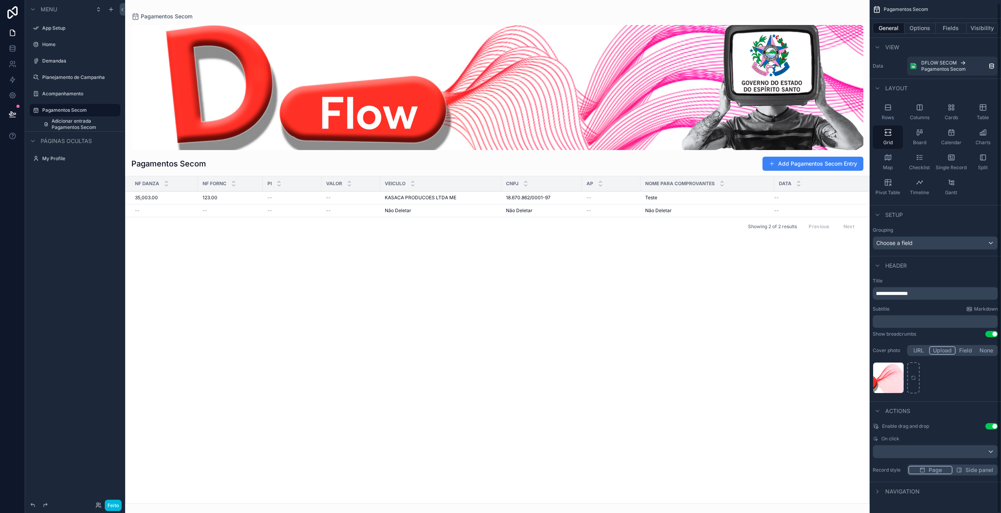
click at [576, 331] on div "NF Danza NF Fornc PI Valor Veiculo CNPJ AP NOME PARA COMPROVANTES Data 35,003.0…" at bounding box center [498, 339] width 744 height 327
click at [11, 114] on icon at bounding box center [13, 114] width 8 height 8
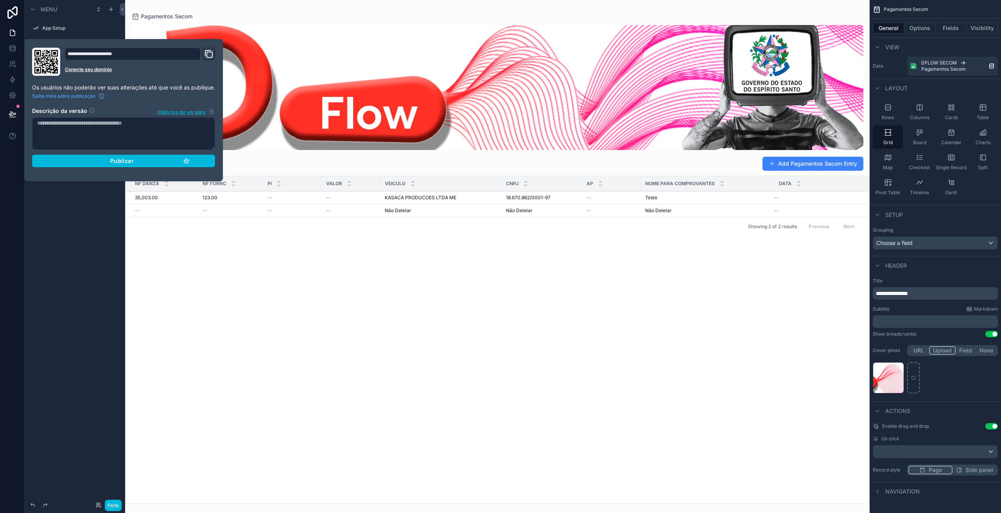
click at [92, 160] on div "Publicar" at bounding box center [123, 161] width 132 height 7
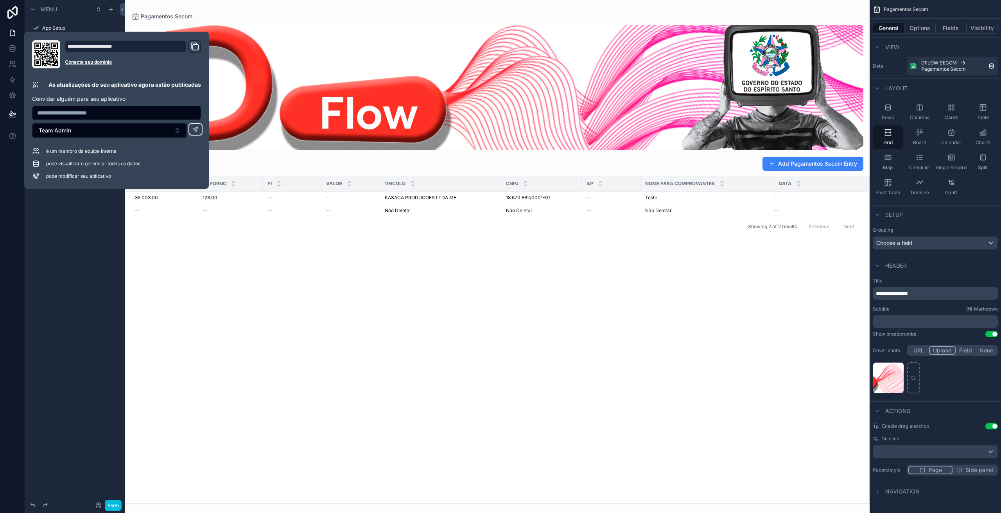
click at [260, 290] on div "NF Danza NF Fornc PI Valor Veiculo CNPJ AP NOME PARA COMPROVANTES Data 35,003.0…" at bounding box center [498, 339] width 744 height 327
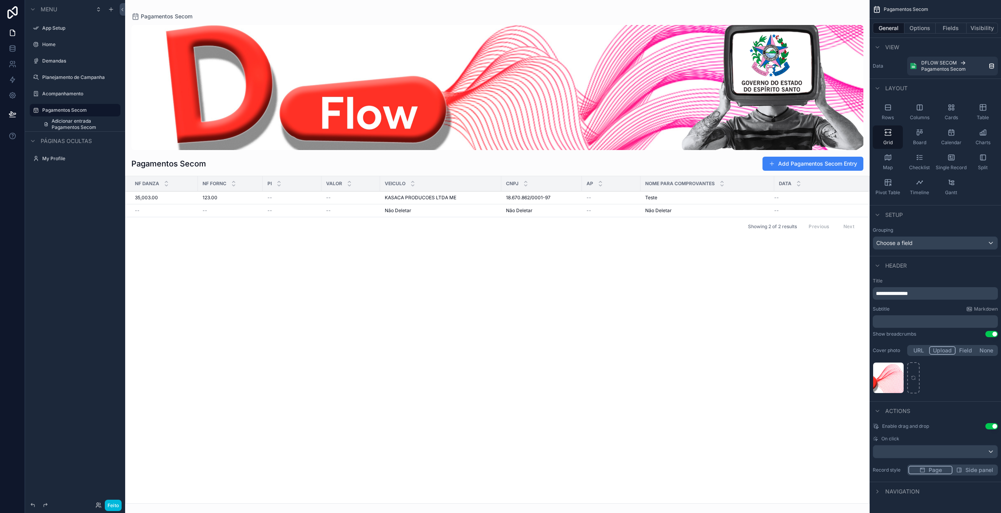
click at [274, 195] on div "--" at bounding box center [291, 198] width 49 height 6
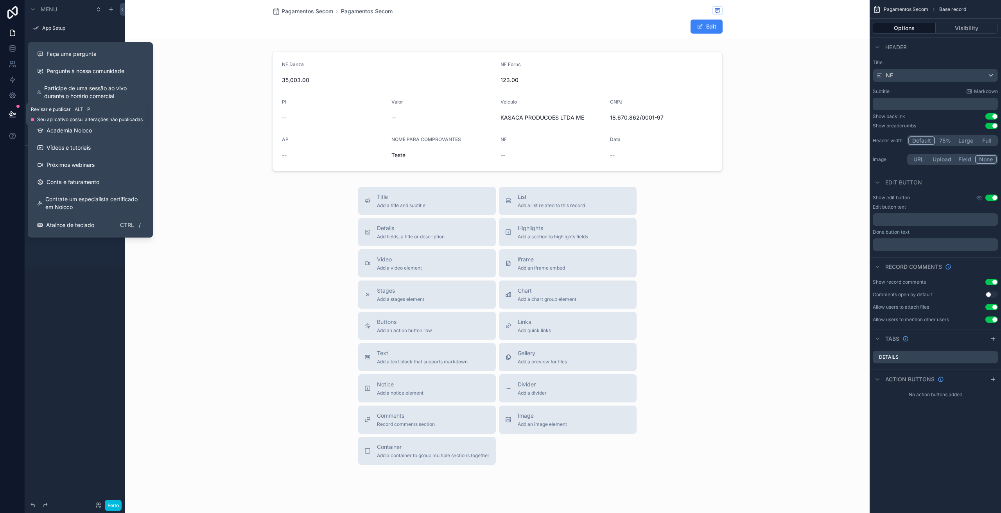
click at [9, 112] on icon at bounding box center [13, 114] width 8 height 8
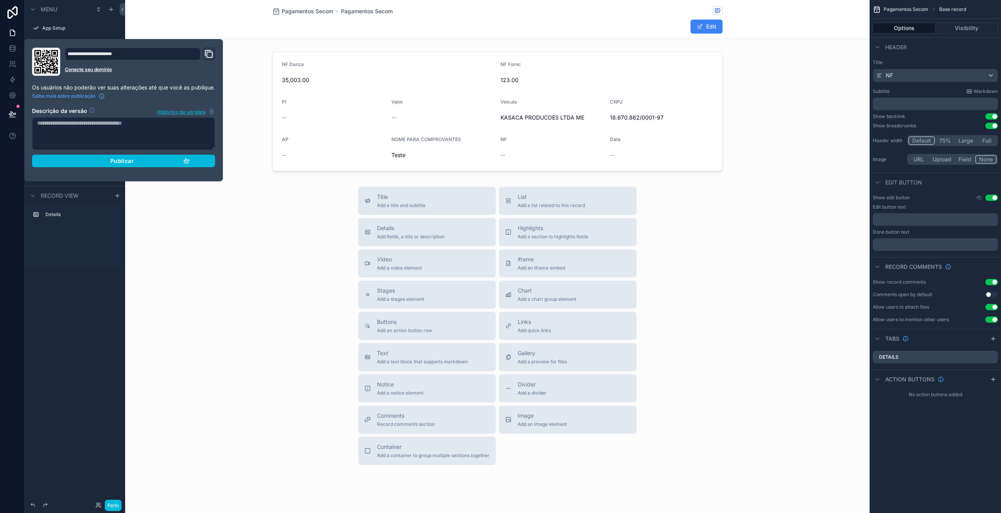
click at [100, 164] on div "Publicar" at bounding box center [123, 161] width 132 height 7
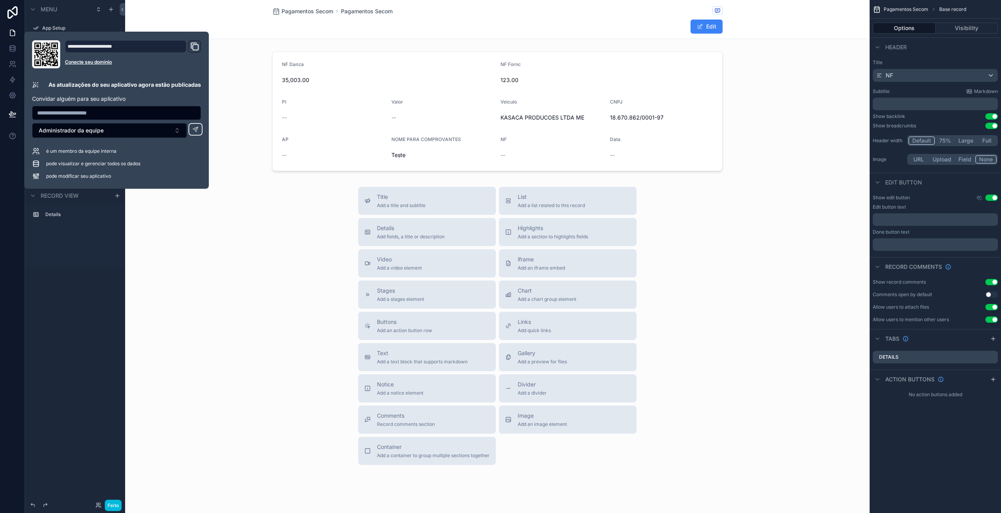
click at [217, 244] on div "Title Add a title and subtitle List Add a list related to this record Details A…" at bounding box center [497, 326] width 745 height 278
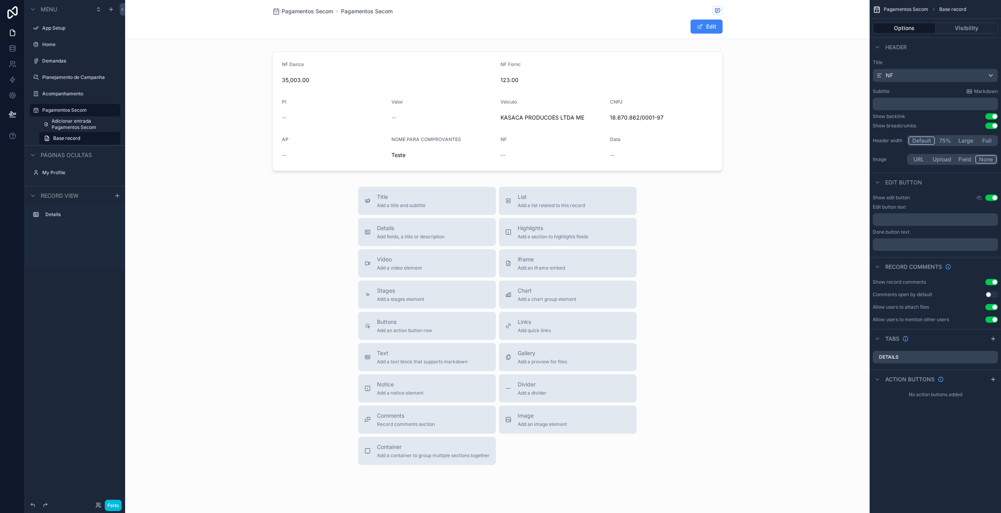
click at [304, 13] on span "Pagamentos Secom" at bounding box center [308, 11] width 52 height 8
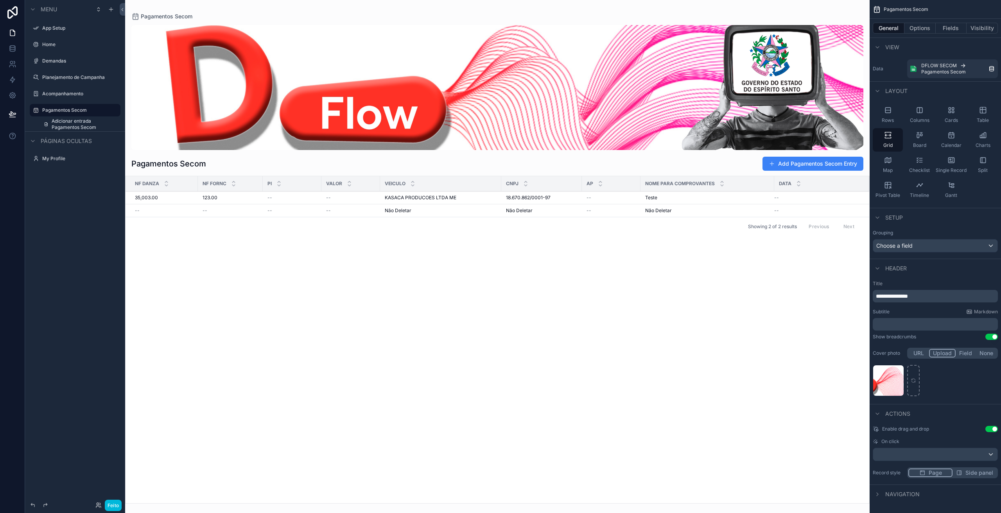
click at [425, 296] on div "NF Danza NF Fornc PI Valor Veiculo CNPJ AP NOME PARA COMPROVANTES Data 35,003.0…" at bounding box center [498, 339] width 744 height 327
click at [728, 170] on div "Pagamentos Secom Add Pagamentos Secom Entry" at bounding box center [497, 160] width 732 height 21
click at [924, 22] on div "General Options Fields Visibility" at bounding box center [935, 28] width 131 height 19
click at [924, 25] on button "Options" at bounding box center [919, 28] width 31 height 11
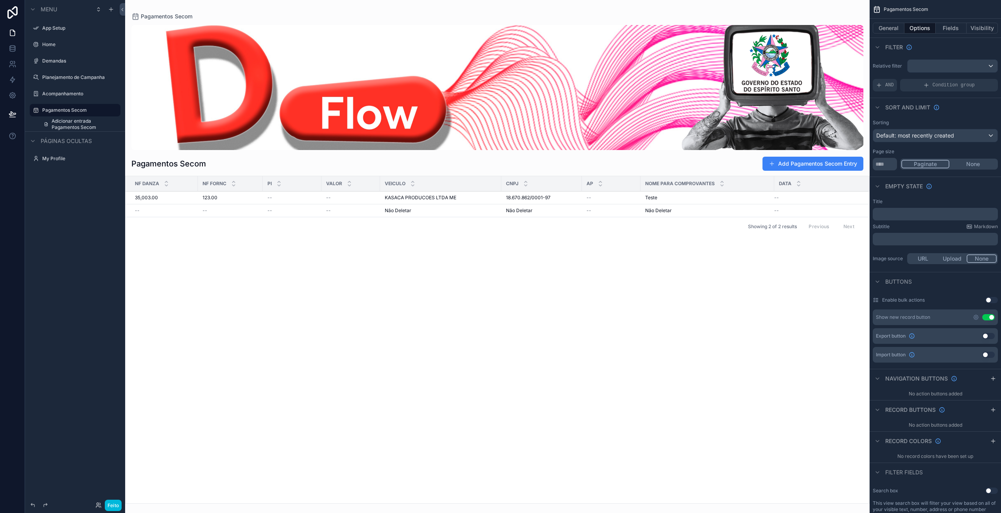
click at [975, 319] on icon "conteúdo rolável" at bounding box center [976, 317] width 5 height 5
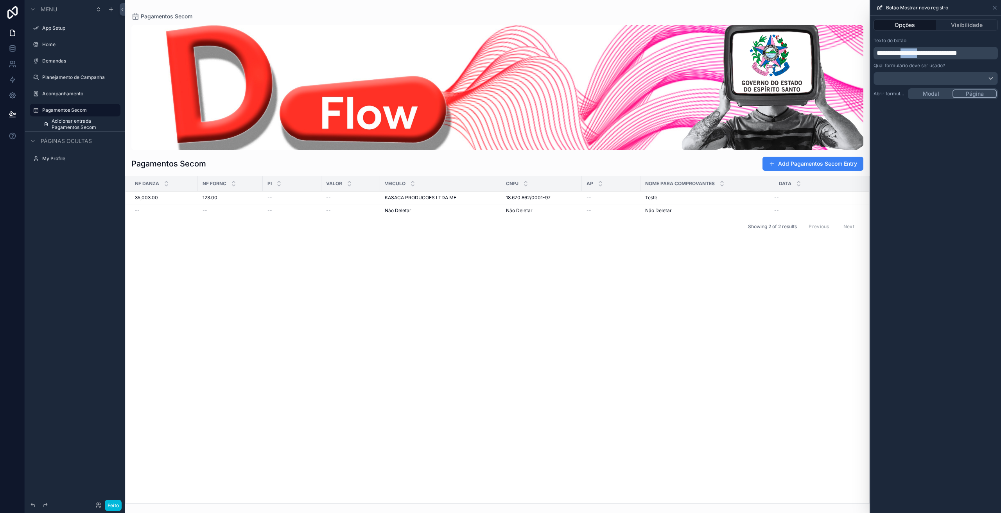
drag, startPoint x: 907, startPoint y: 54, endPoint x: 929, endPoint y: 54, distance: 22.7
click at [929, 54] on font "**********" at bounding box center [917, 53] width 81 height 6
drag, startPoint x: 915, startPoint y: 54, endPoint x: 901, endPoint y: 52, distance: 14.2
click at [890, 52] on span "**********" at bounding box center [903, 53] width 52 height 6
drag, startPoint x: 954, startPoint y: 52, endPoint x: 870, endPoint y: 52, distance: 84.5
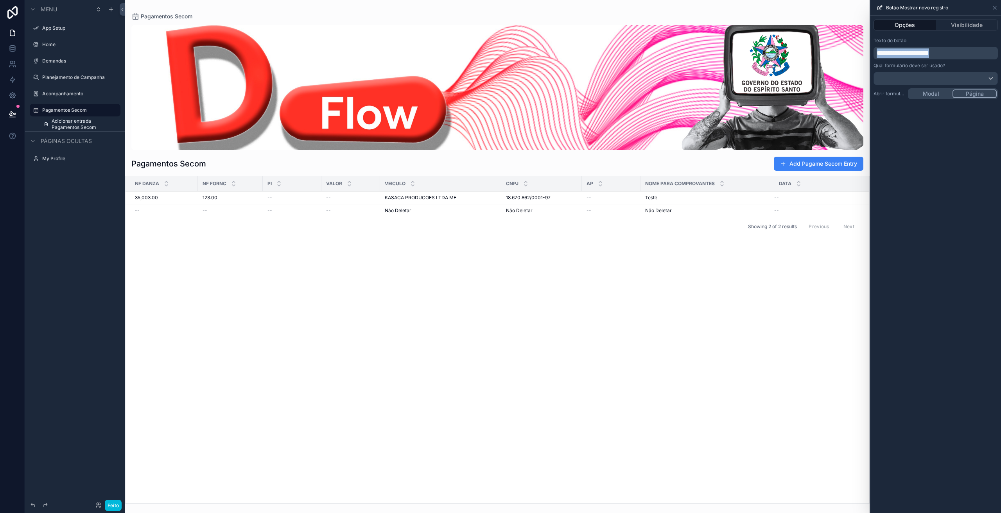
click at [870, 52] on div "**********" at bounding box center [935, 256] width 131 height 513
click at [742, 354] on div "NF Danza NF Fornc PI Valor Veiculo CNPJ AP NOME PARA COMPROVANTES Data 35,003.0…" at bounding box center [498, 339] width 744 height 327
click at [926, 210] on div "**********" at bounding box center [935, 265] width 131 height 498
click at [931, 96] on div "**********" at bounding box center [935, 265] width 131 height 498
click at [848, 166] on button "Add Pagamentos" at bounding box center [830, 164] width 67 height 14
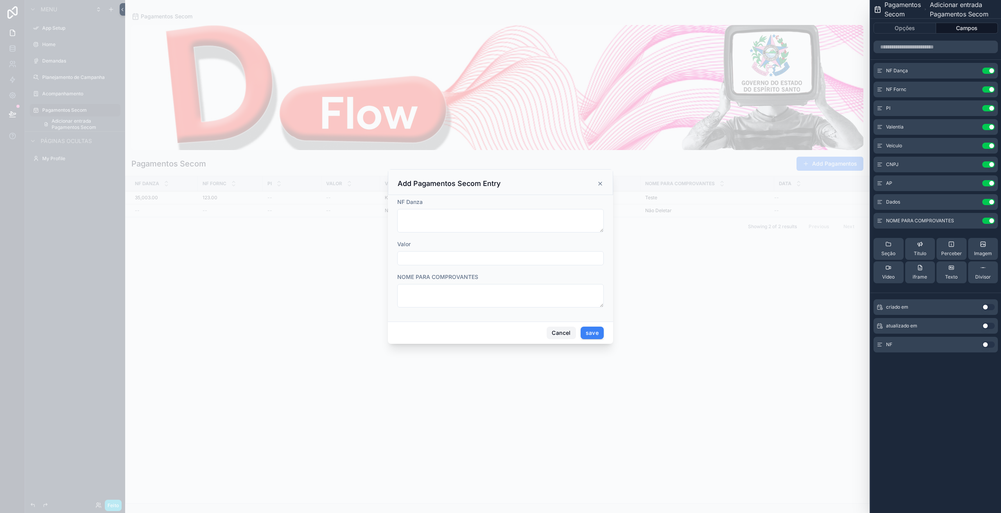
click at [564, 333] on button "Cancel" at bounding box center [561, 333] width 29 height 13
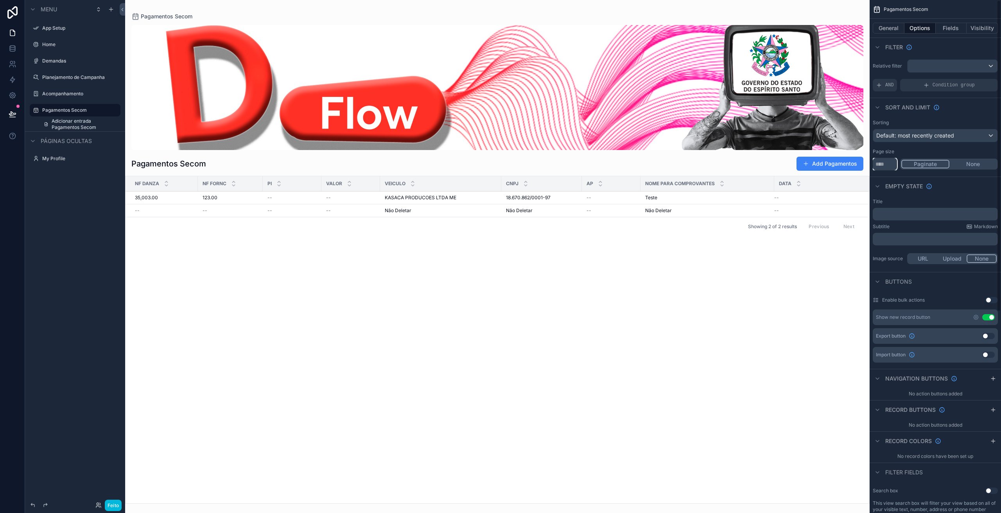
click at [890, 161] on input "**" at bounding box center [885, 164] width 24 height 13
click at [890, 162] on input "**" at bounding box center [885, 164] width 24 height 13
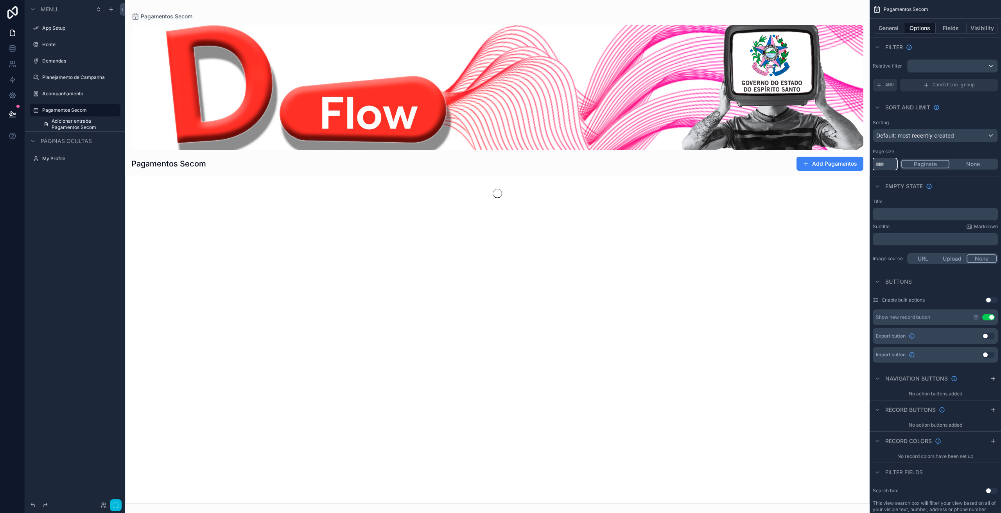
type input "*"
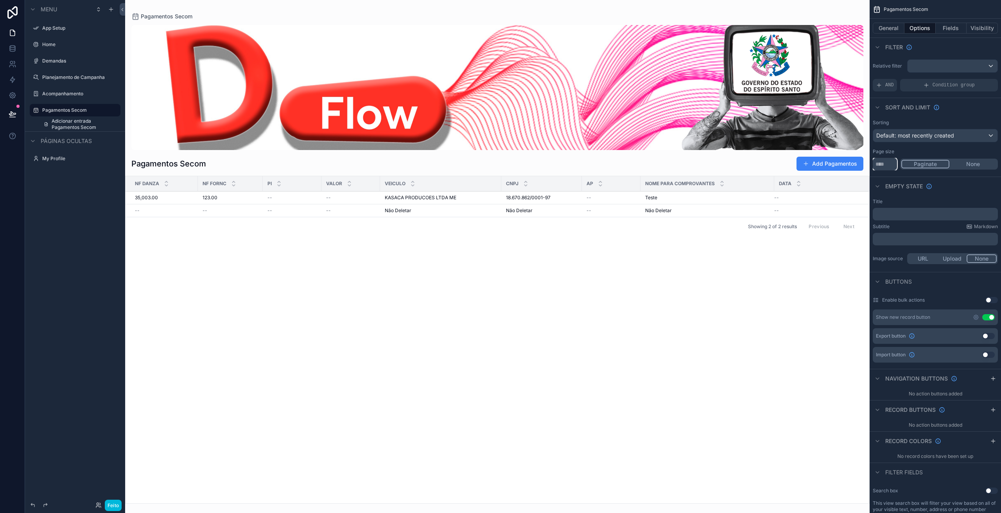
type input "***"
click at [764, 338] on div "NF Danza NF Fornc PI Valor Veiculo CNPJ AP NOME PARA COMPROVANTES Data 35,003.0…" at bounding box center [498, 339] width 744 height 327
click at [987, 338] on button "Use setting" at bounding box center [988, 336] width 13 height 6
click at [976, 338] on icon "conteúdo rolável" at bounding box center [976, 336] width 6 height 6
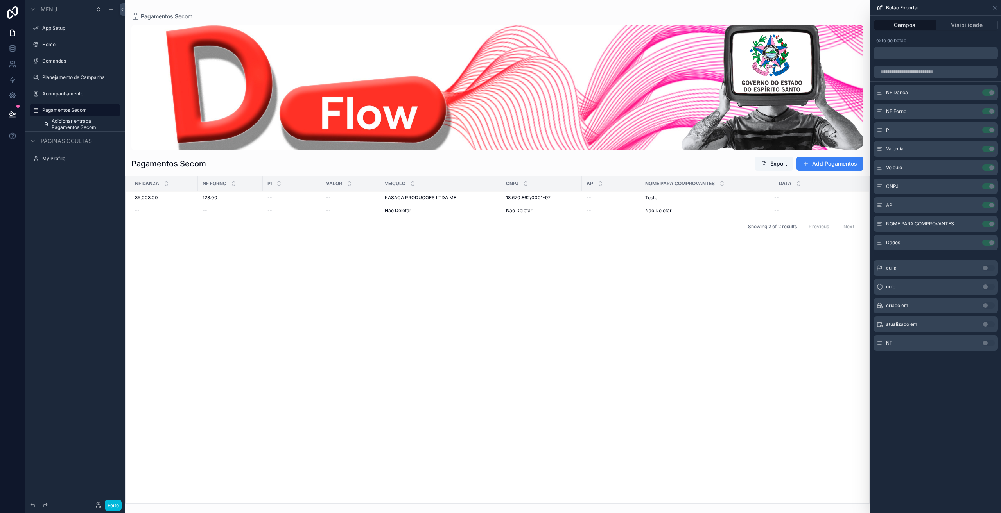
click at [999, 8] on div "Botão Exportar" at bounding box center [935, 8] width 131 height 16
click at [996, 7] on icon at bounding box center [995, 8] width 6 height 6
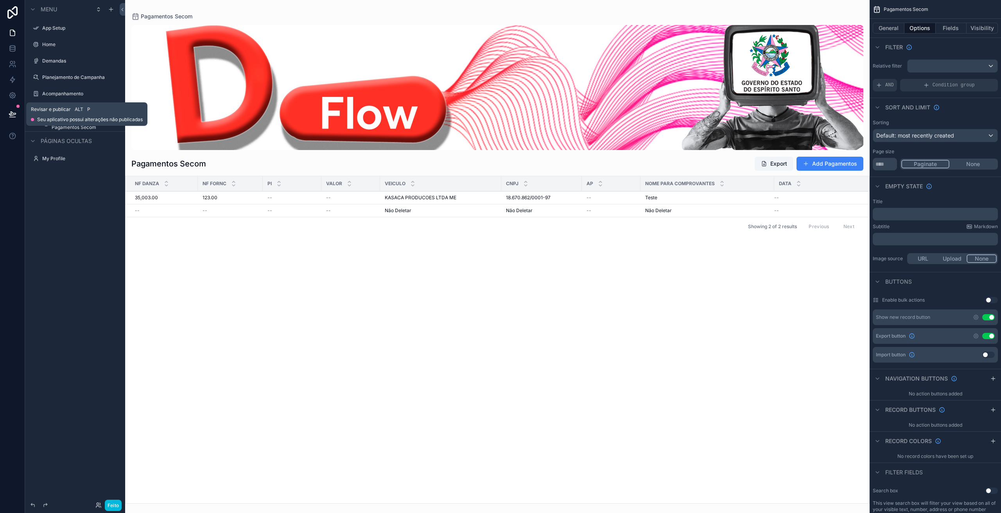
click at [13, 117] on icon at bounding box center [12, 117] width 6 height 0
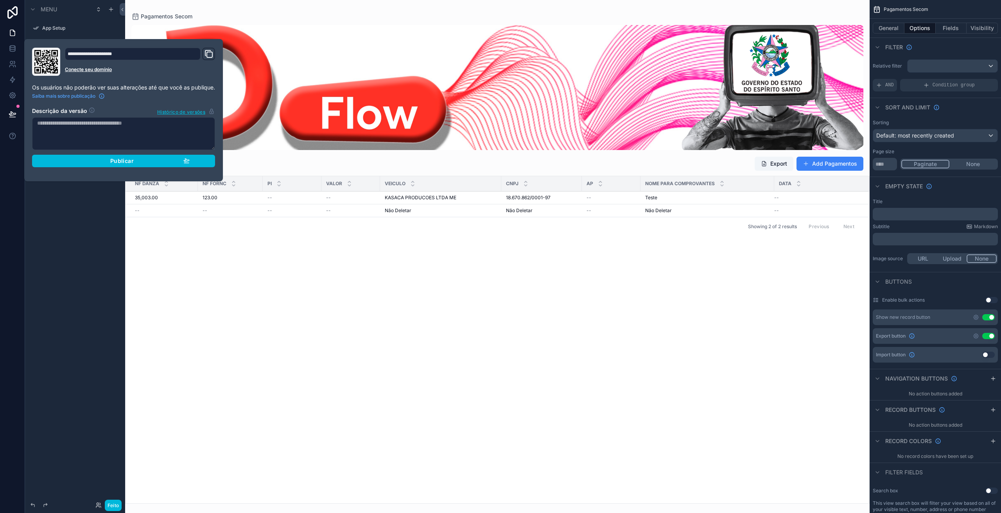
click at [167, 160] on div "Publicar" at bounding box center [123, 161] width 132 height 7
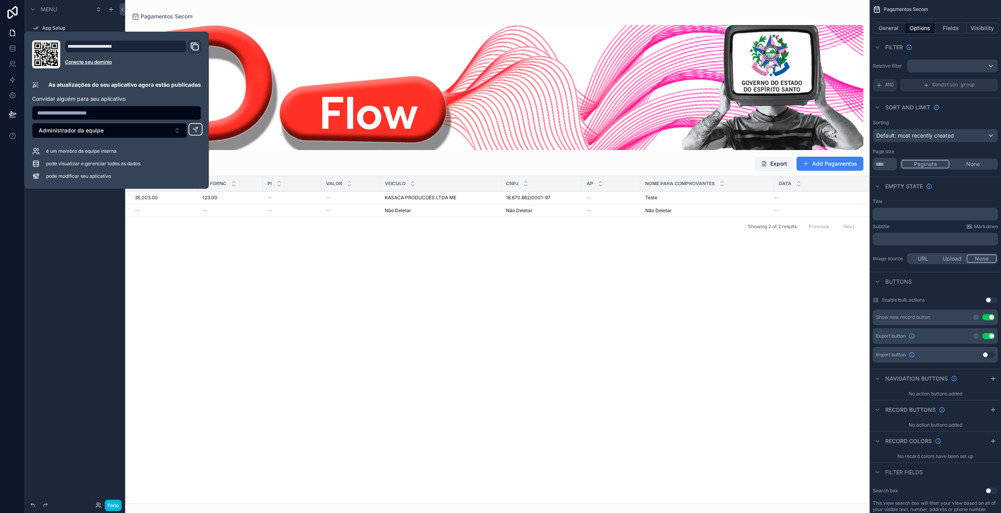
drag, startPoint x: 256, startPoint y: 342, endPoint x: 336, endPoint y: 319, distance: 82.8
click at [256, 342] on div "NF Danza NF Fornc PI Valor Veiculo CNPJ AP NOME PARA COMPROVANTES Data 35,003.0…" at bounding box center [498, 339] width 744 height 327
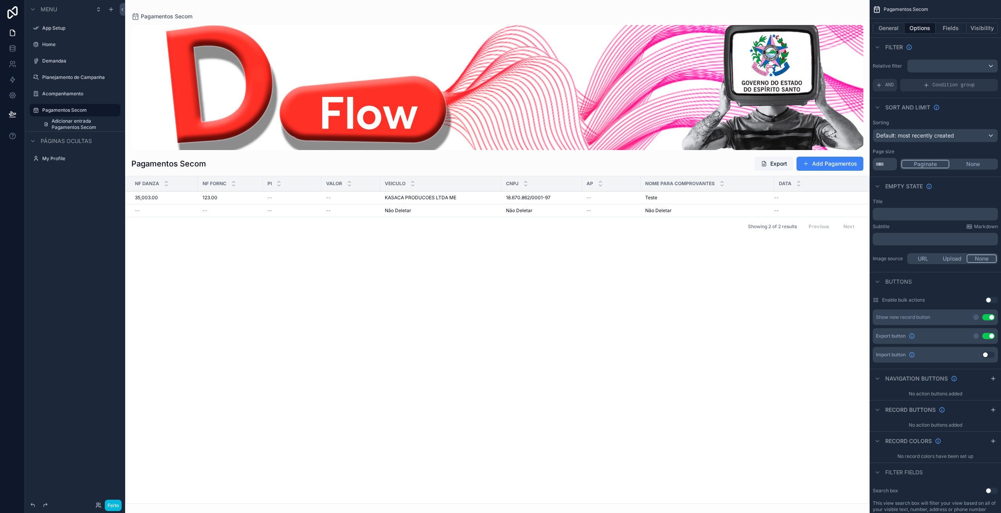
click at [561, 323] on div "NF Danza NF Fornc PI Valor Veiculo CNPJ AP NOME PARA COMPROVANTES Data 35,003.0…" at bounding box center [498, 339] width 744 height 327
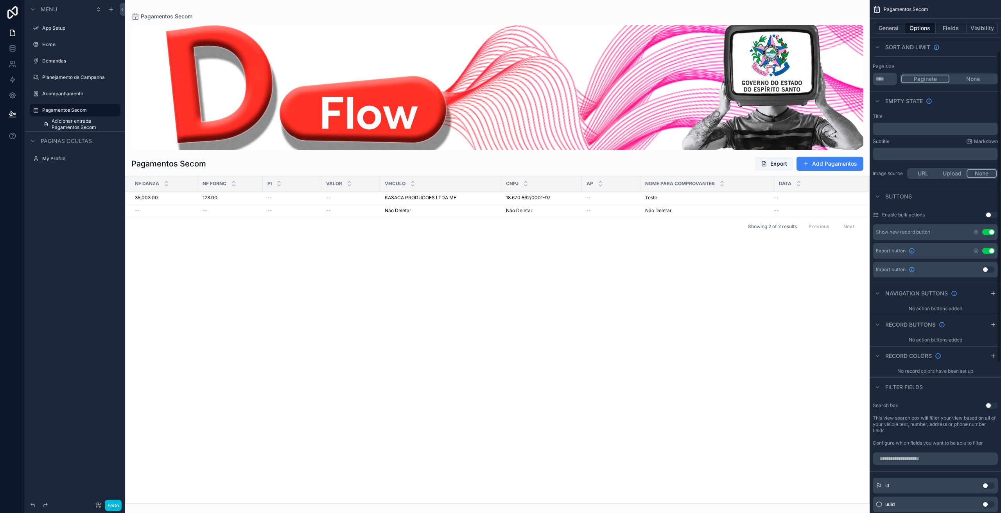
scroll to position [84, 0]
click at [10, 52] on link at bounding box center [12, 49] width 25 height 16
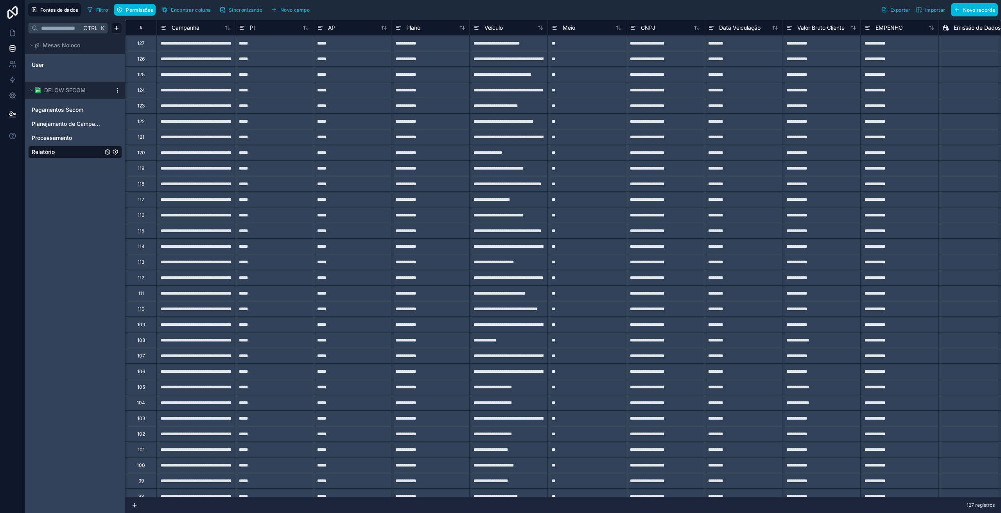
click at [59, 112] on span "Pagamentos Secom" at bounding box center [58, 110] width 52 height 8
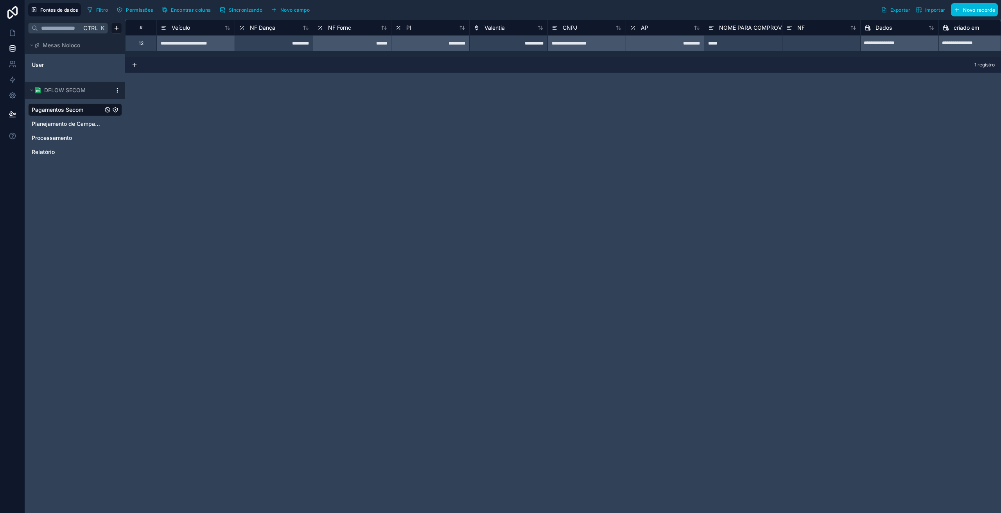
click at [339, 29] on font "NF Fornc" at bounding box center [339, 27] width 23 height 7
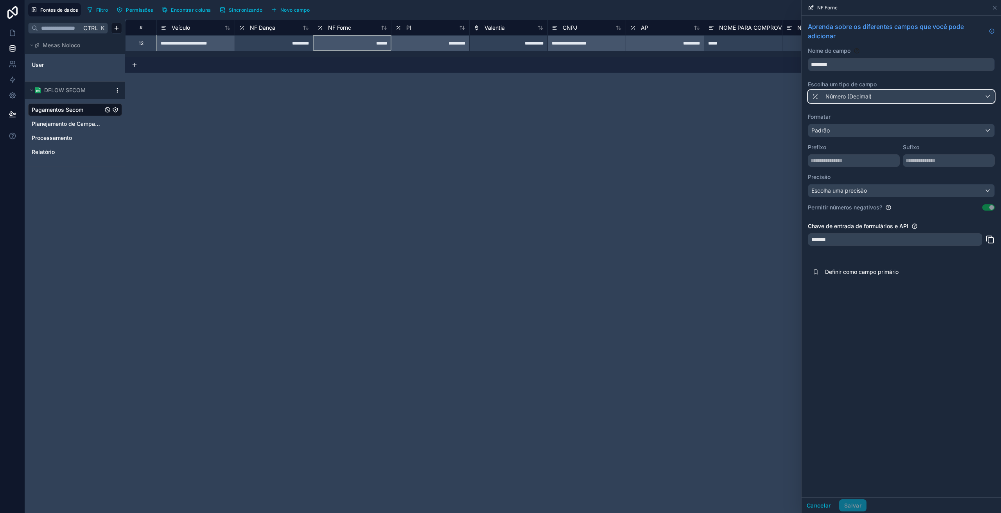
click at [857, 96] on font "Número (Decimal)" at bounding box center [848, 96] width 46 height 7
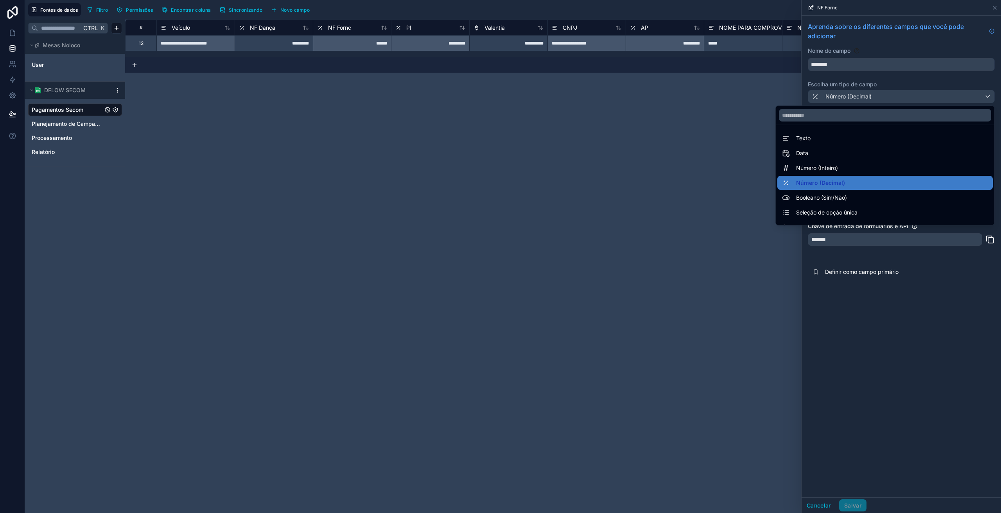
click at [820, 167] on font "Número (Inteiro)" at bounding box center [817, 168] width 42 height 7
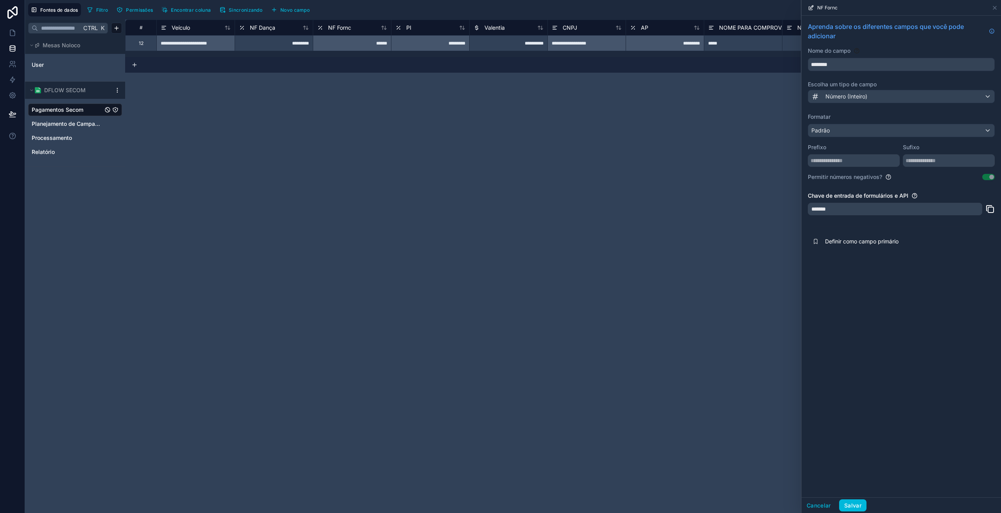
click at [857, 505] on font "Salvar" at bounding box center [852, 505] width 17 height 7
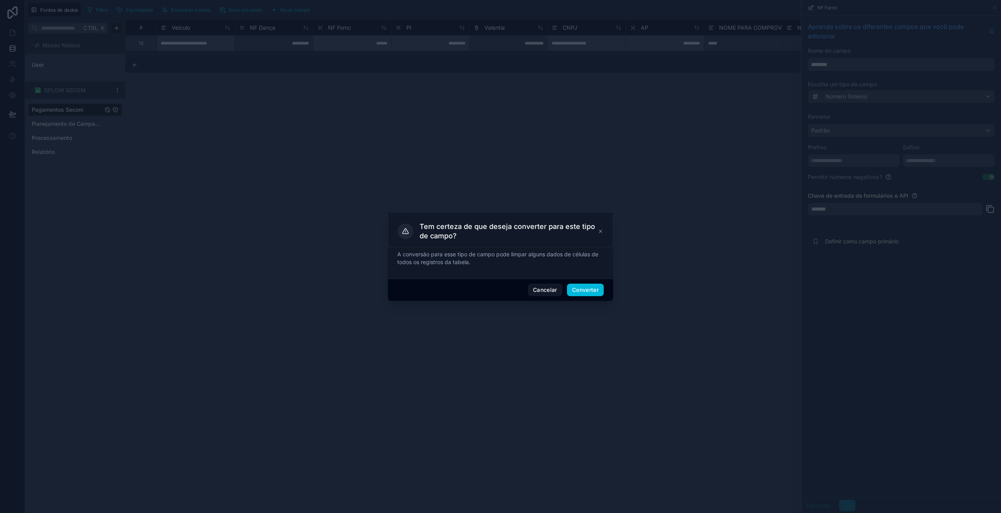
click at [599, 293] on button "Converter" at bounding box center [585, 290] width 37 height 13
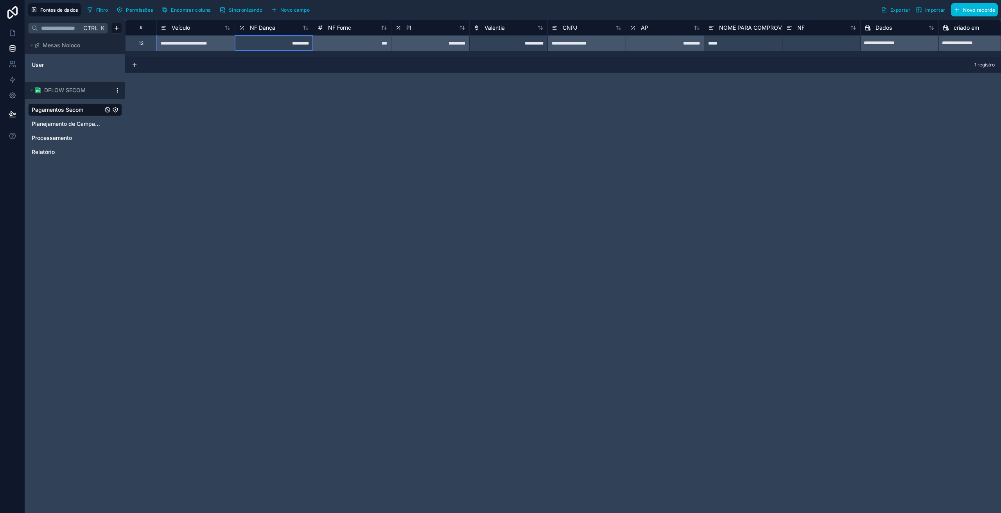
click at [266, 27] on font "NF Dança" at bounding box center [262, 27] width 25 height 7
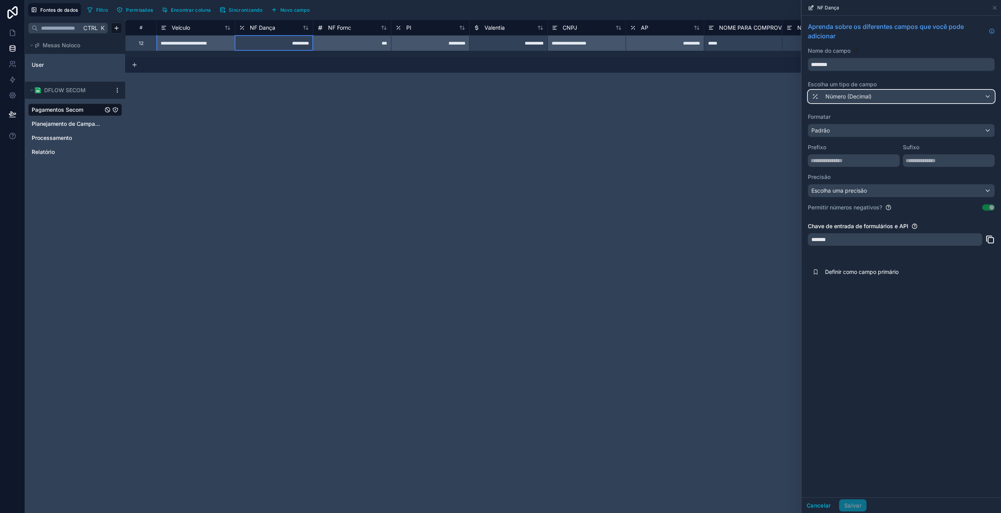
click at [831, 99] on font "Número (Decimal)" at bounding box center [848, 96] width 46 height 7
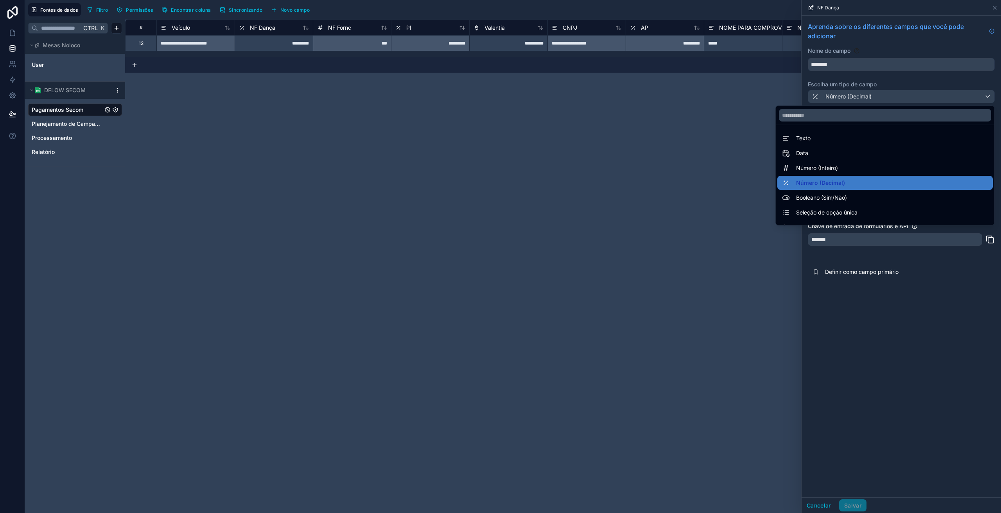
click at [804, 169] on font "Número (Inteiro)" at bounding box center [817, 168] width 42 height 7
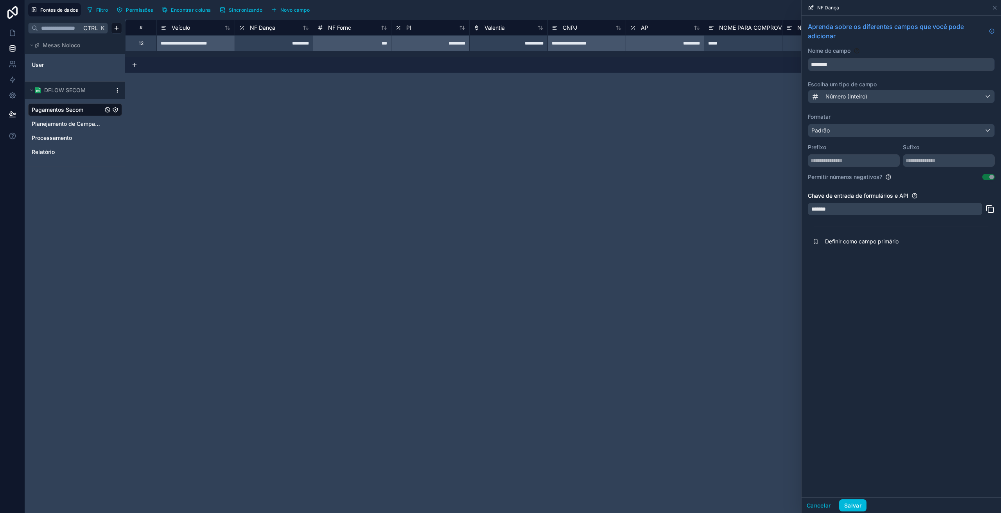
click at [852, 506] on font "Salvar" at bounding box center [852, 505] width 17 height 7
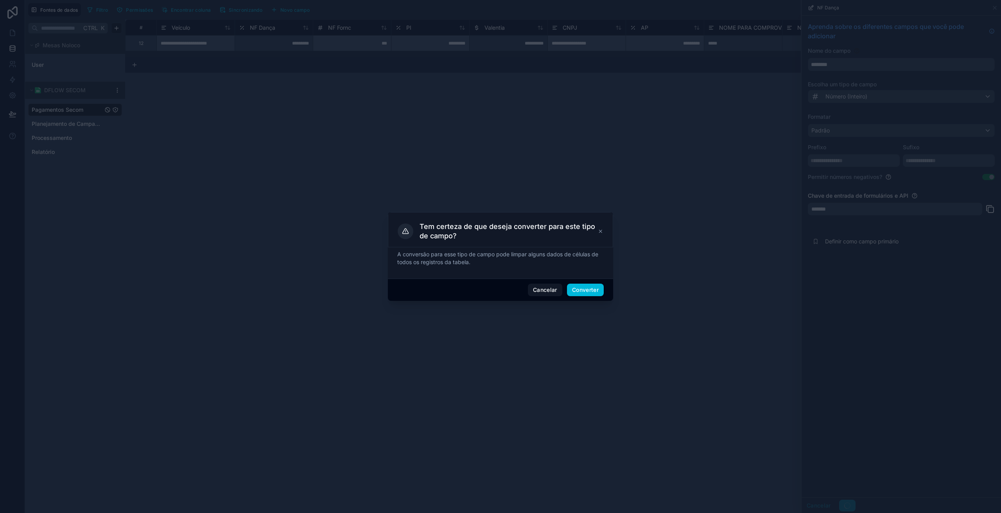
click at [598, 292] on font "Converter" at bounding box center [585, 290] width 27 height 7
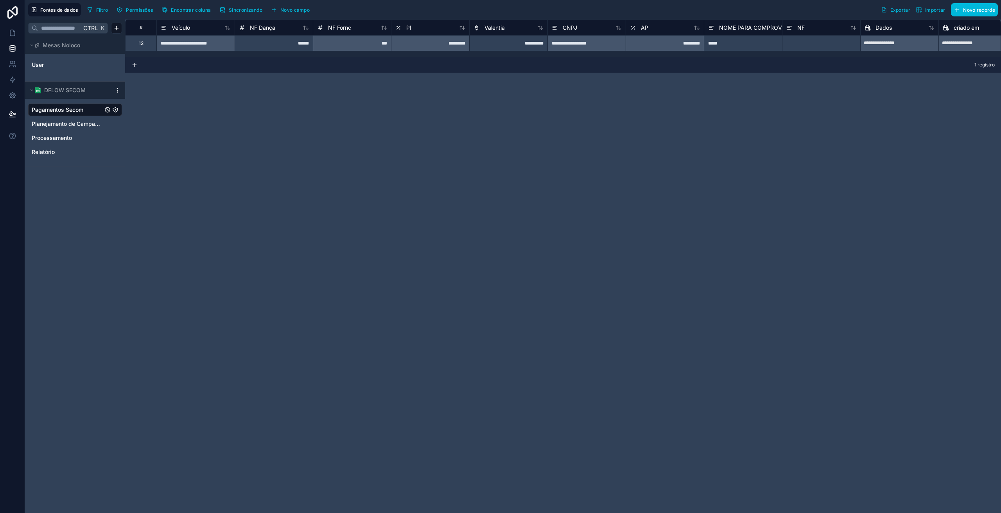
click at [401, 29] on icon at bounding box center [398, 27] width 6 height 9
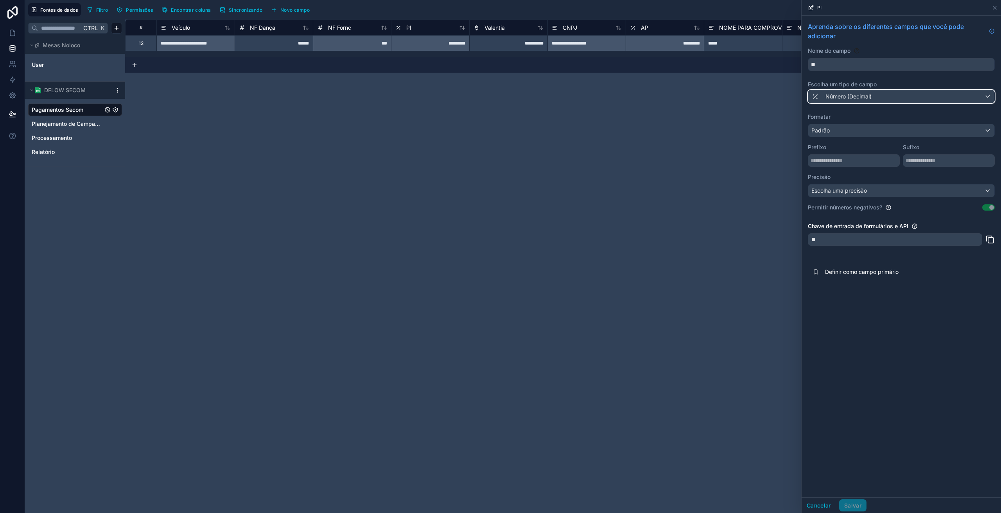
click at [854, 97] on font "Número (Decimal)" at bounding box center [848, 96] width 46 height 7
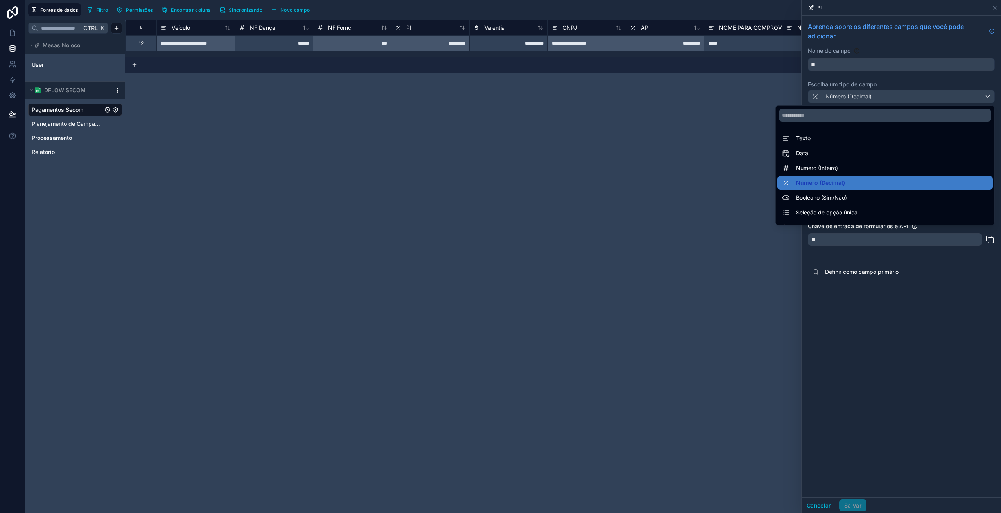
click at [799, 171] on font "Número (Inteiro)" at bounding box center [817, 168] width 42 height 7
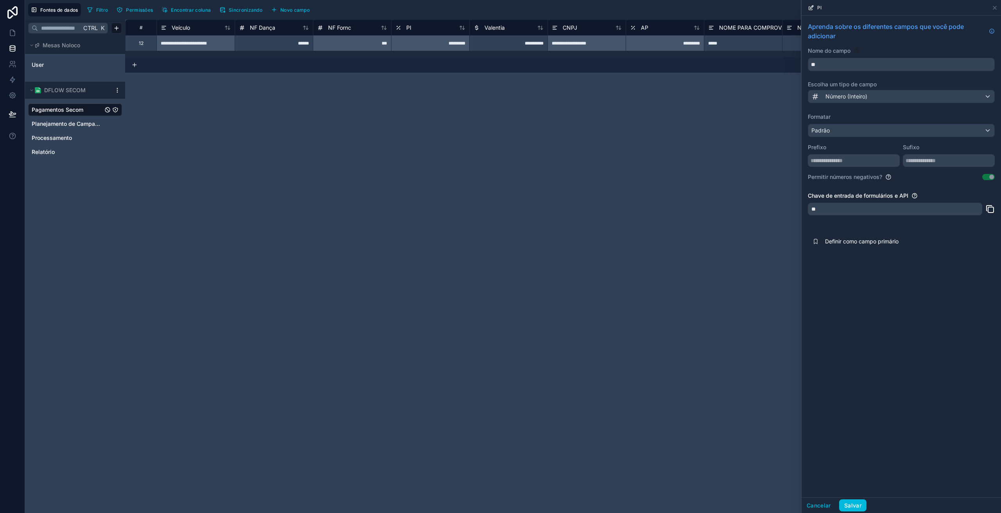
click at [863, 510] on button "Salvar" at bounding box center [852, 506] width 27 height 13
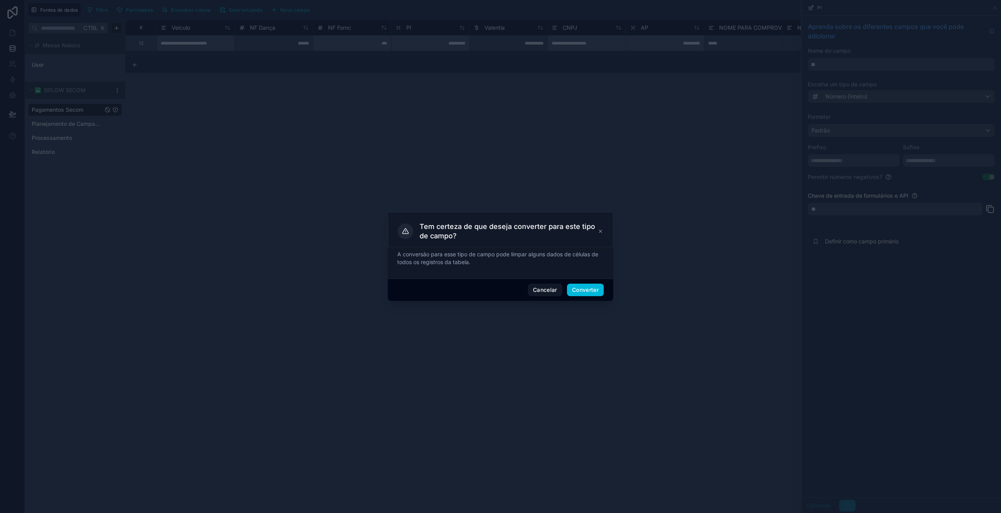
click at [592, 286] on button "Converter" at bounding box center [585, 290] width 37 height 13
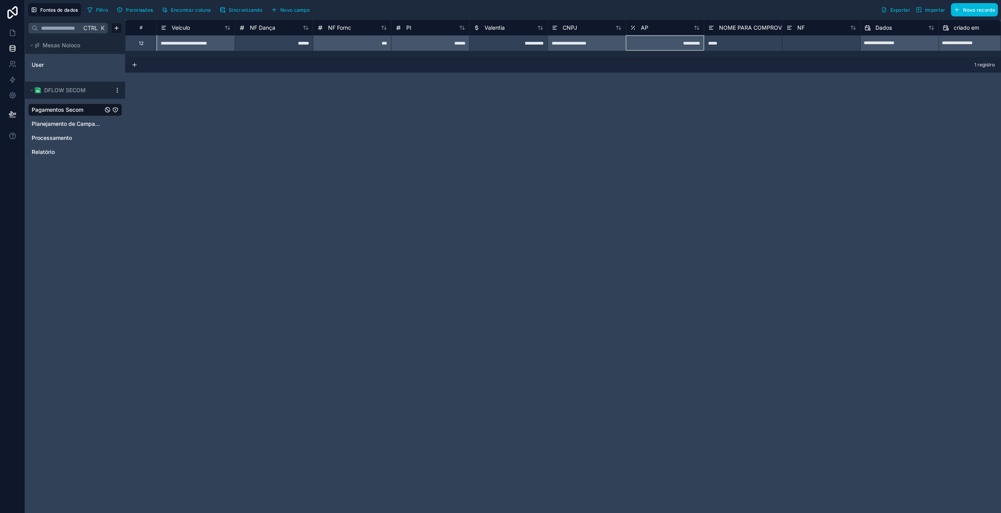
click at [642, 29] on font "AP" at bounding box center [644, 27] width 7 height 7
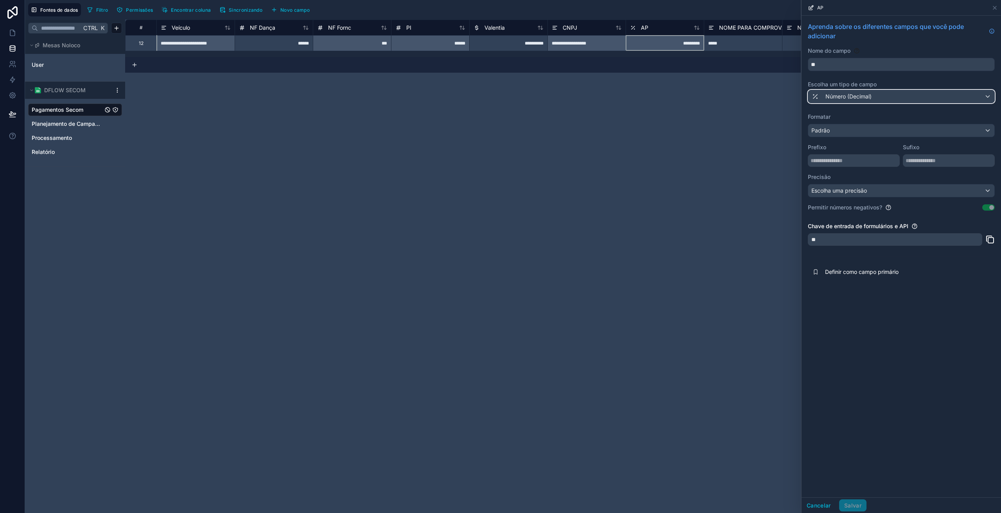
click at [837, 90] on button "Número (Decimal)" at bounding box center [901, 96] width 187 height 13
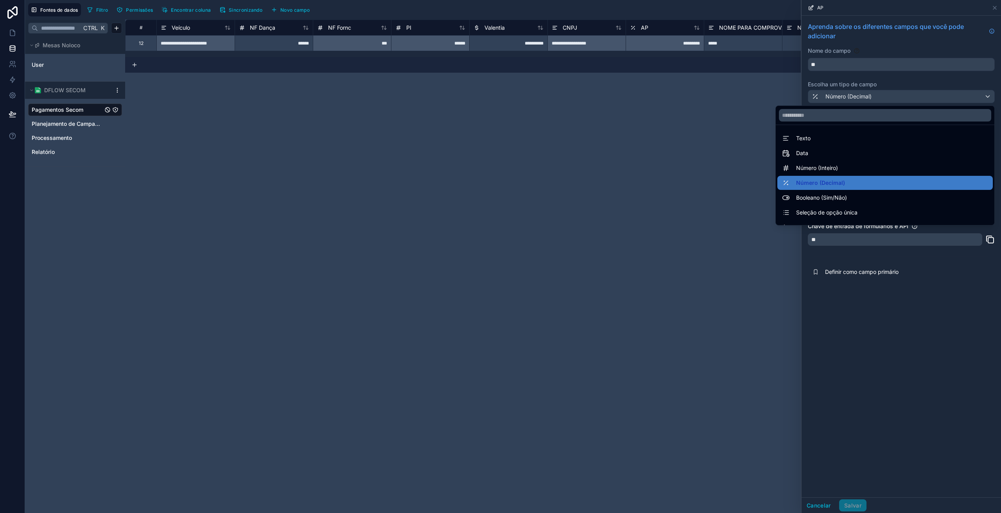
click at [809, 168] on font "Número (Inteiro)" at bounding box center [817, 168] width 42 height 7
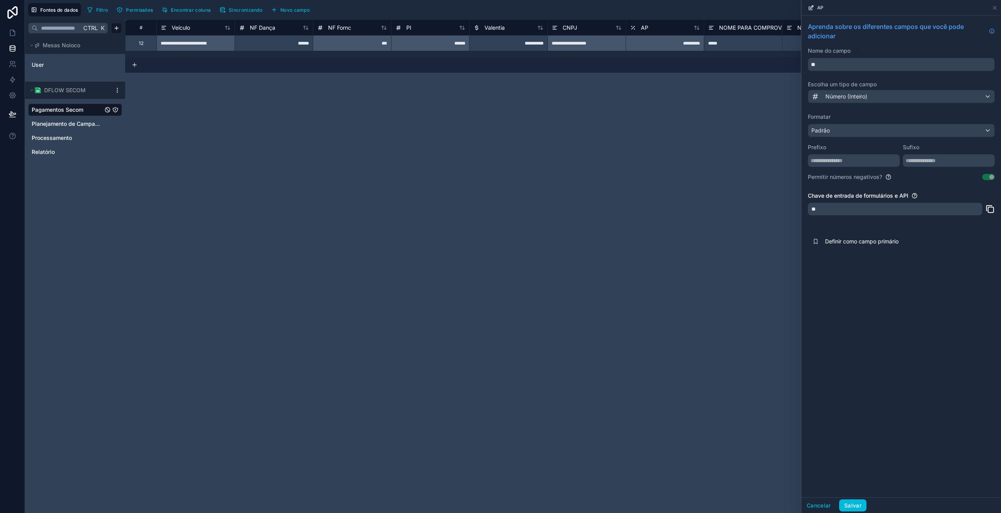
click at [850, 501] on button "Salvar" at bounding box center [852, 506] width 27 height 13
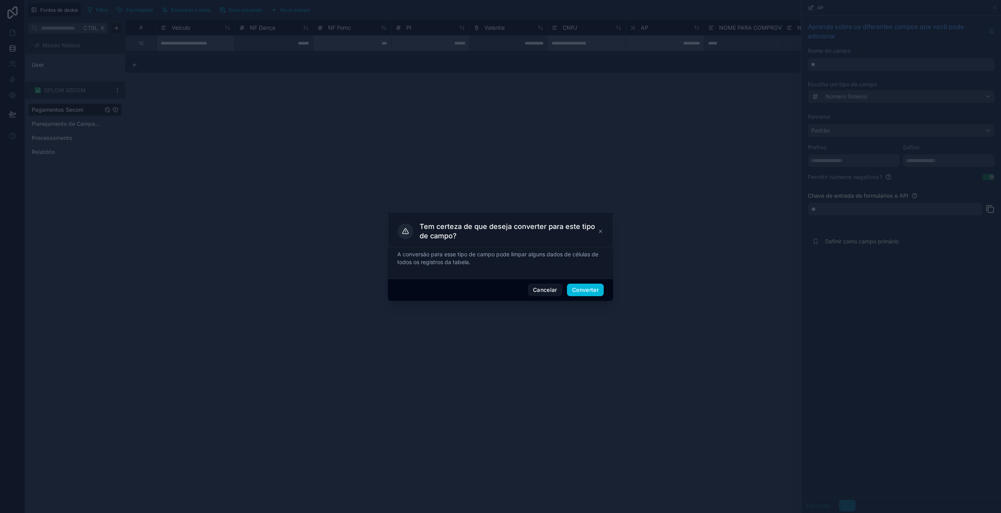
click at [585, 289] on font "Converter" at bounding box center [585, 290] width 27 height 7
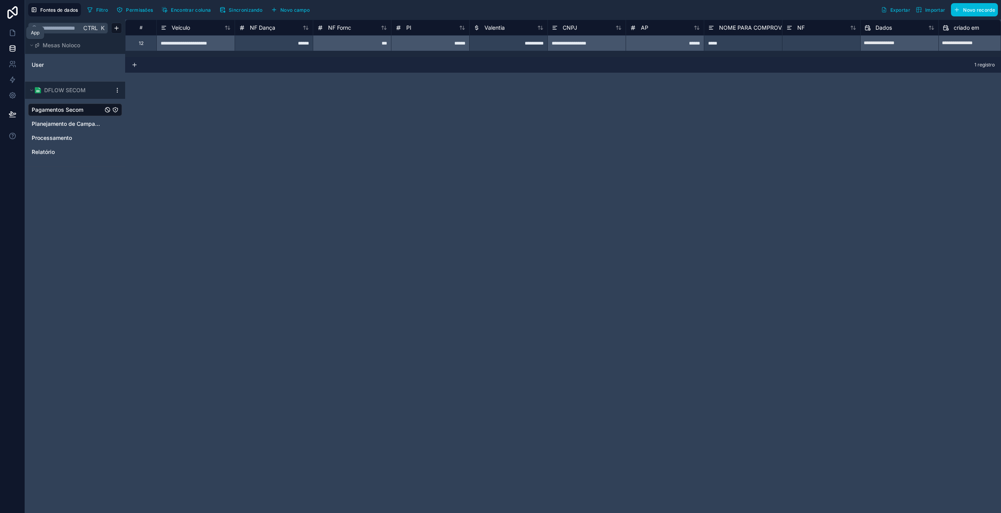
click at [13, 33] on icon at bounding box center [13, 33] width 8 height 8
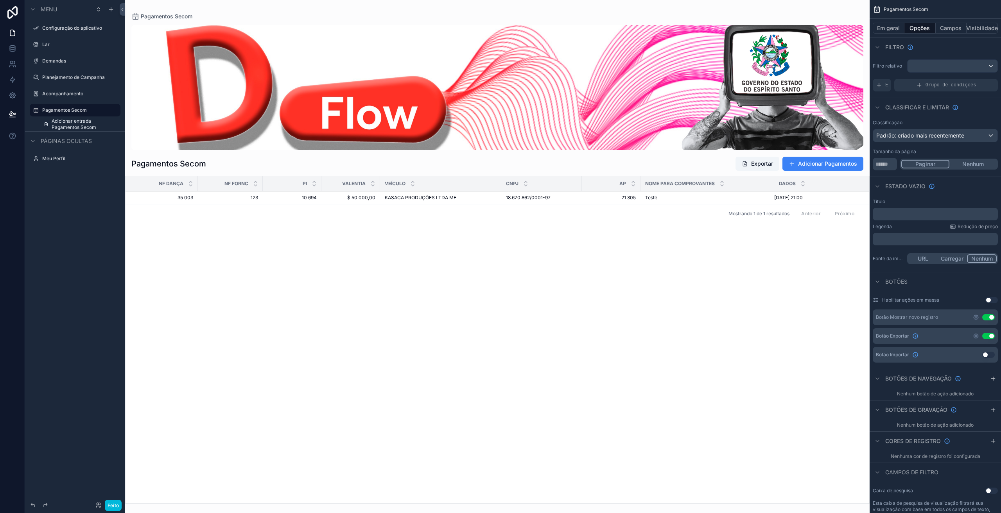
click at [391, 358] on div "NF Dança NF Fornc PI Valentia Veículo CNPJ AP NOME PARA COMPROVANTES Dados 35 0…" at bounding box center [498, 339] width 744 height 327
click at [612, 350] on div "NF Dança NF Fornc PI Valentia Veículo CNPJ AP NOME PARA COMPROVANTES Dados 35 0…" at bounding box center [498, 339] width 744 height 327
click at [10, 32] on icon at bounding box center [12, 33] width 5 height 6
click at [427, 314] on div "NF Dança NF Fornc PI Valentia Veículo CNPJ AP NOME PARA COMPROVANTES Dados 35 0…" at bounding box center [498, 339] width 744 height 327
click at [612, 448] on div "NF Dança NF Fornc PI Valentia Veículo CNPJ AP NOME PARA COMPROVANTES Dados 35 0…" at bounding box center [498, 339] width 744 height 327
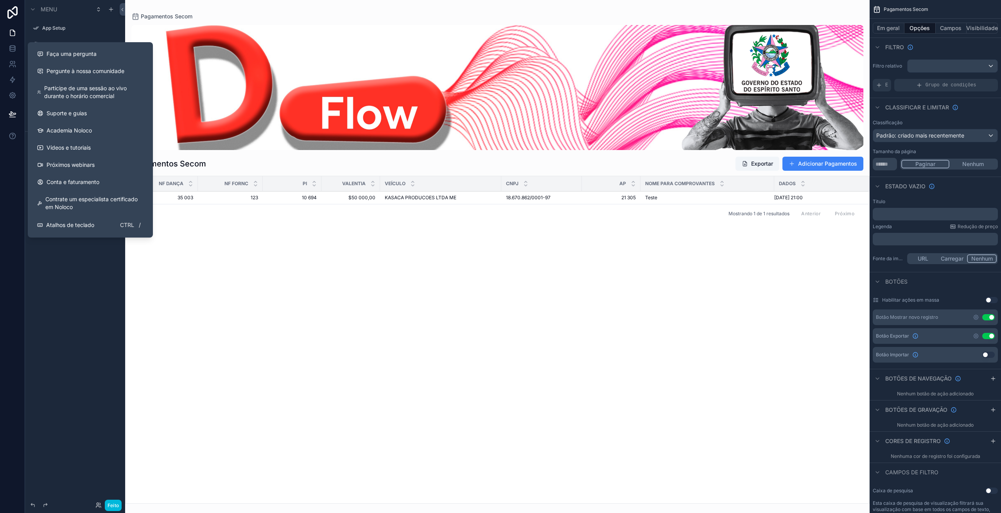
click at [197, 336] on div "NF Dança NF Fornc PI Valentia Veículo CNPJ AP NOME PARA COMPROVANTES Dados 35 0…" at bounding box center [498, 339] width 744 height 327
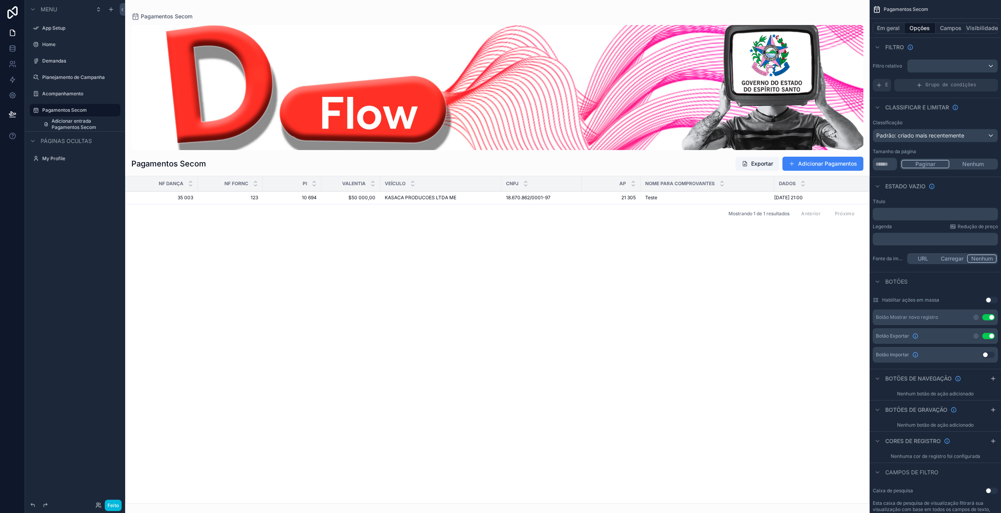
click at [48, 47] on label "Home" at bounding box center [79, 44] width 74 height 6
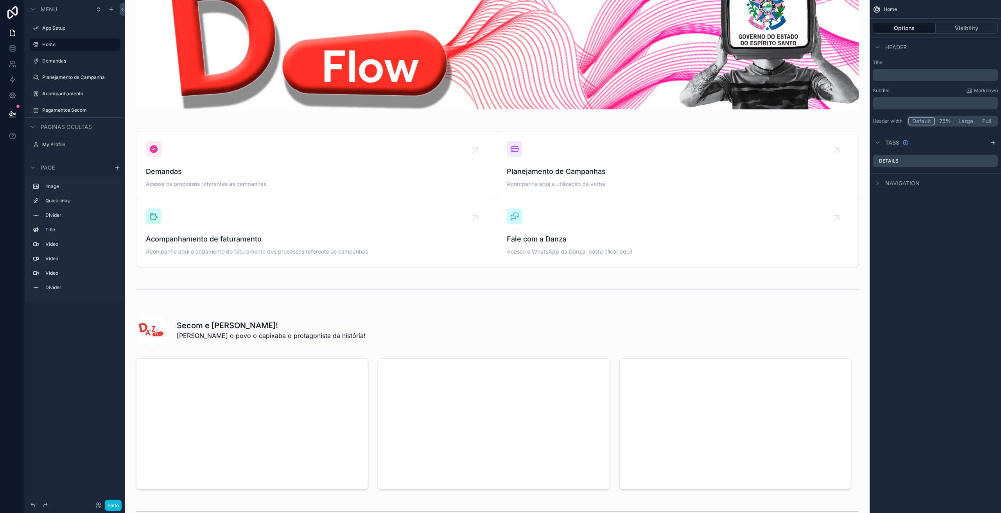
scroll to position [65, 0]
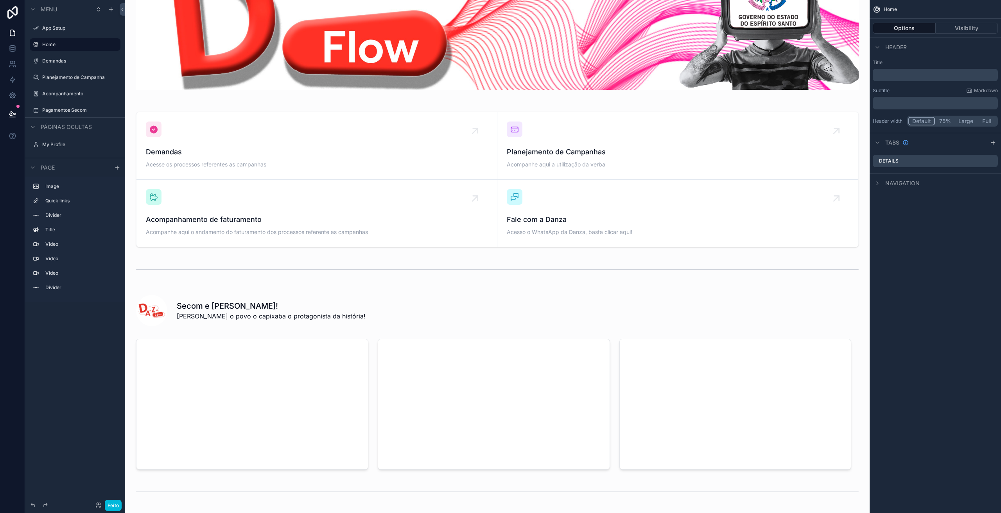
click at [203, 219] on div "conteúdo rolável" at bounding box center [497, 180] width 732 height 142
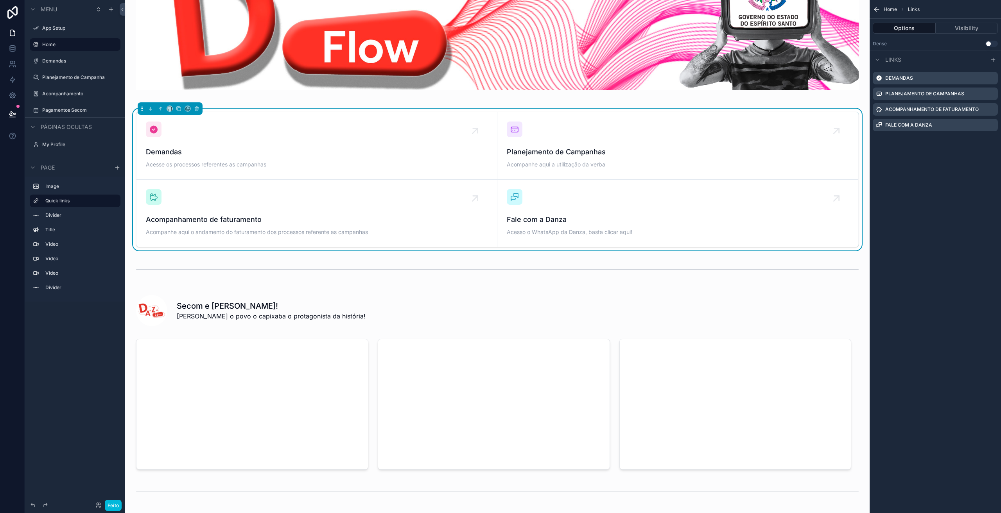
click at [476, 192] on icon "conteúdo rolável" at bounding box center [475, 198] width 13 height 13
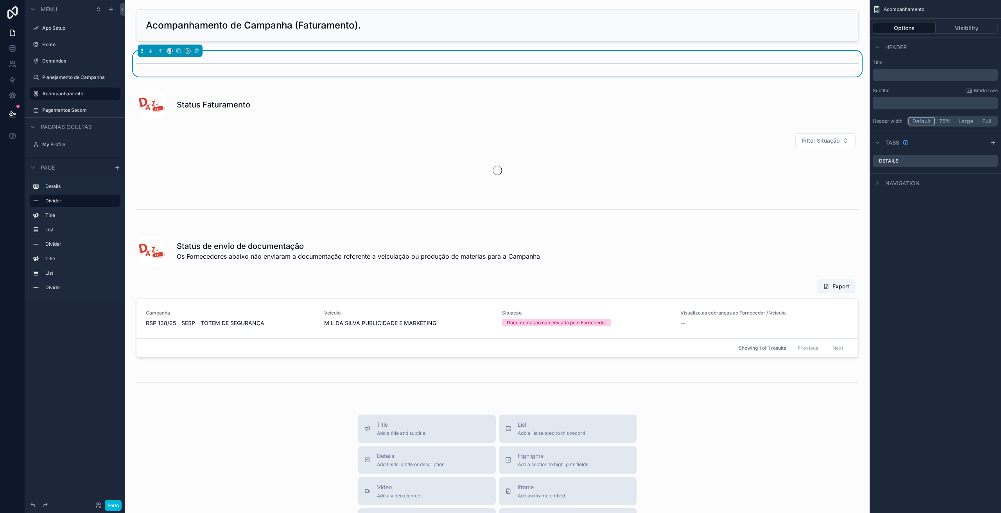
click at [114, 505] on font "Feito" at bounding box center [114, 506] width 12 height 6
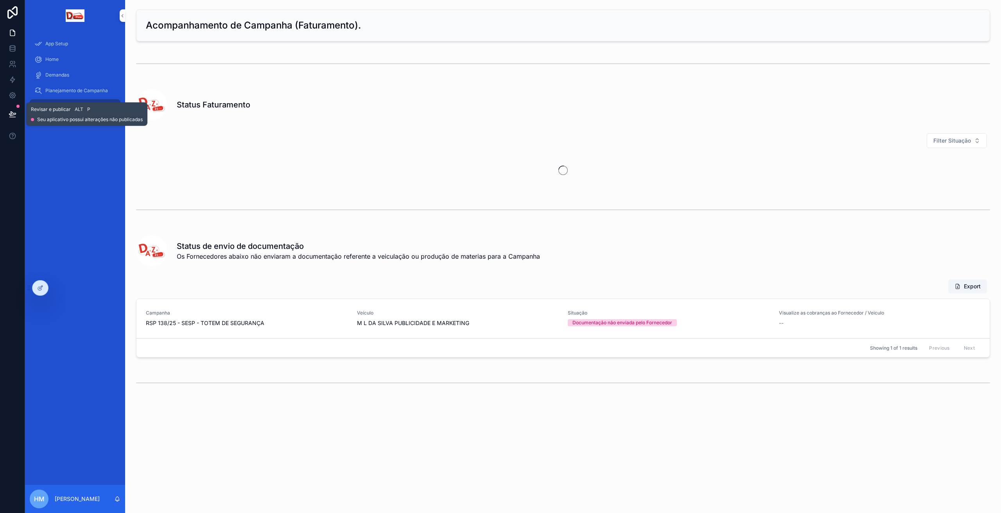
click at [14, 117] on icon at bounding box center [12, 117] width 6 height 0
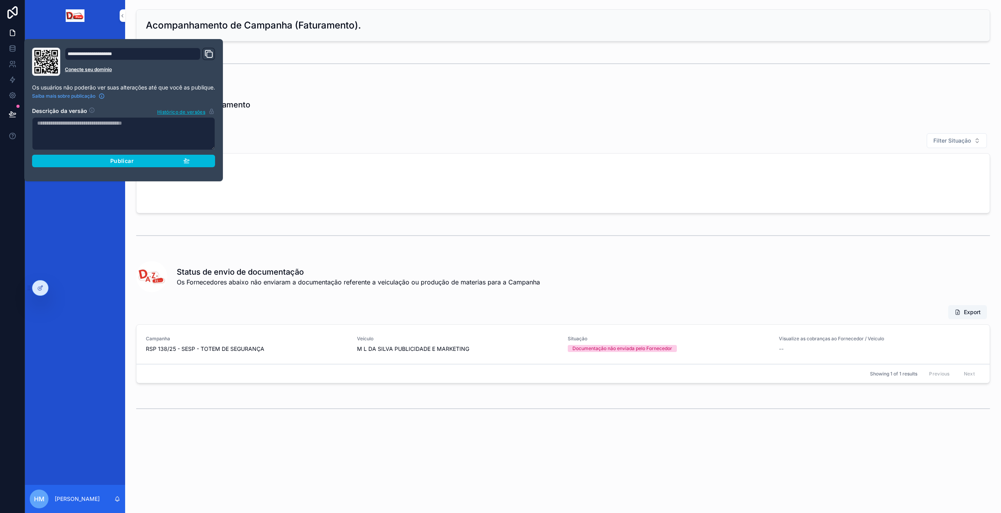
click at [98, 162] on div "Publicar" at bounding box center [123, 161] width 132 height 7
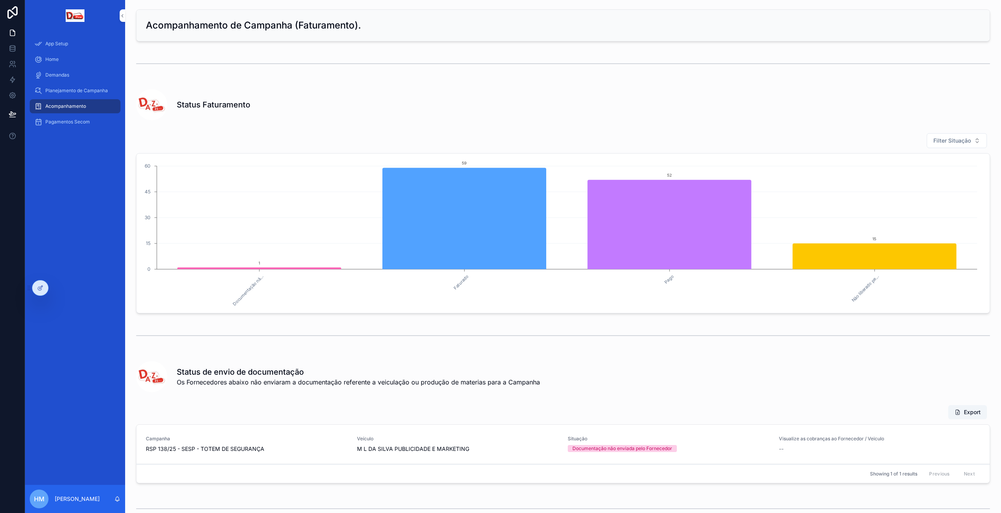
click at [229, 328] on div "conteúdo rolável" at bounding box center [563, 336] width 854 height 20
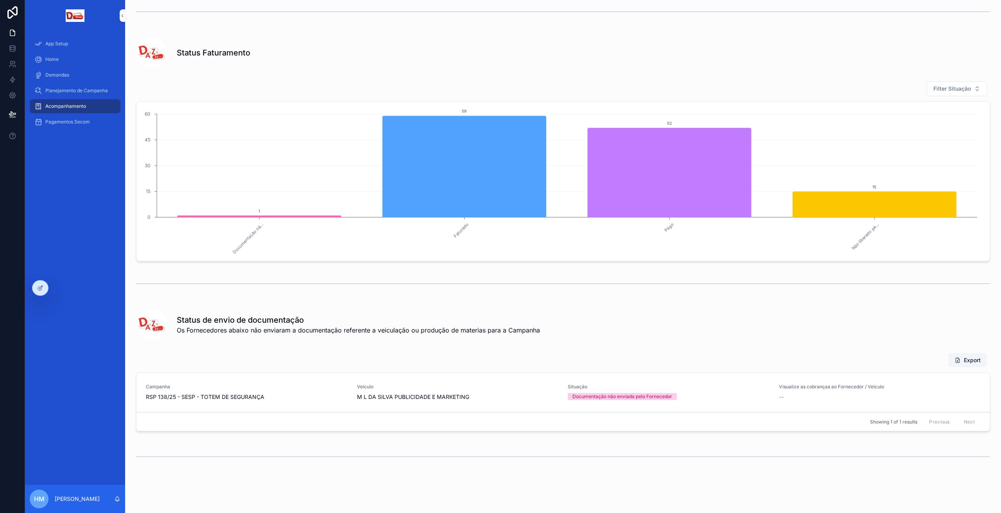
scroll to position [71, 0]
